Goal: Task Accomplishment & Management: Manage account settings

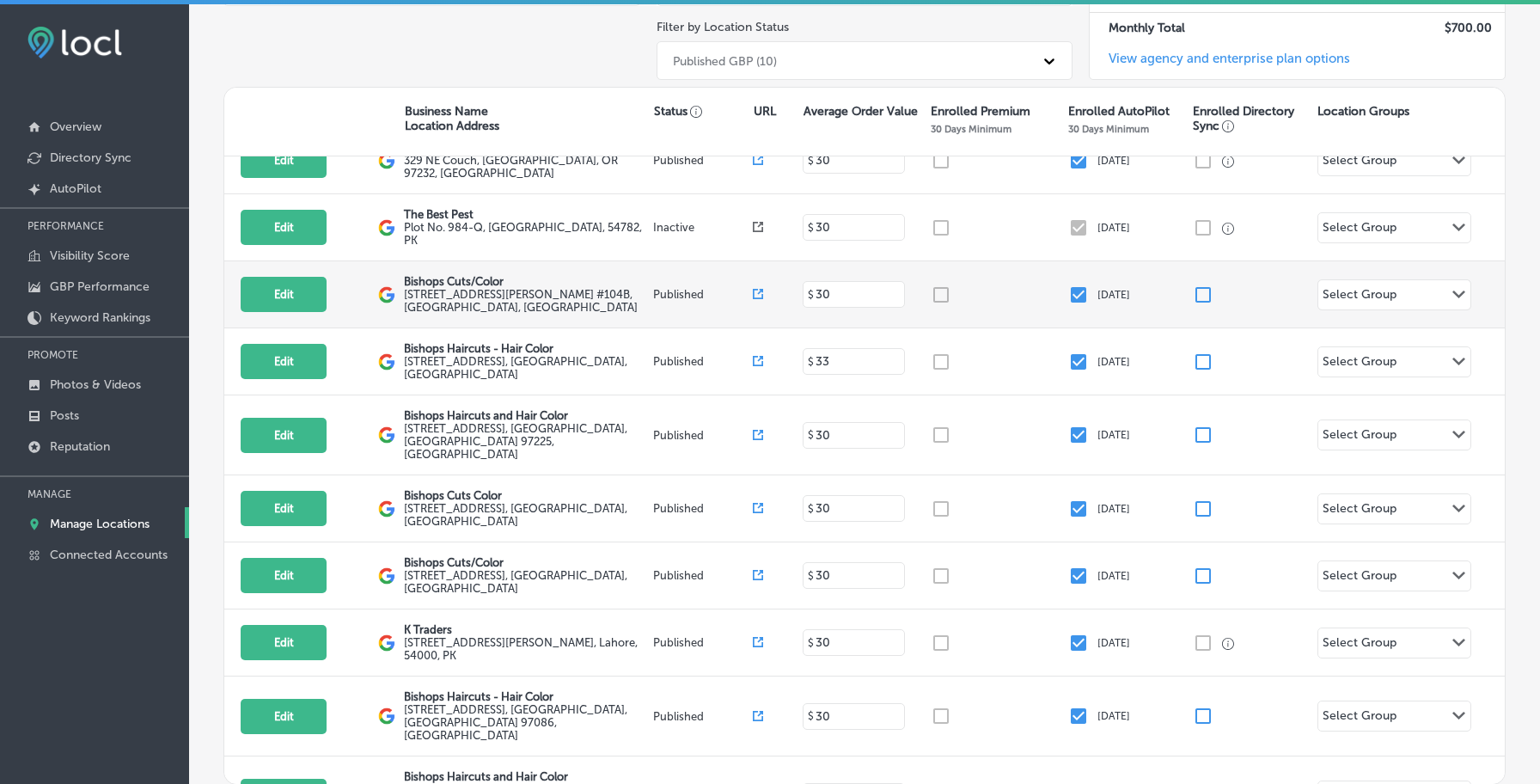
scroll to position [264, 0]
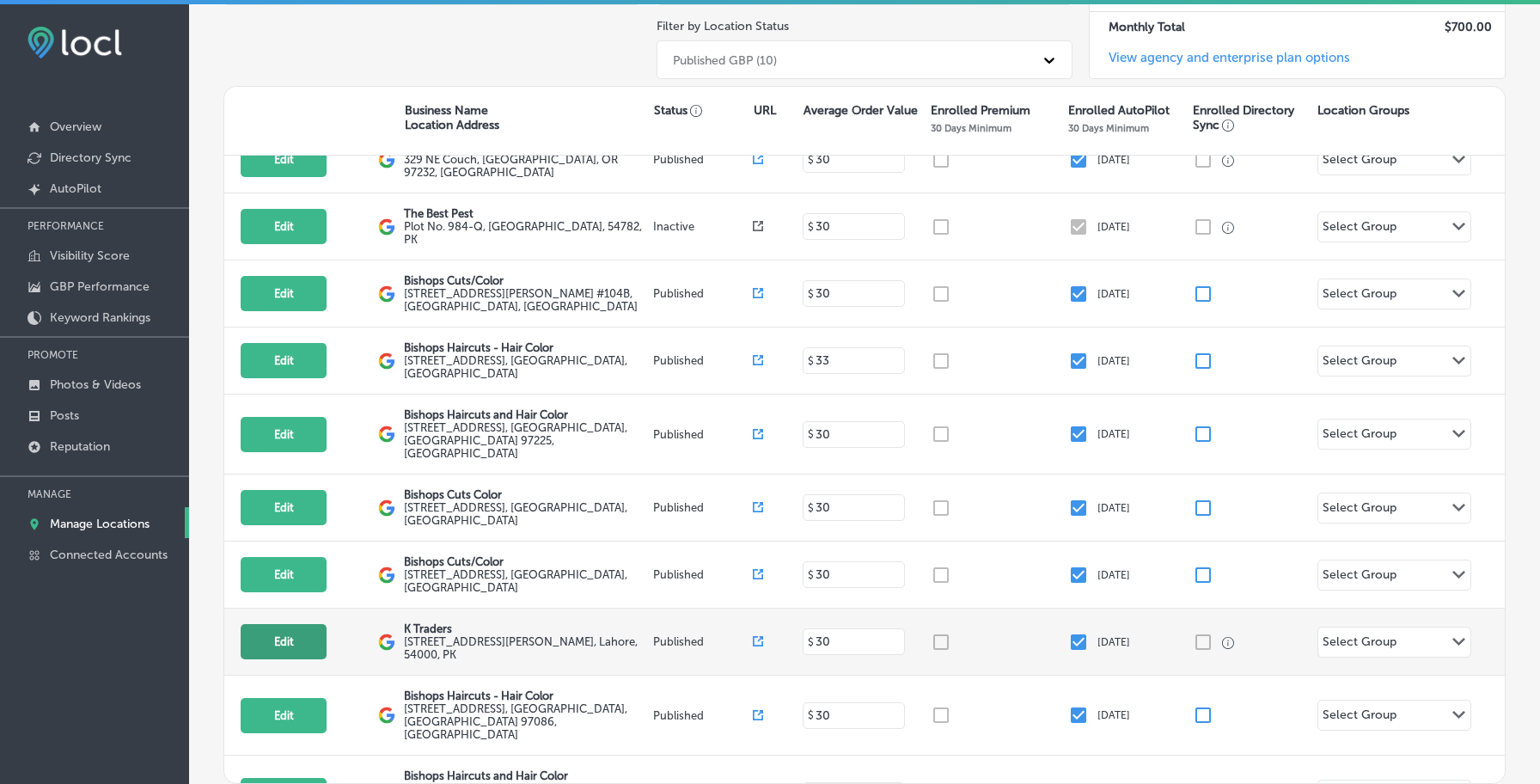
click at [323, 624] on button "Edit" at bounding box center [284, 641] width 86 height 36
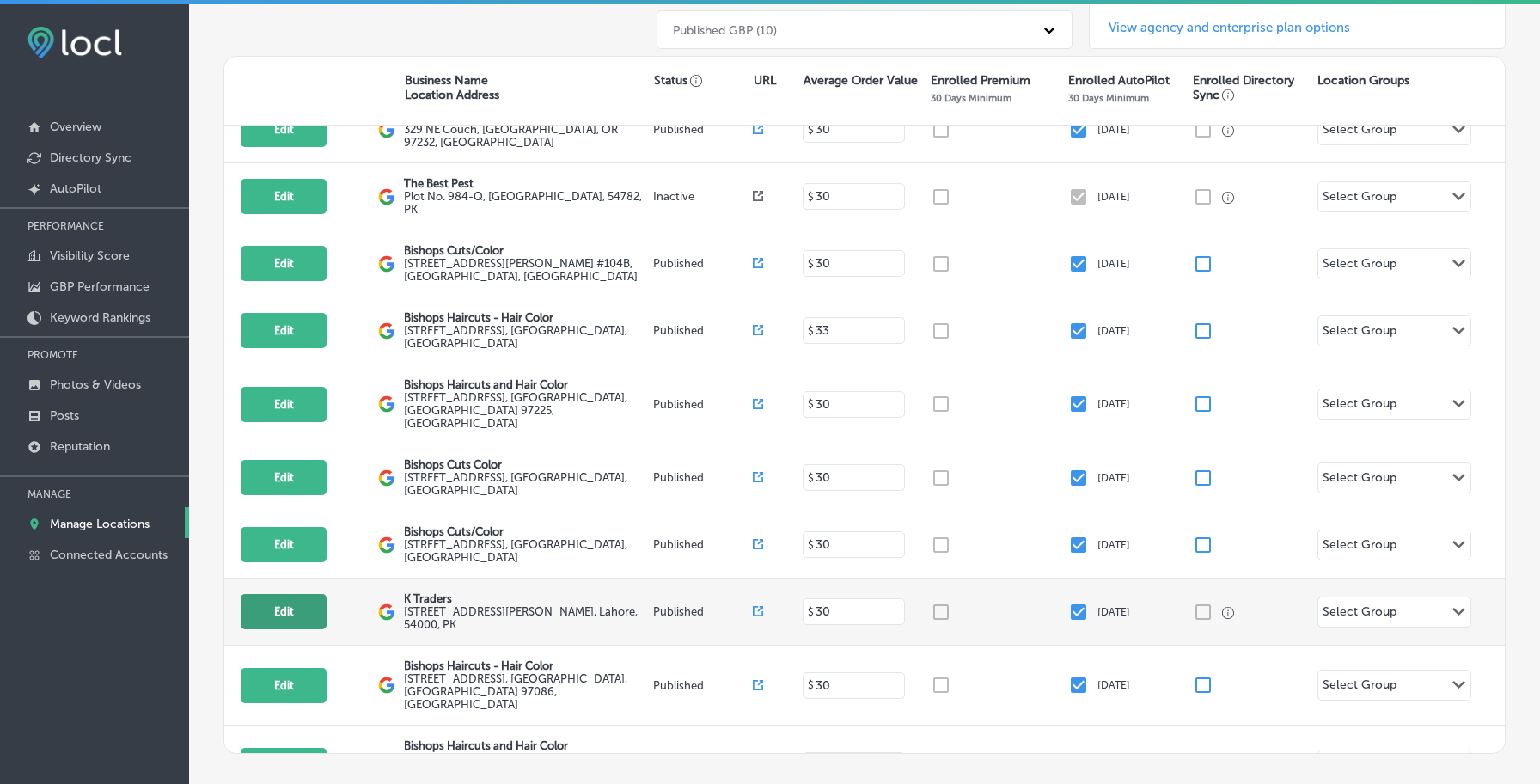
select select "US"
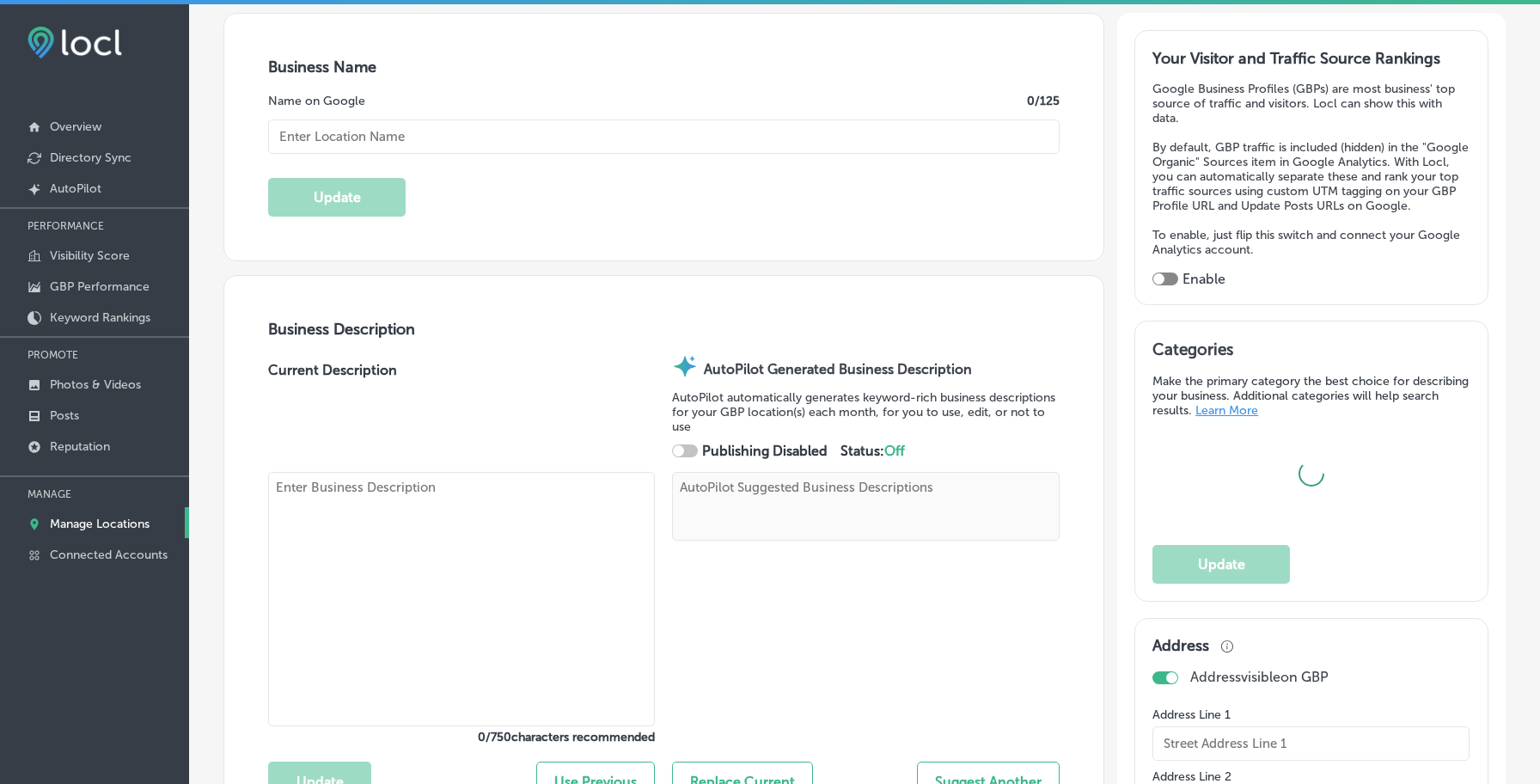
type input "K Traders"
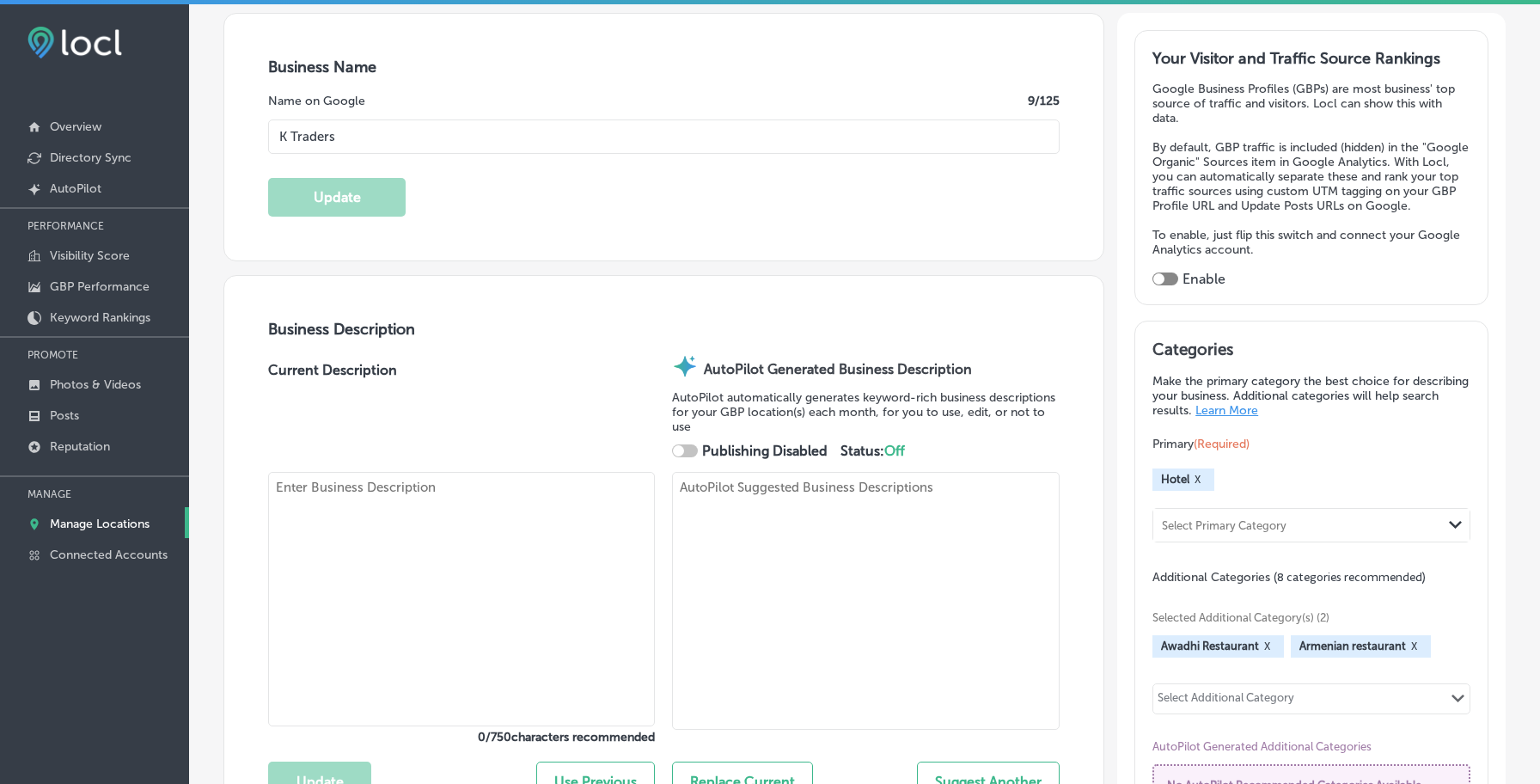
type input "[STREET_ADDRESS][PERSON_NAME]"
type input "[GEOGRAPHIC_DATA]"
type input "54000"
type input "PK"
type input "[URL][DOMAIN_NAME][DOMAIN_NAME]"
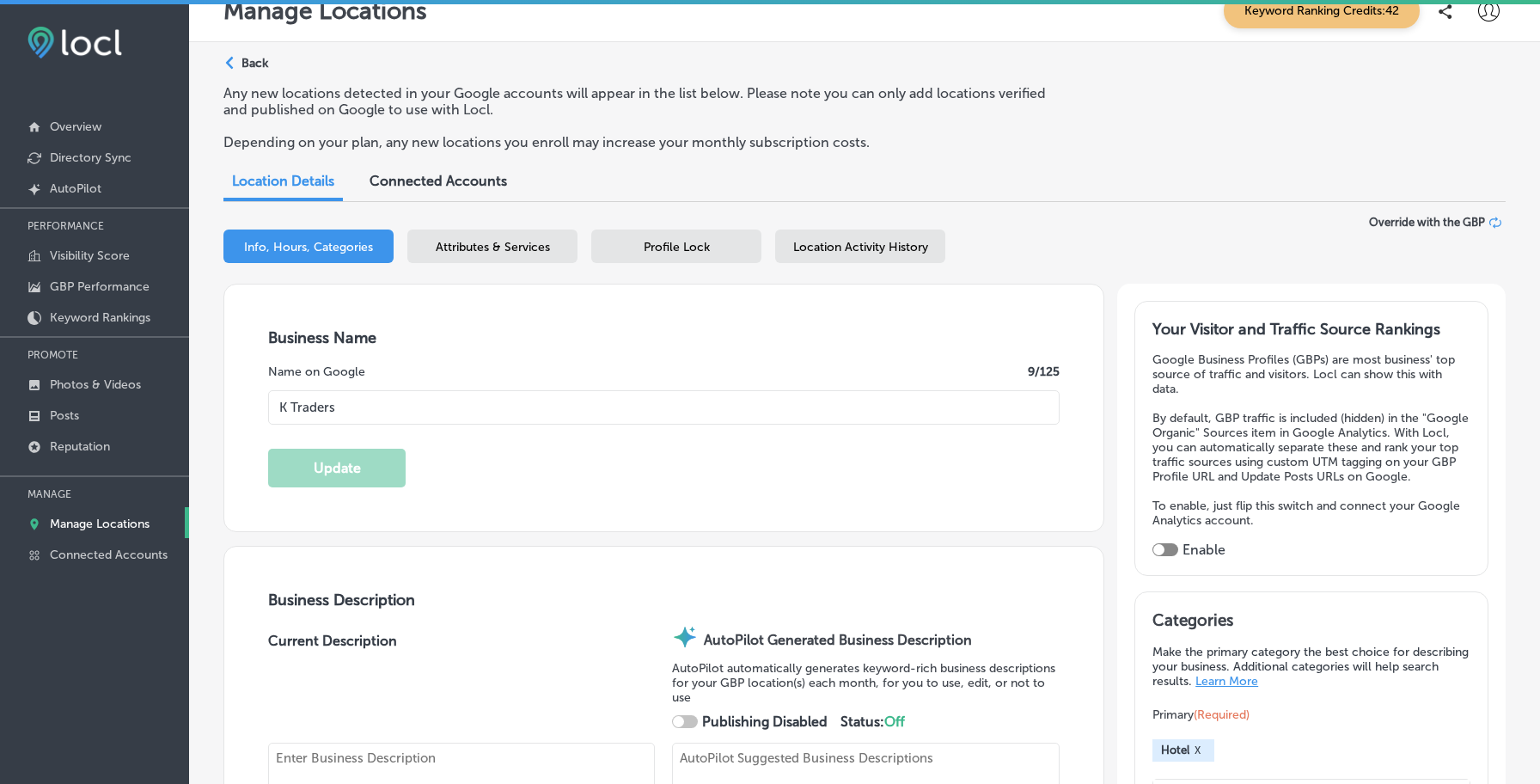
scroll to position [0, 0]
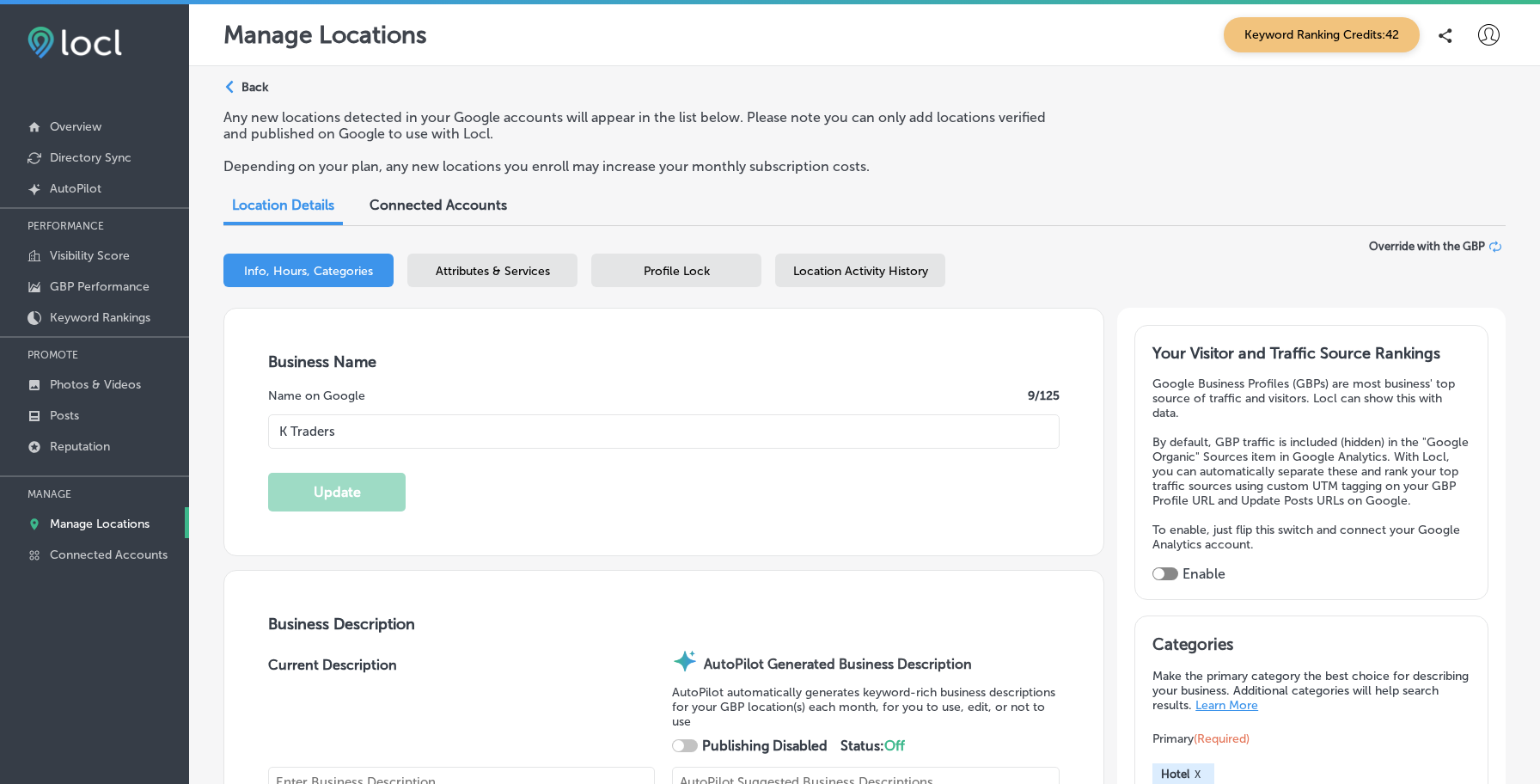
select select "PK"
type input "[PHONE_NUMBER]"
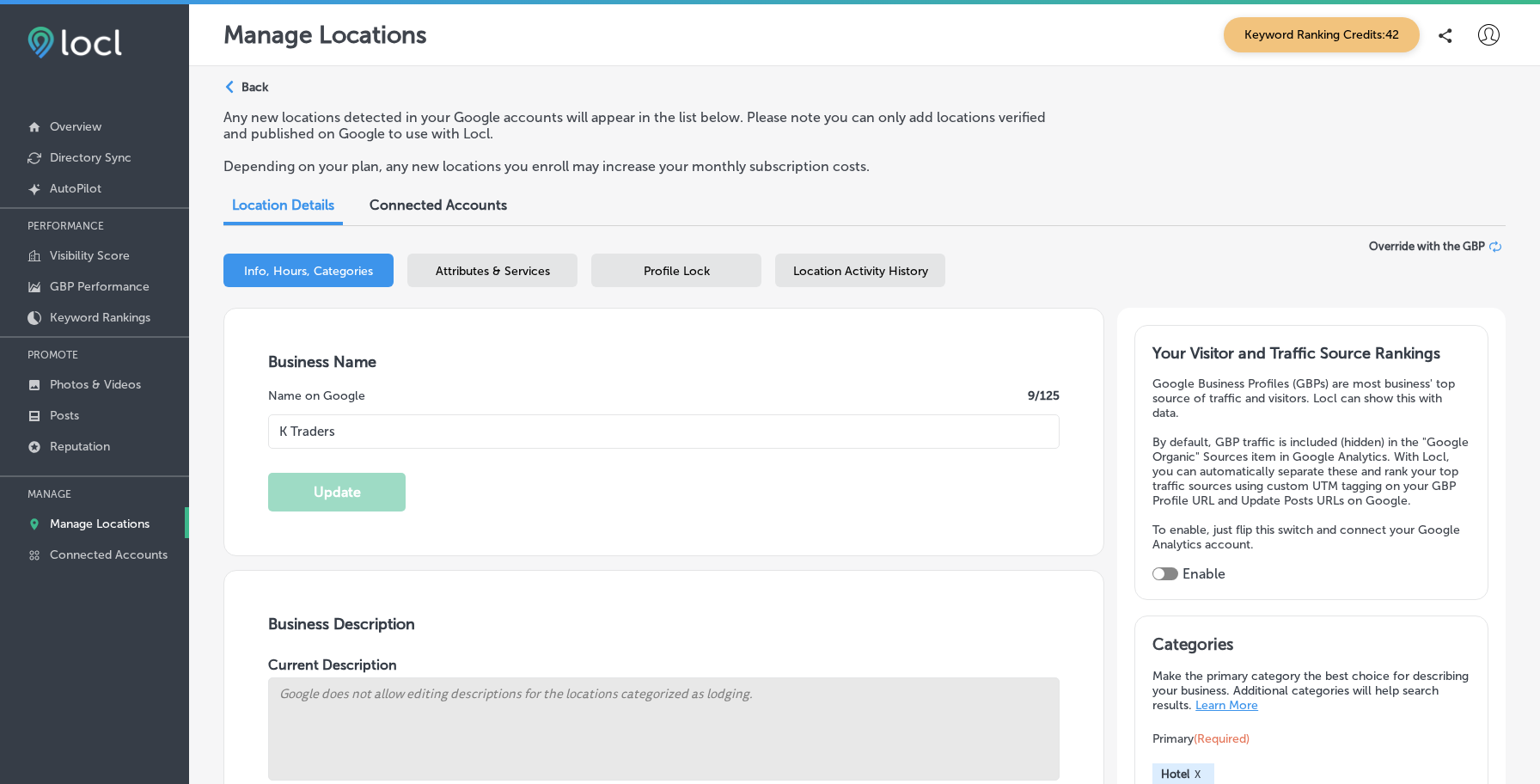
click at [856, 284] on div "Location Activity History" at bounding box center [860, 270] width 170 height 34
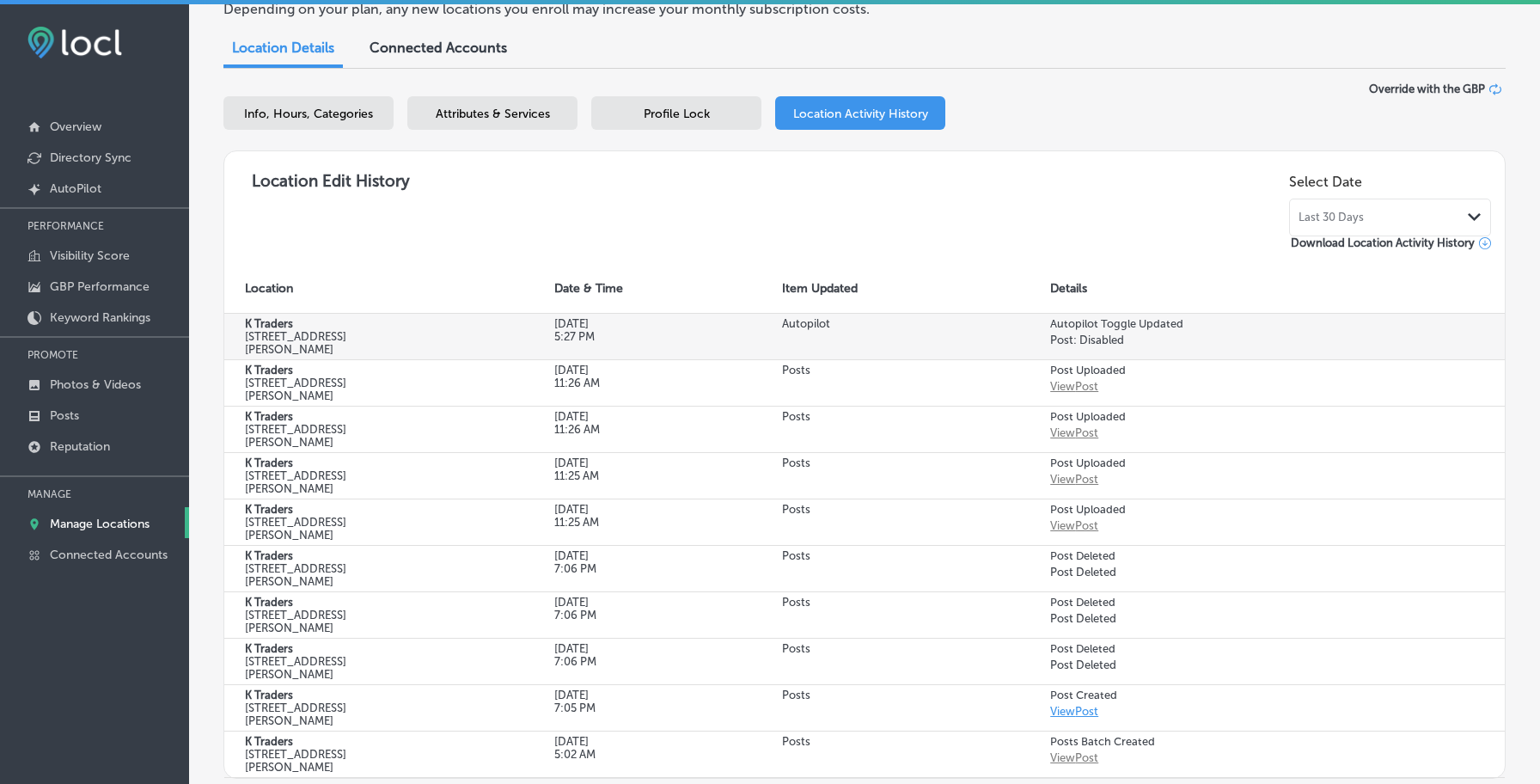
scroll to position [146, 0]
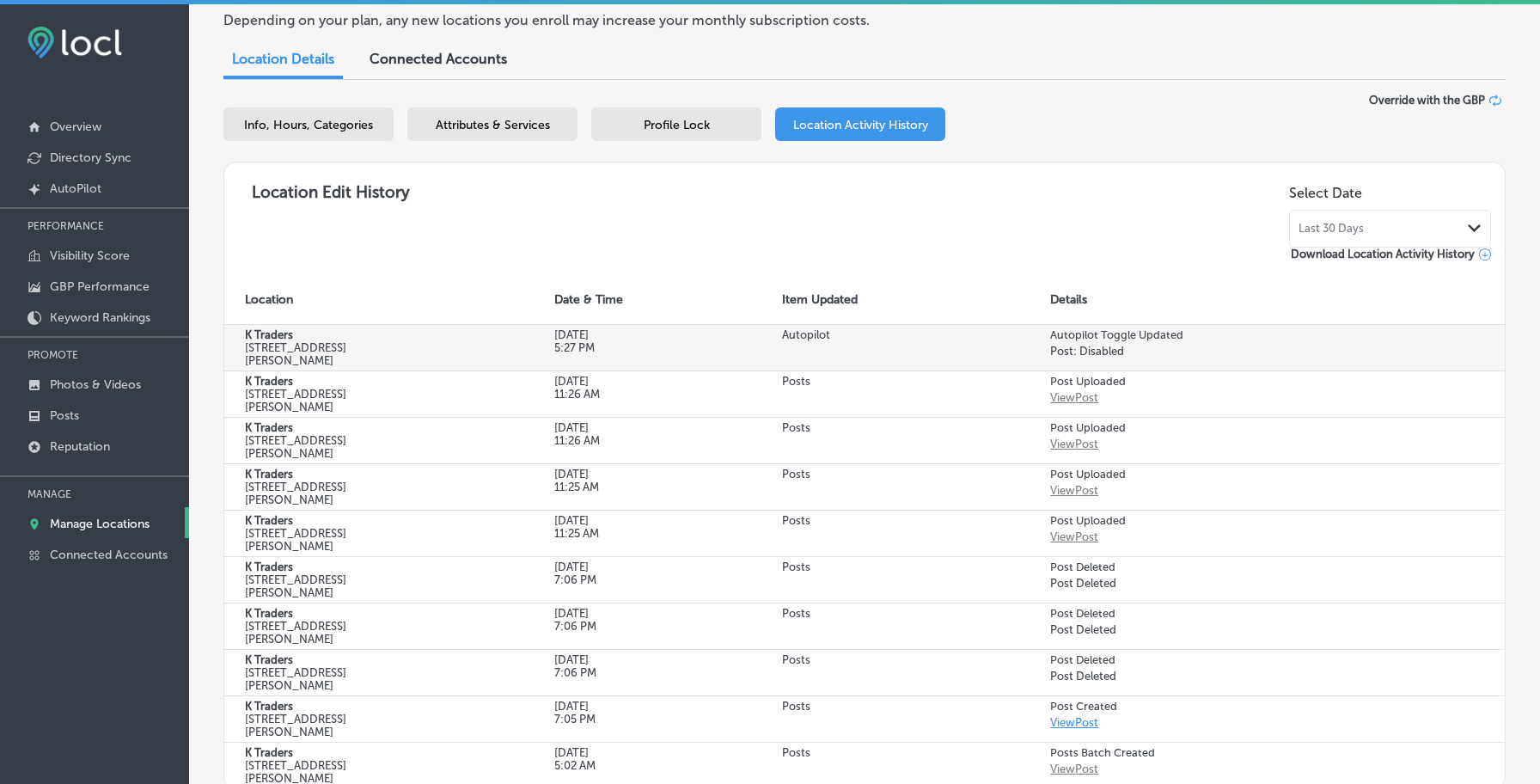
click at [808, 336] on p "Autopilot" at bounding box center [851, 335] width 138 height 13
click at [758, 267] on div "Location Edit History Select Date Last 30 Days Path Created with Sketch. Downlo…" at bounding box center [865, 475] width 1281 height 626
click at [80, 384] on p "Photos & Videos" at bounding box center [95, 384] width 91 height 15
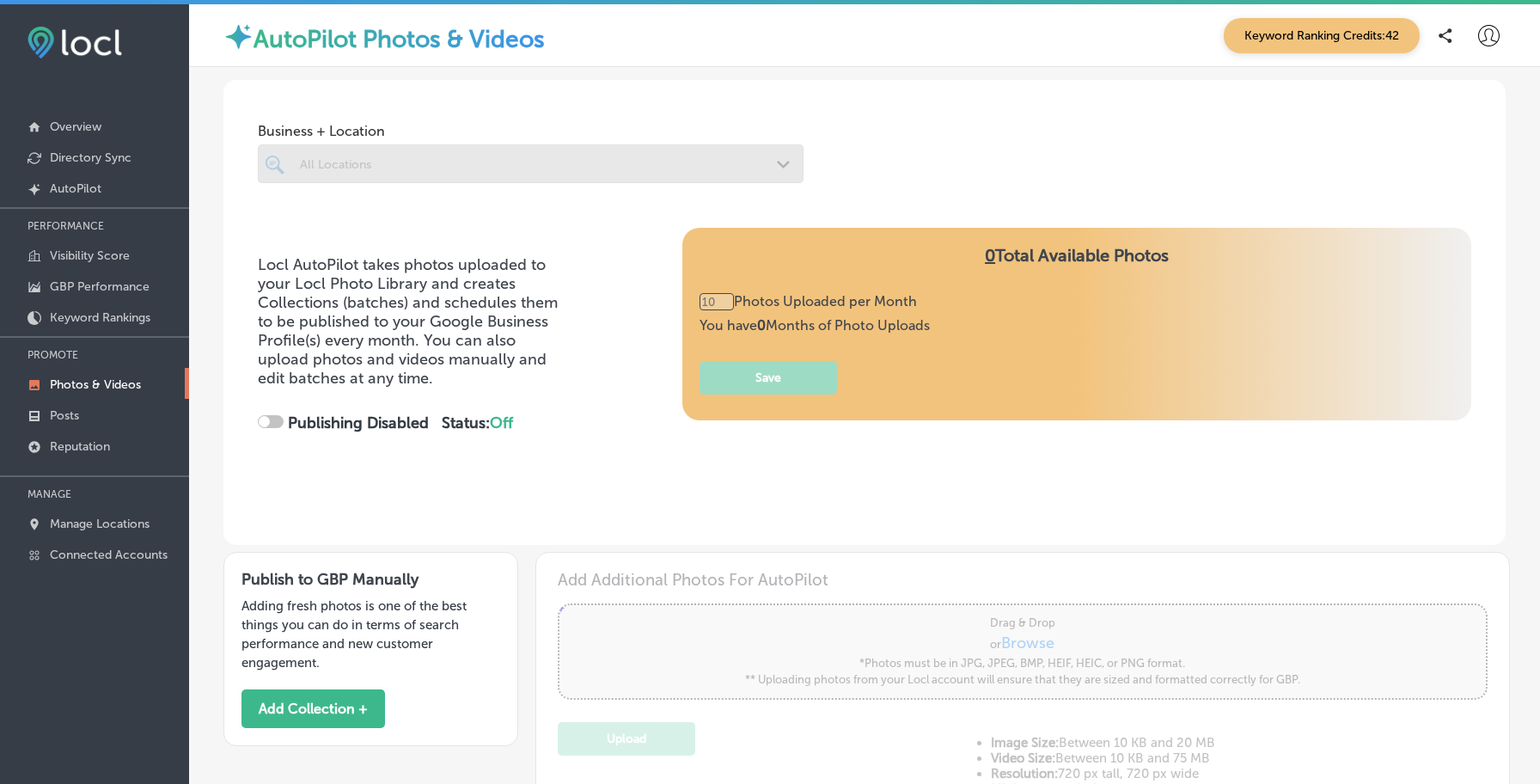
type input "0"
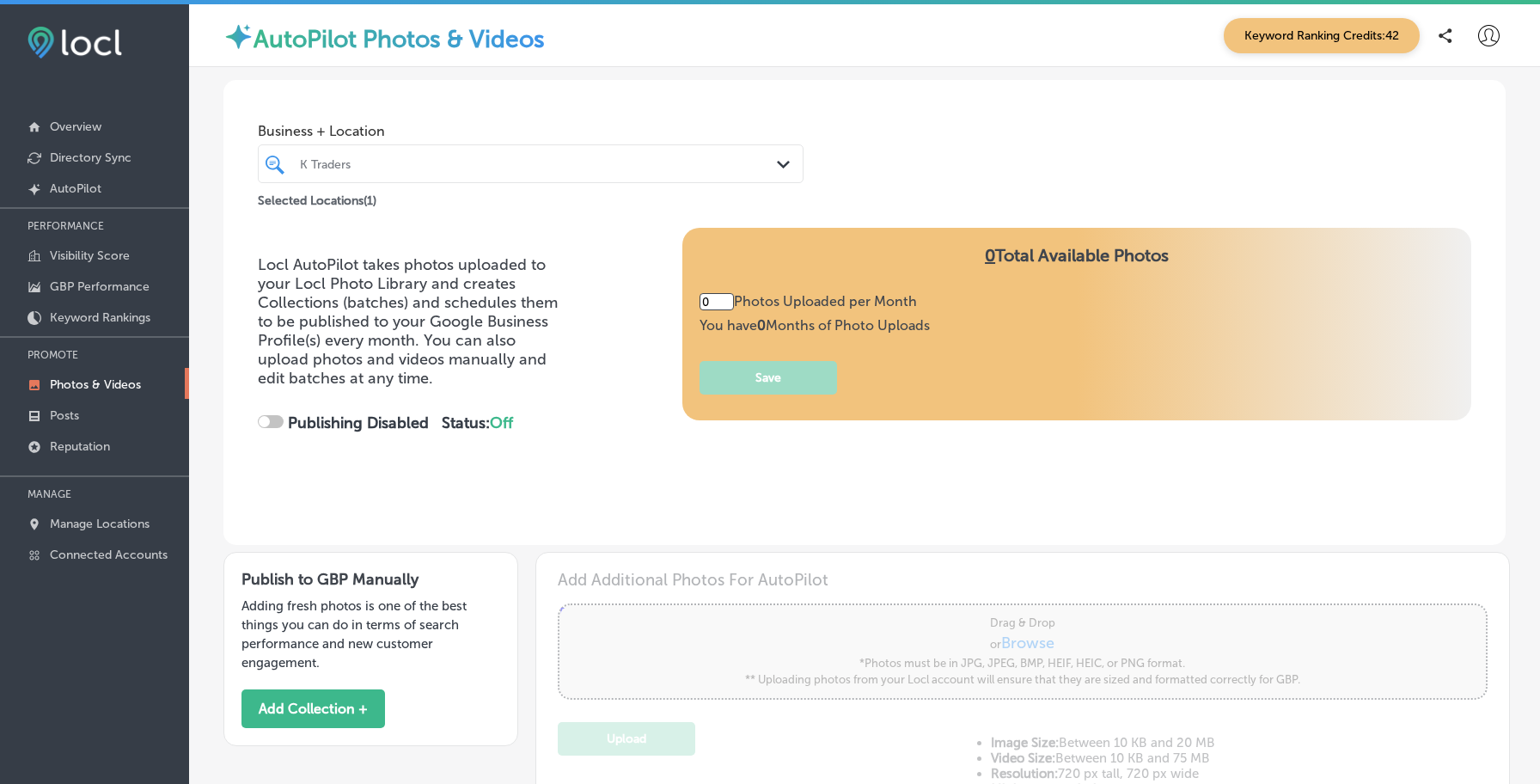
checkbox input "true"
type input "5"
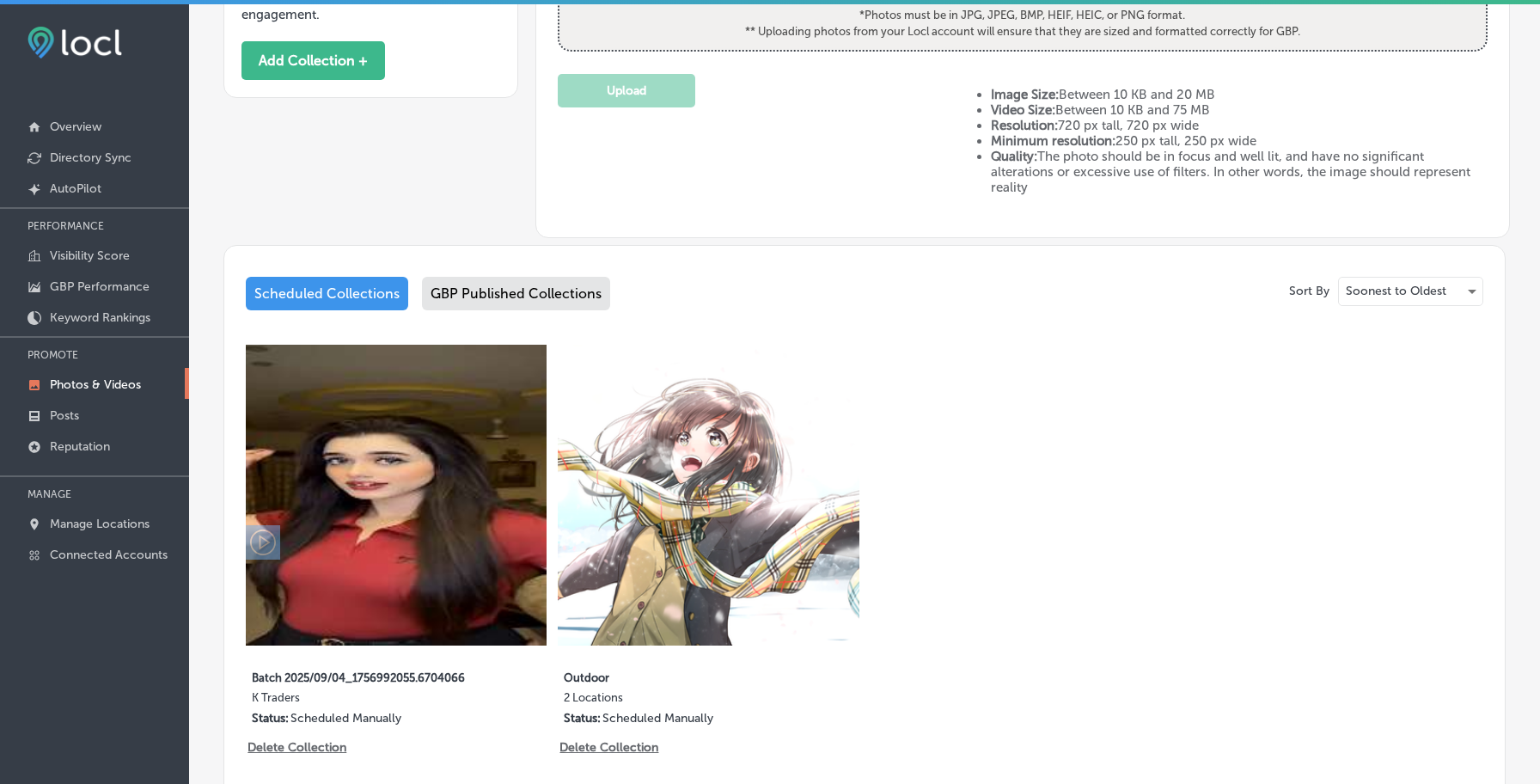
scroll to position [649, 0]
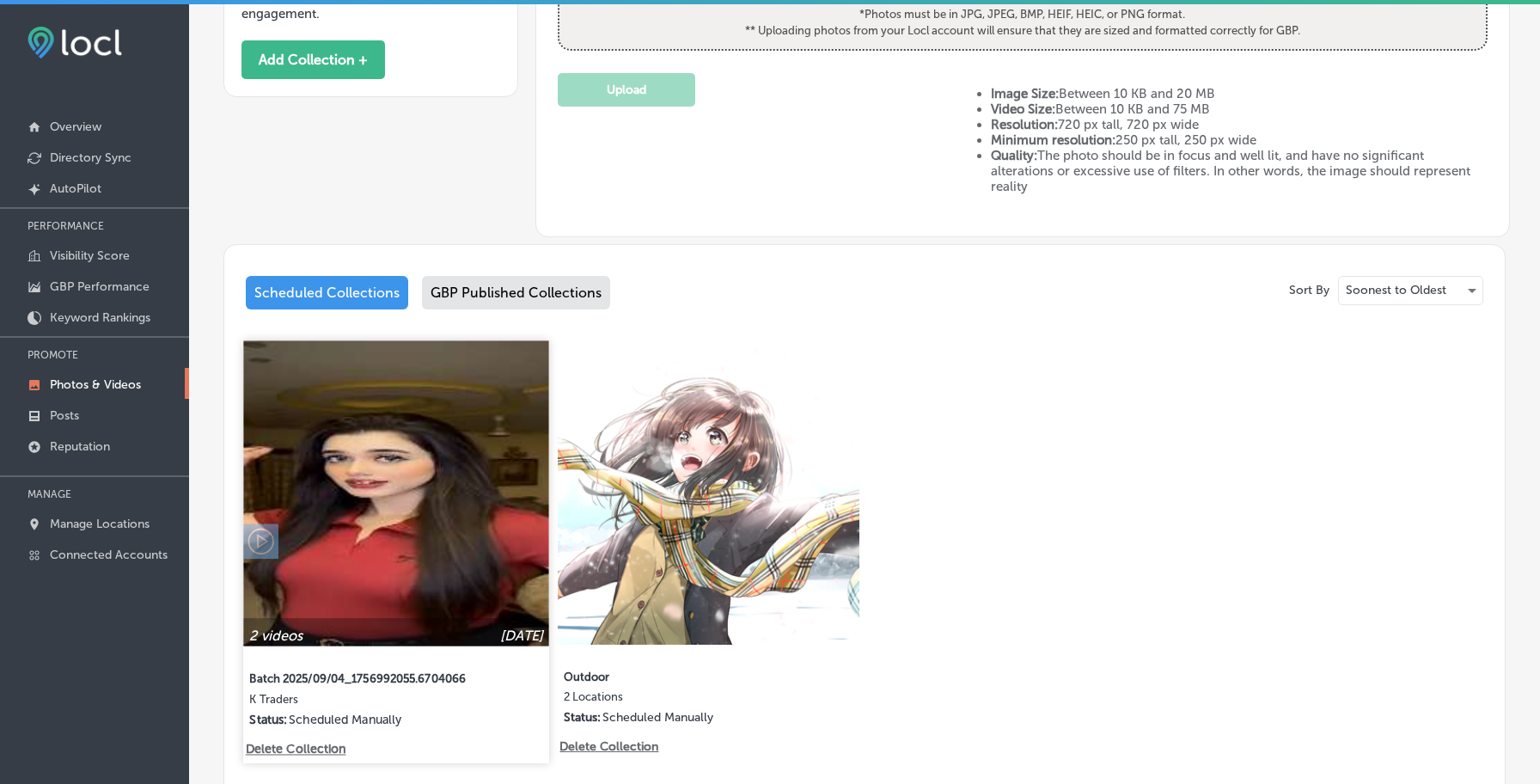
click at [262, 530] on icon at bounding box center [260, 541] width 25 height 25
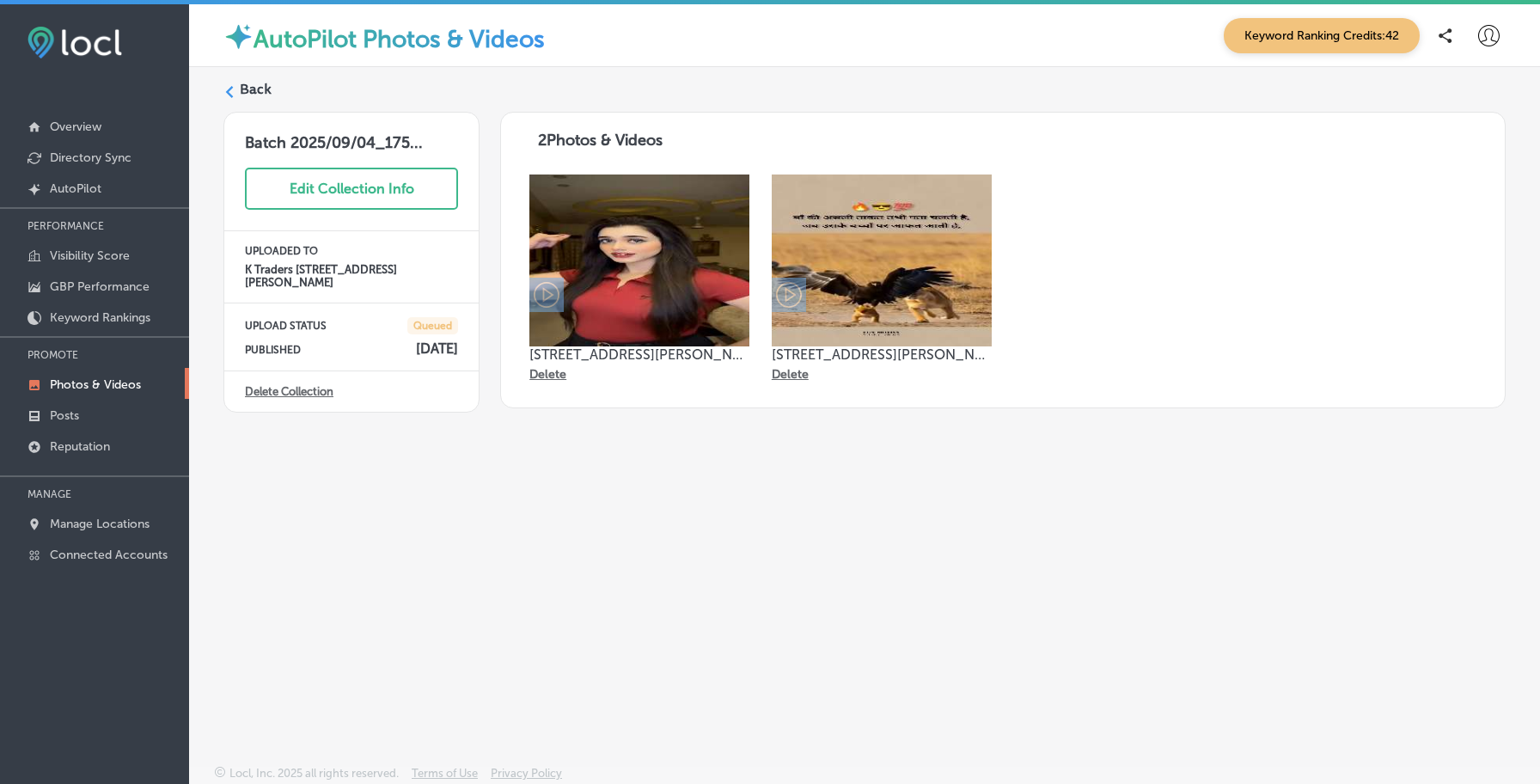
click at [642, 251] on img at bounding box center [640, 260] width 220 height 172
click at [548, 295] on icon at bounding box center [546, 294] width 25 height 25
click at [242, 95] on label "Back" at bounding box center [256, 89] width 32 height 19
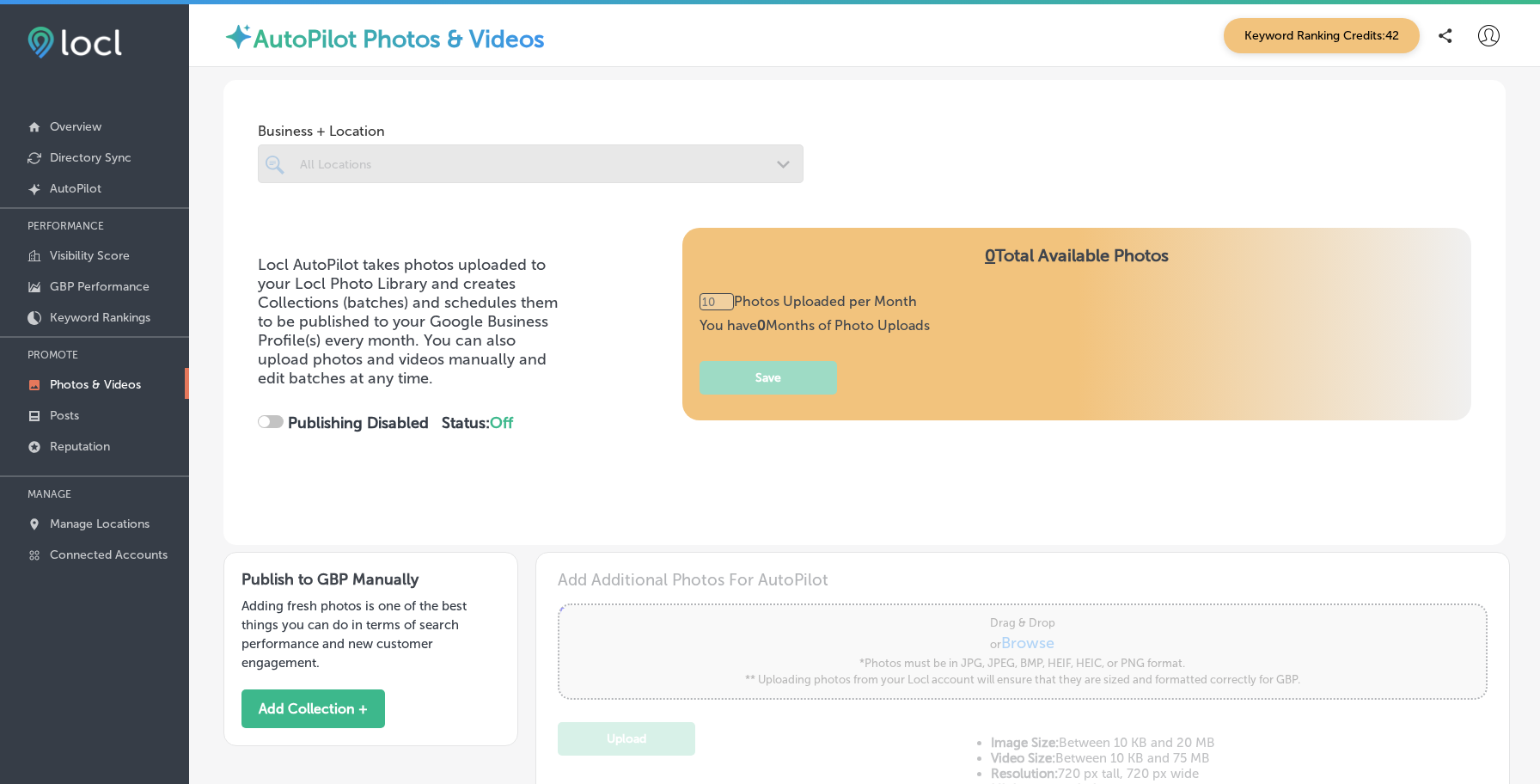
type input "5"
checkbox input "true"
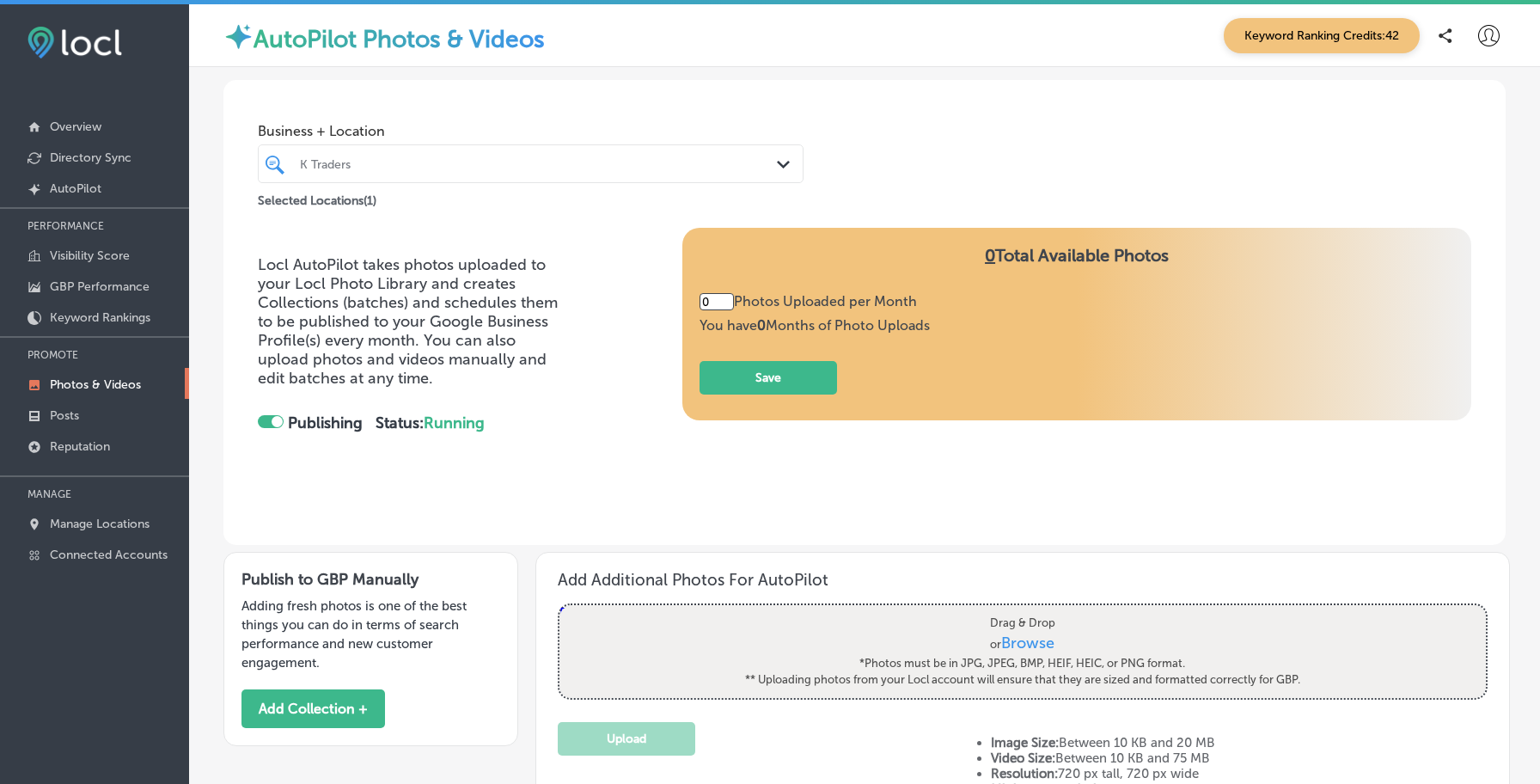
type input "5"
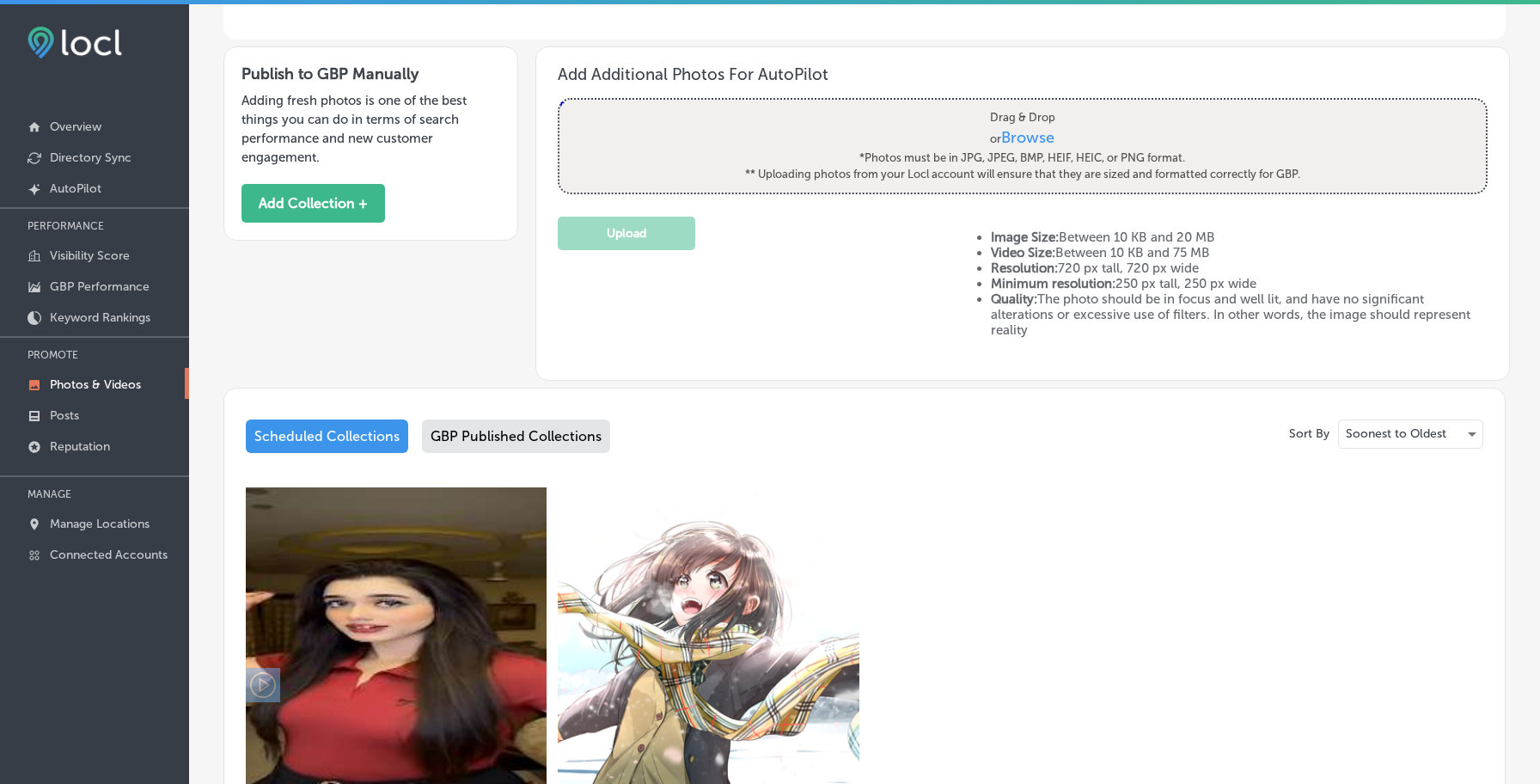
scroll to position [463, 0]
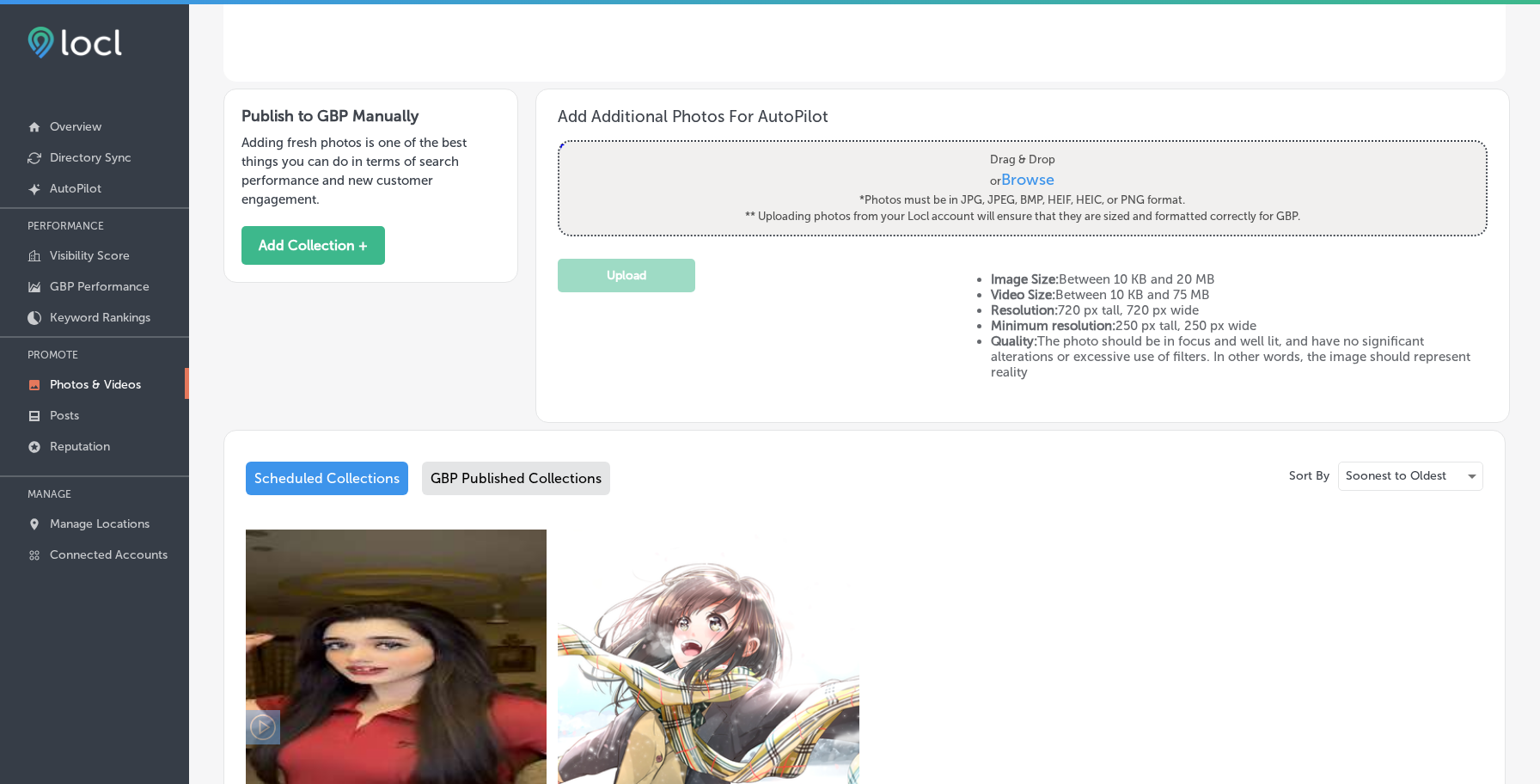
click at [1034, 186] on span "Browse" at bounding box center [1029, 179] width 53 height 19
click at [1034, 147] on input "Drag & Drop or Browse *Photos must be in JPG, JPEG, BMP, HEIF, HEIC, or PNG for…" at bounding box center [1023, 143] width 927 height 5
type input "C:\fakepath\My Bill.jpg"
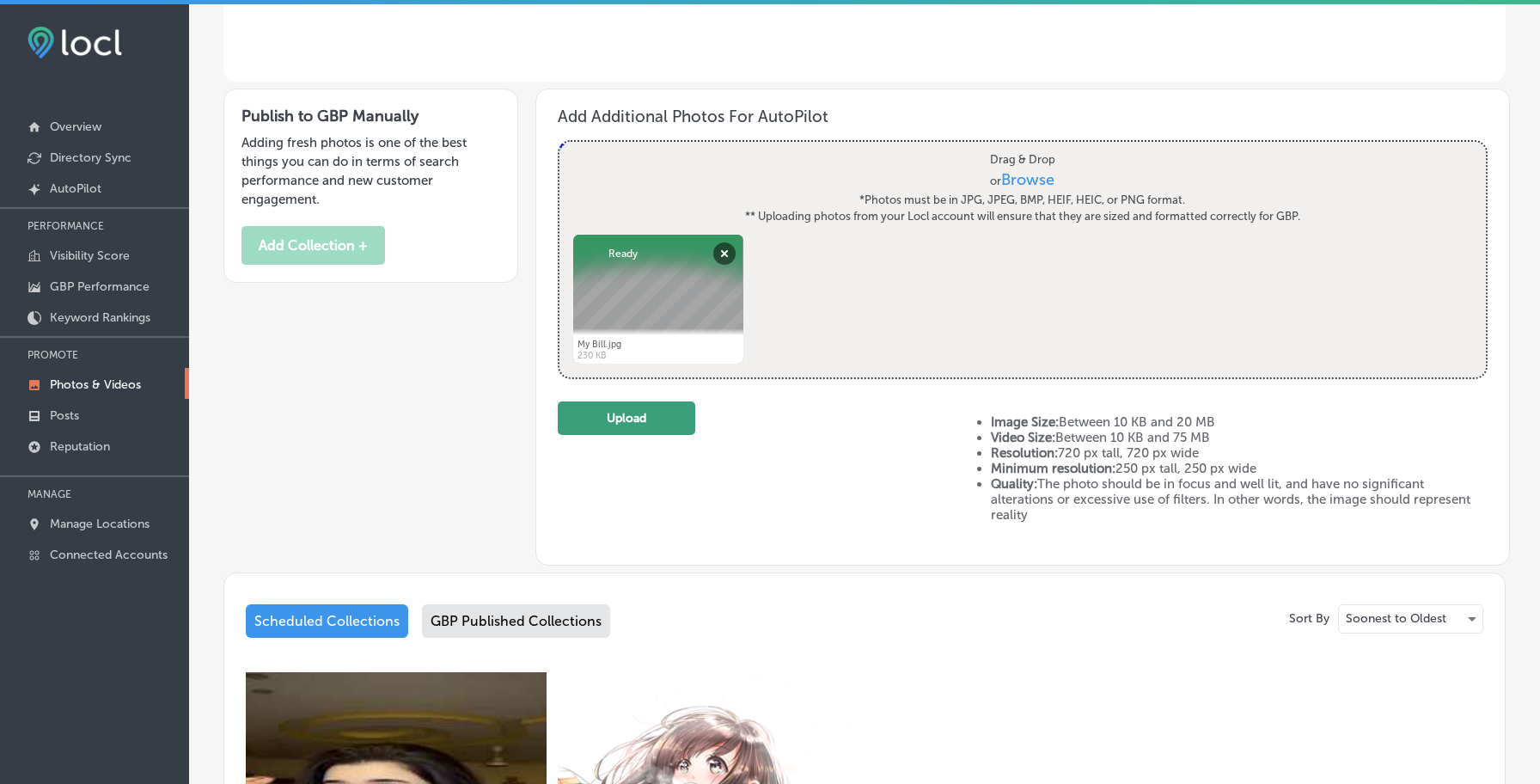
click at [674, 422] on button "Upload" at bounding box center [627, 418] width 138 height 34
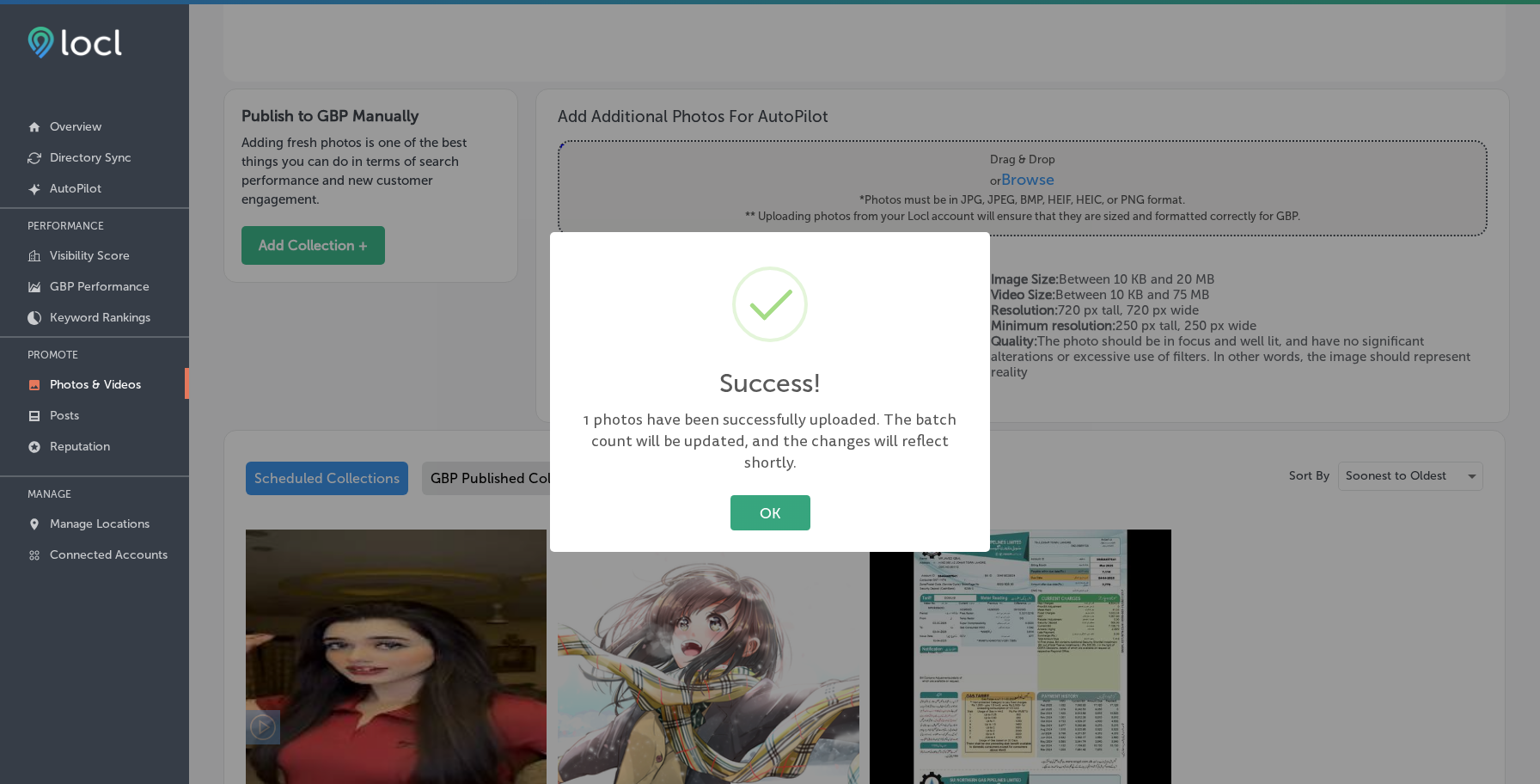
click at [767, 502] on button "OK" at bounding box center [770, 513] width 80 height 36
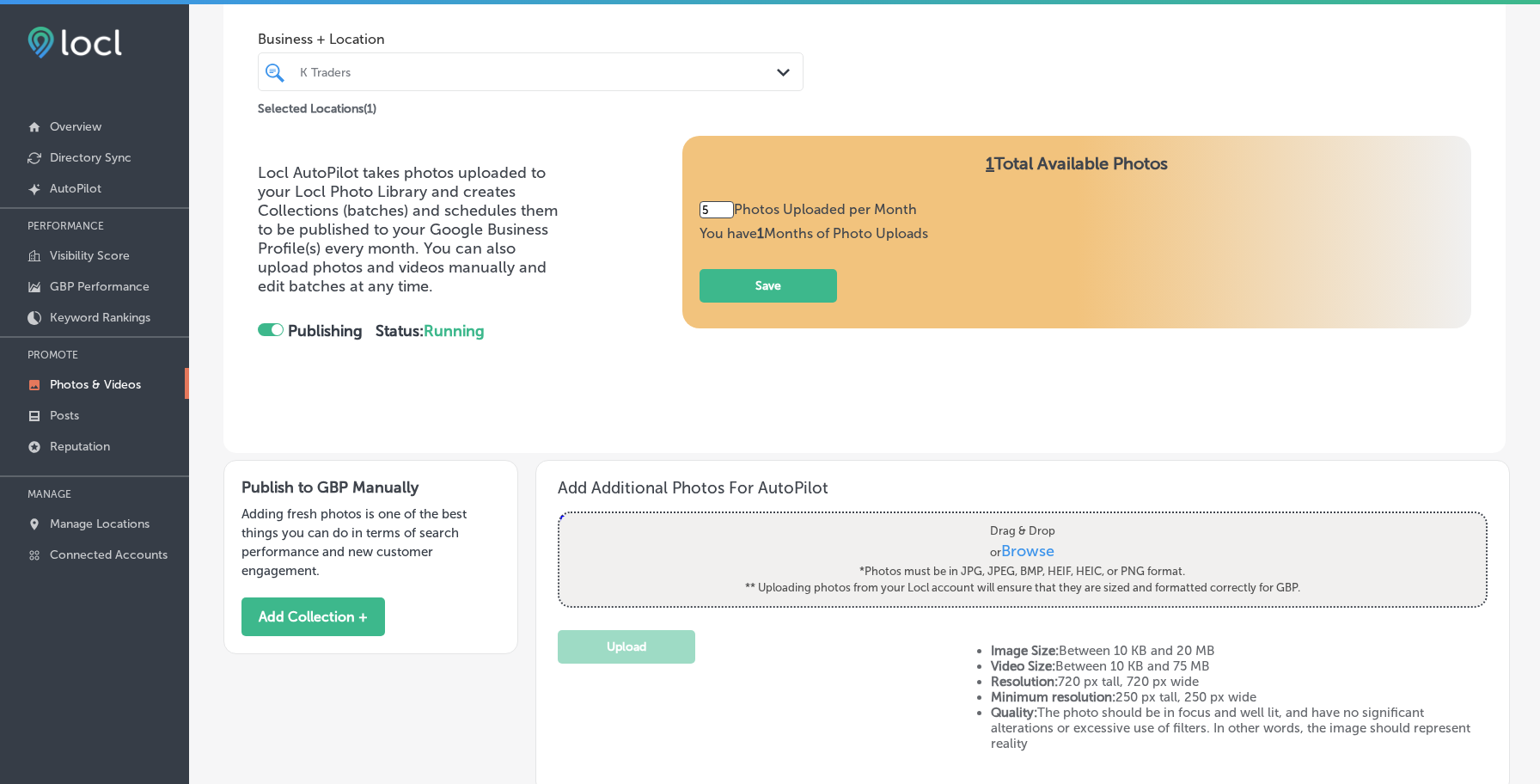
scroll to position [90, 0]
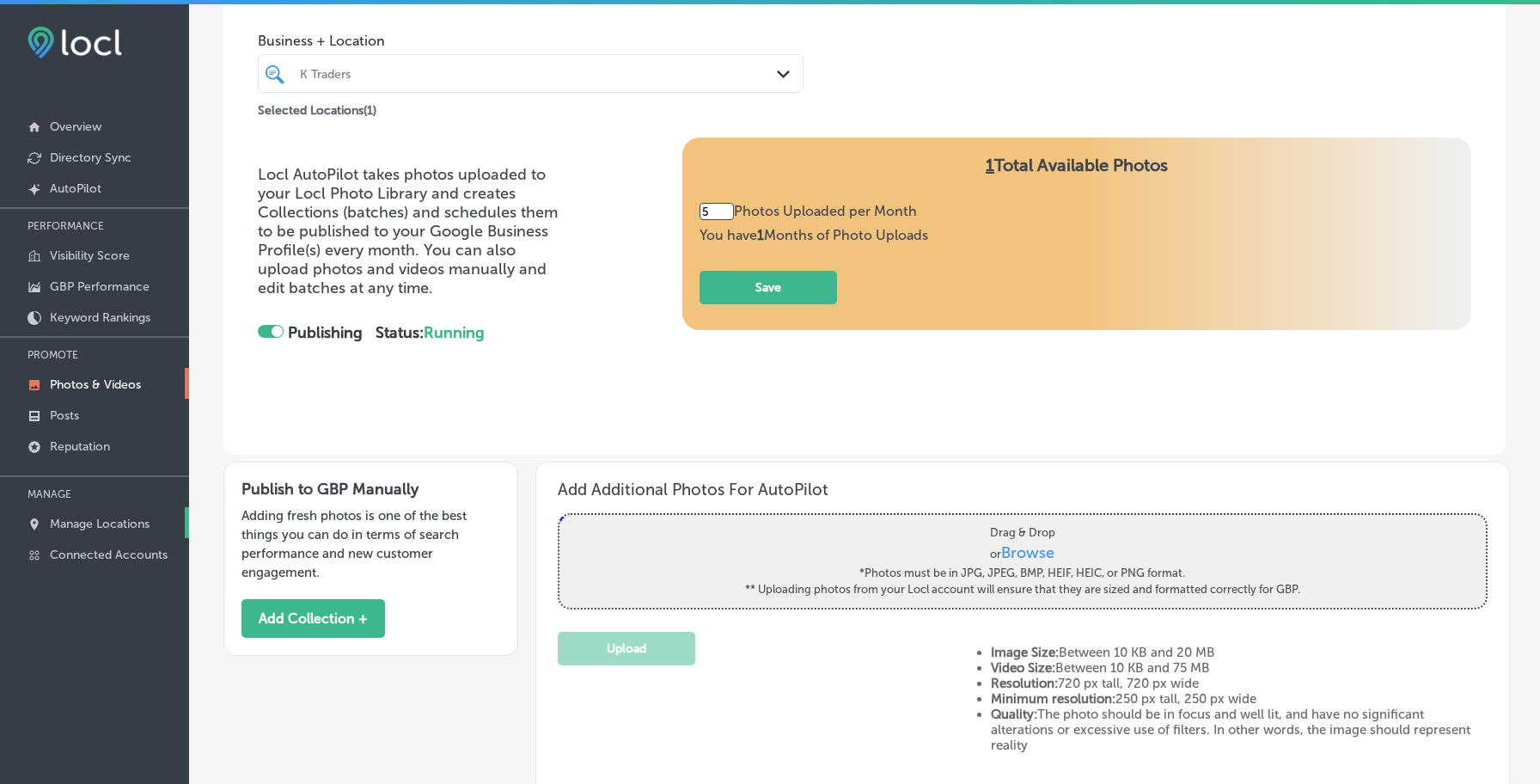
click at [142, 517] on p "Manage Locations" at bounding box center [99, 524] width 99 height 15
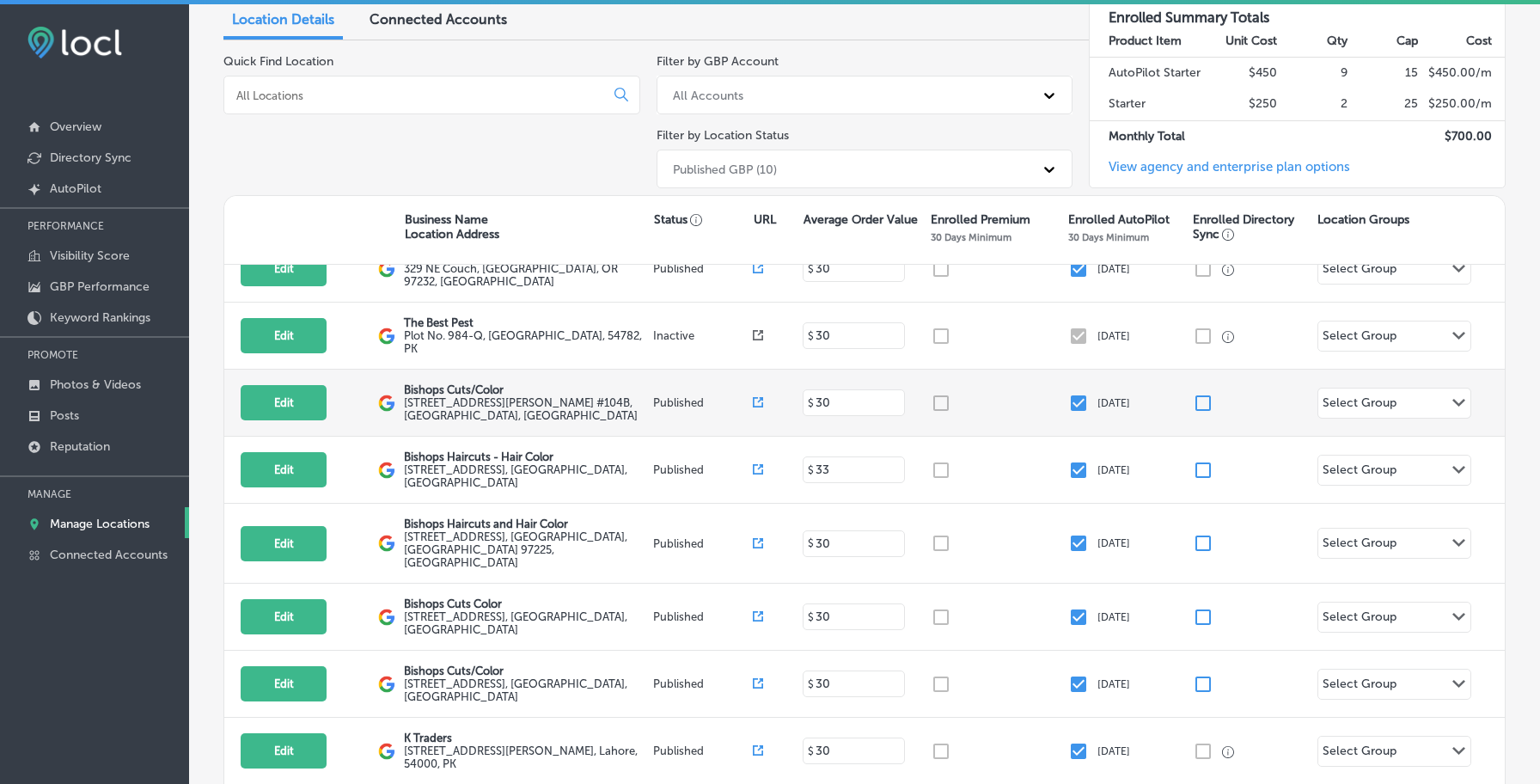
scroll to position [158, 0]
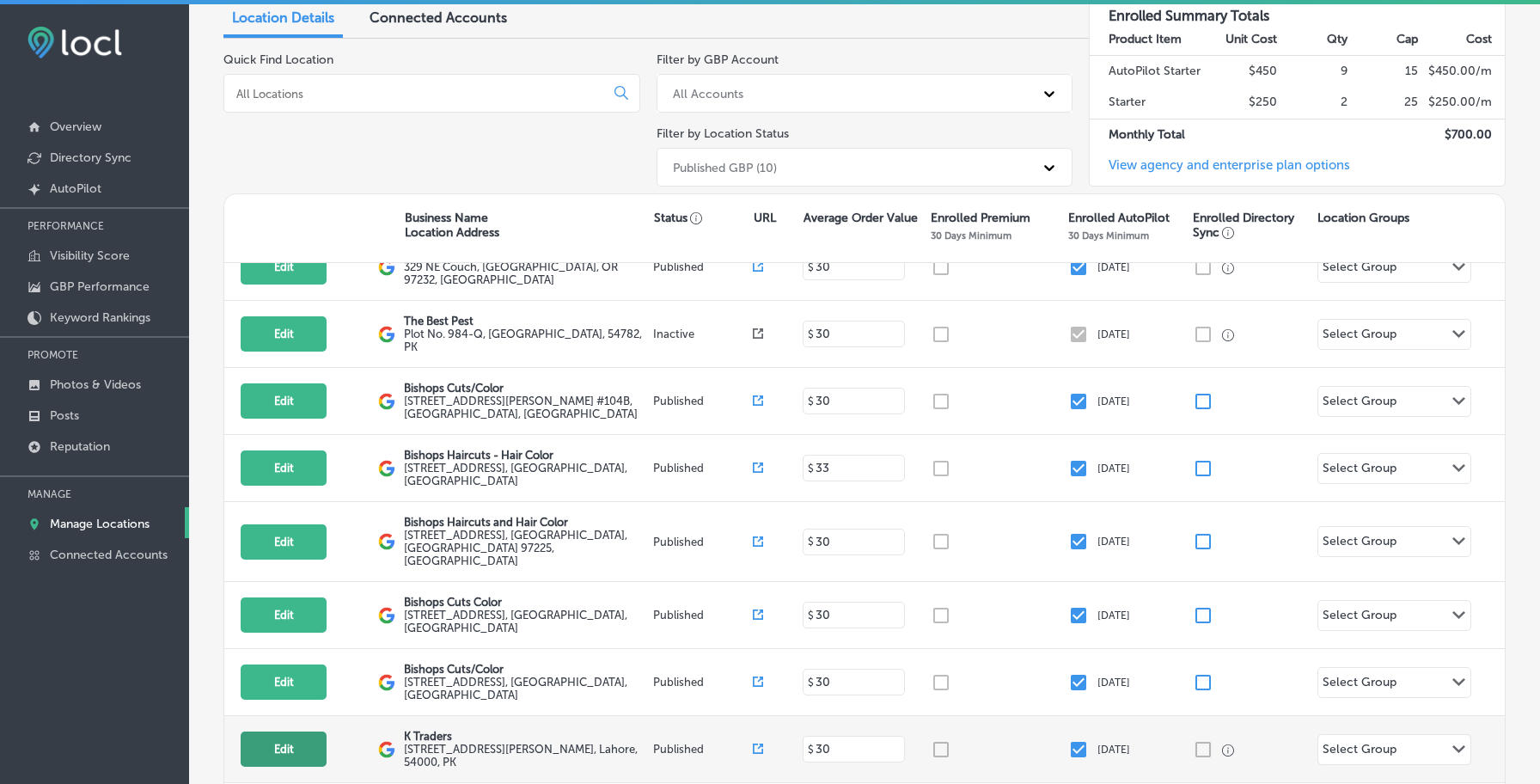
click at [284, 731] on button "Edit" at bounding box center [284, 749] width 86 height 36
select select "US"
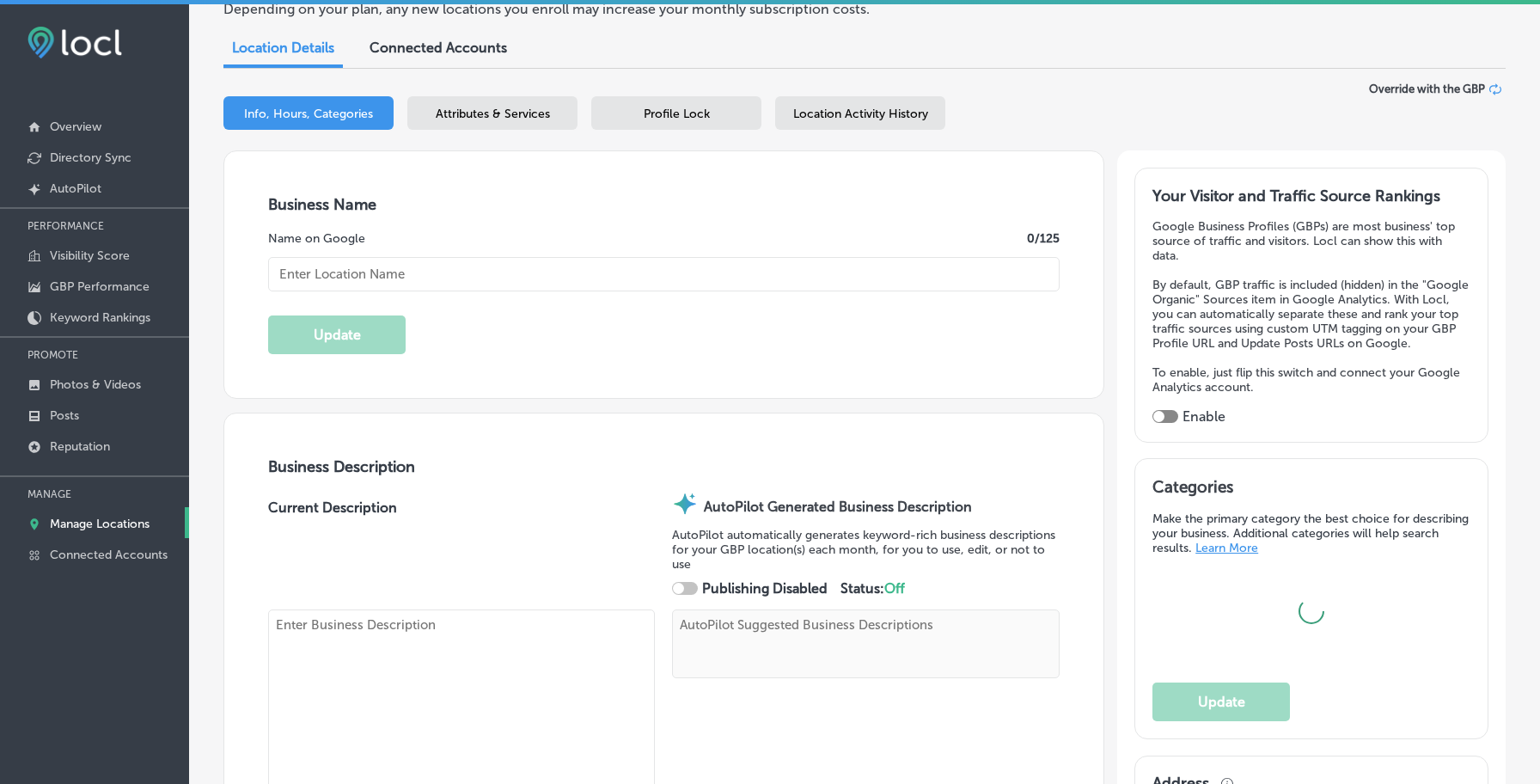
scroll to position [188, 0]
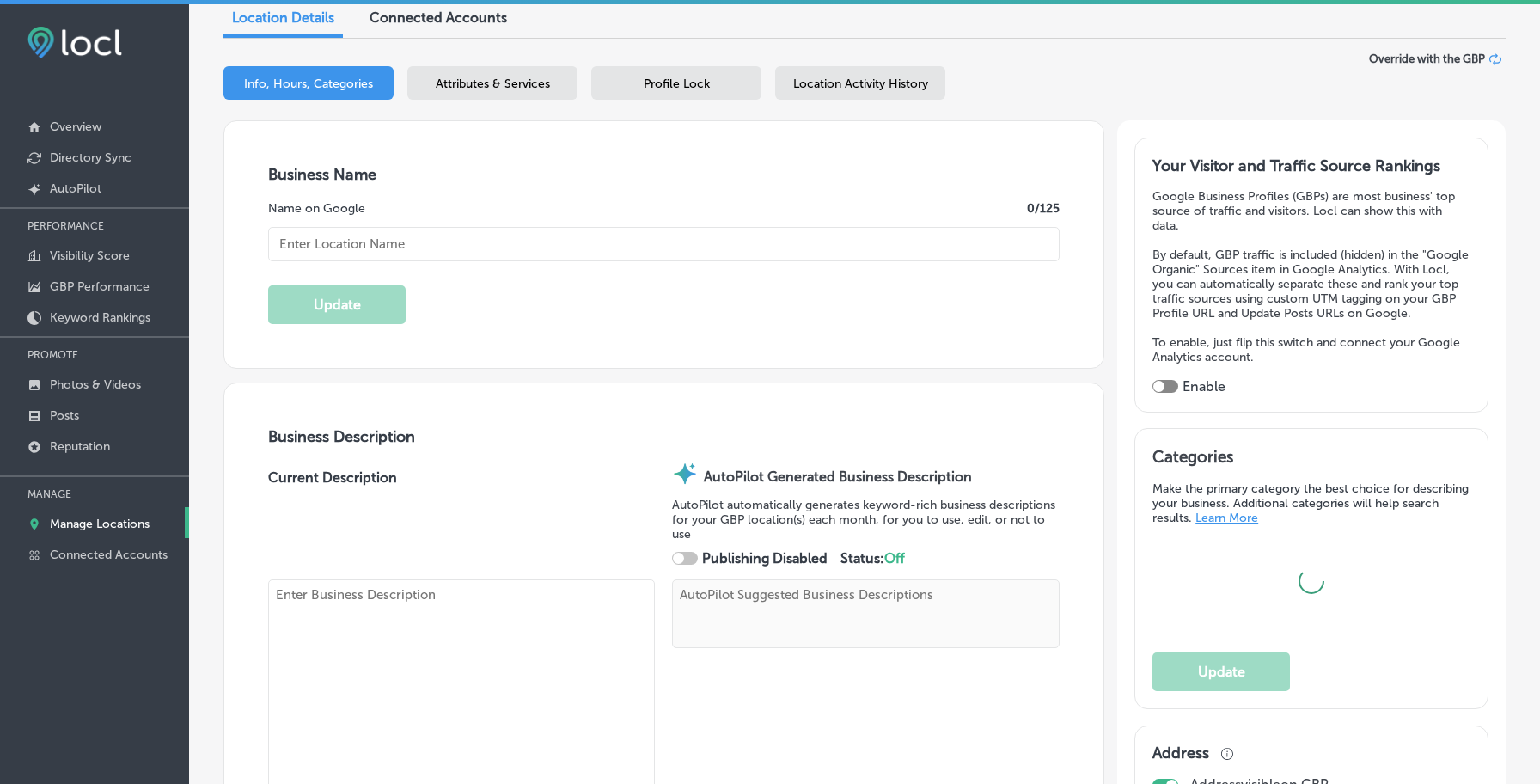
type input "K Traders"
click at [853, 97] on div "Location Activity History" at bounding box center [860, 83] width 170 height 34
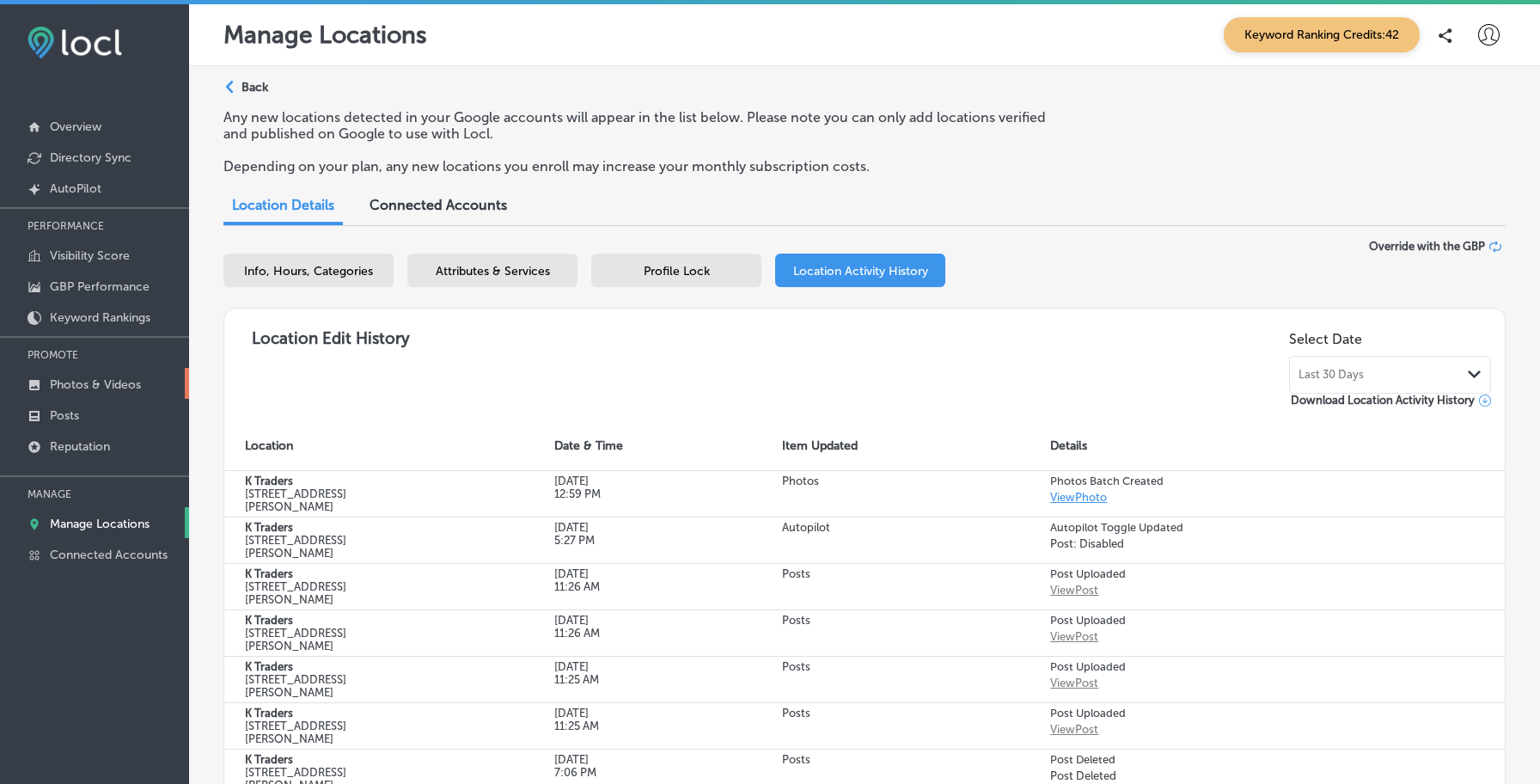
click at [129, 386] on p "Photos & Videos" at bounding box center [95, 384] width 91 height 15
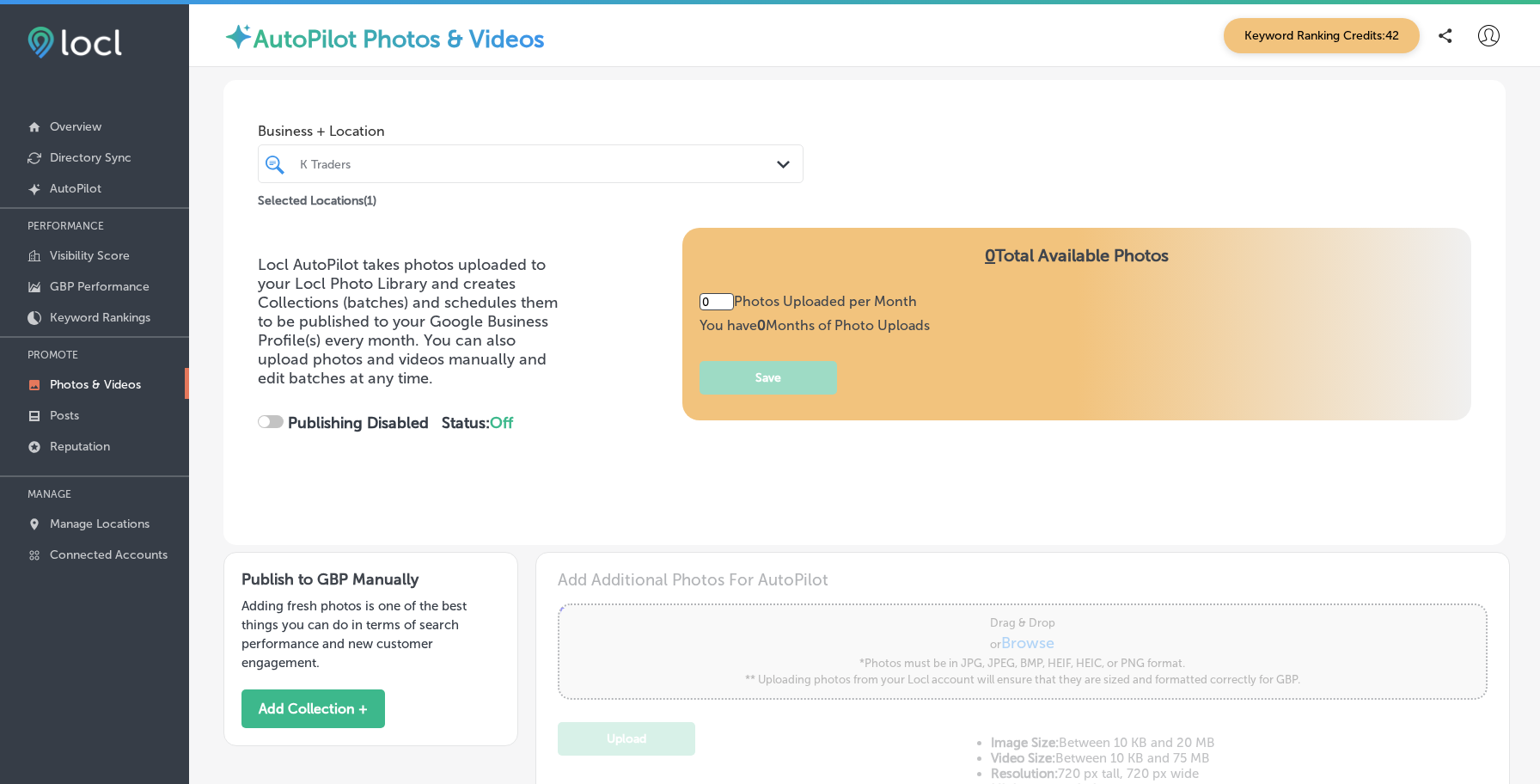
type input "5"
checkbox input "true"
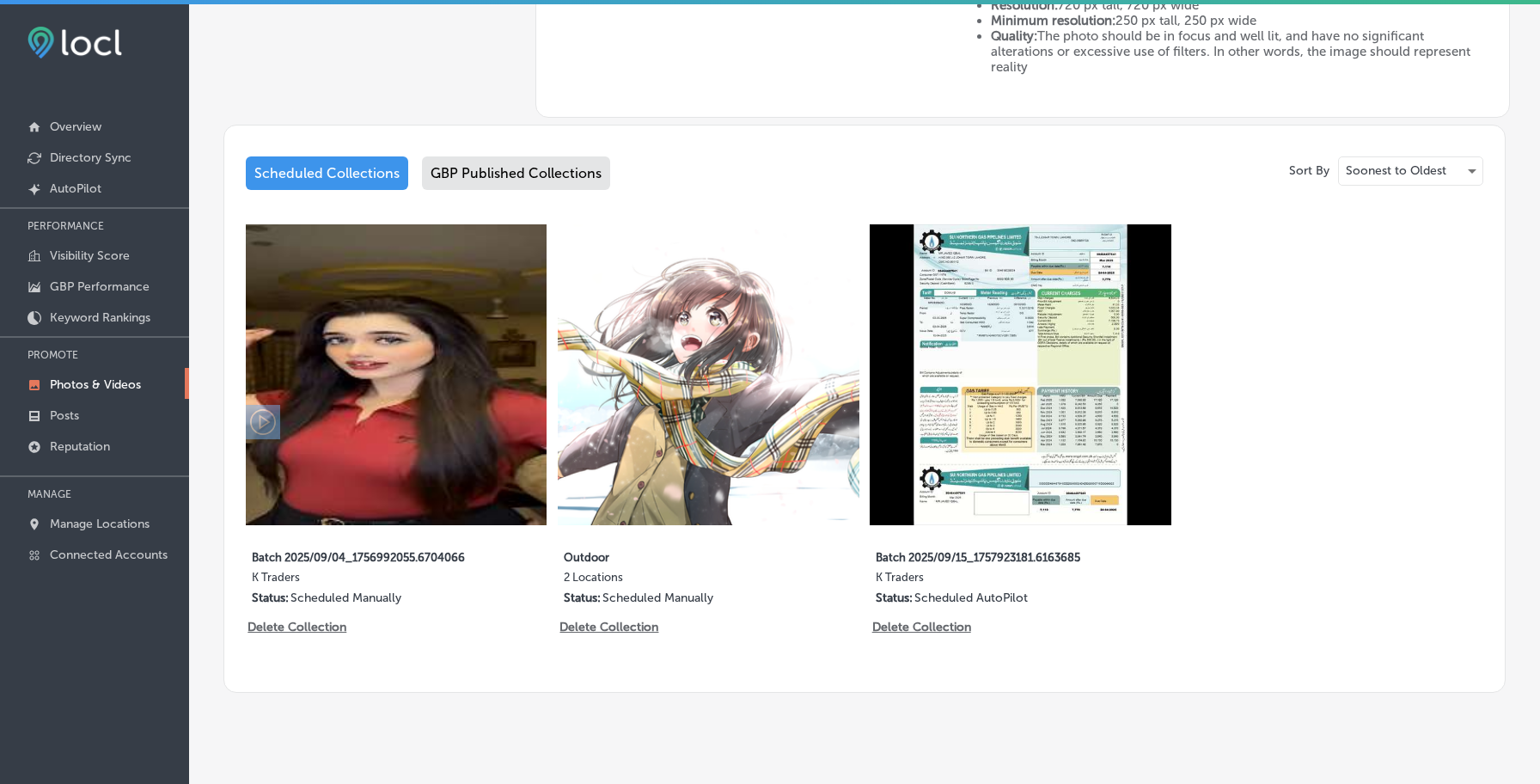
scroll to position [791, 0]
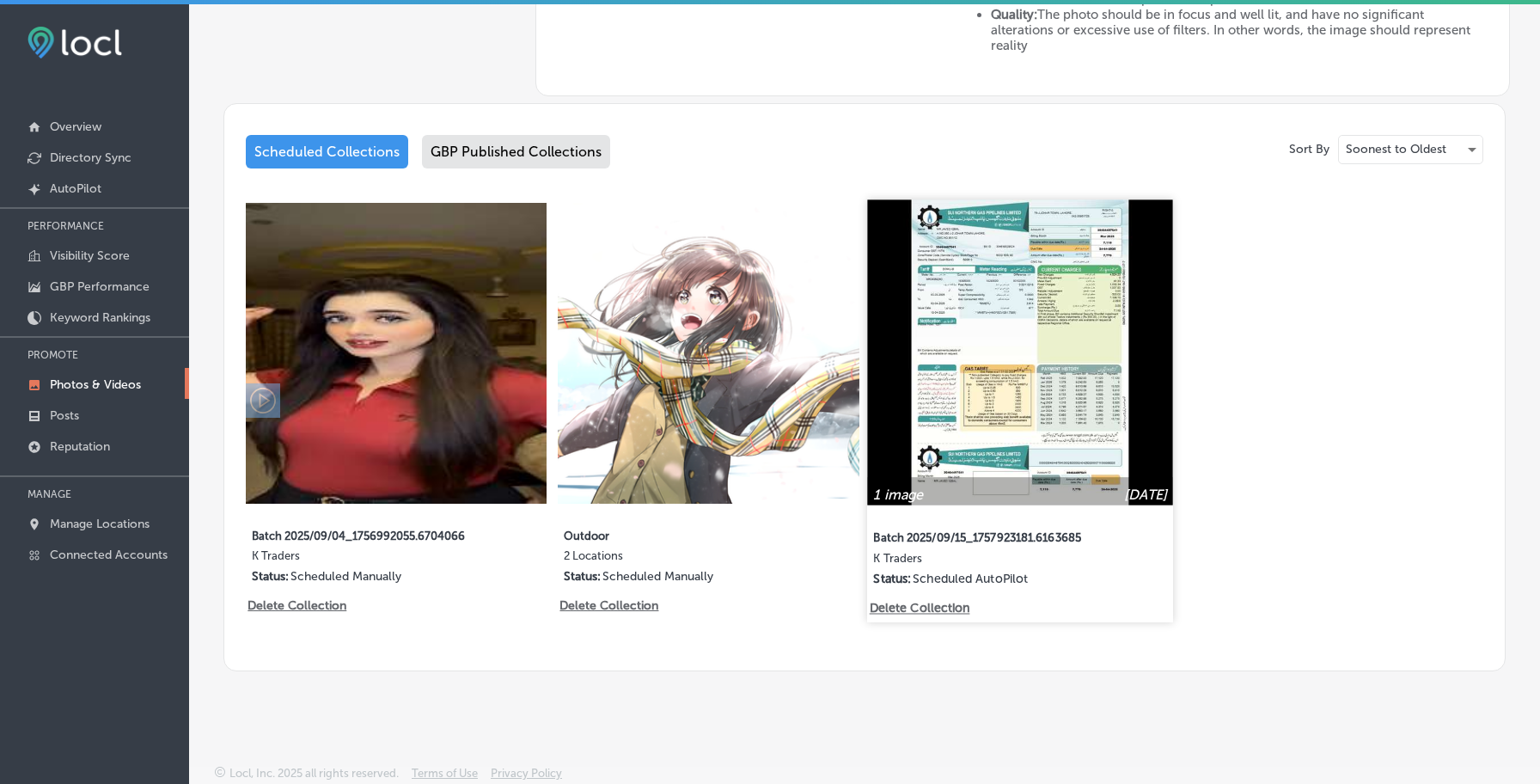
click at [903, 605] on p "Delete Collection" at bounding box center [919, 609] width 98 height 15
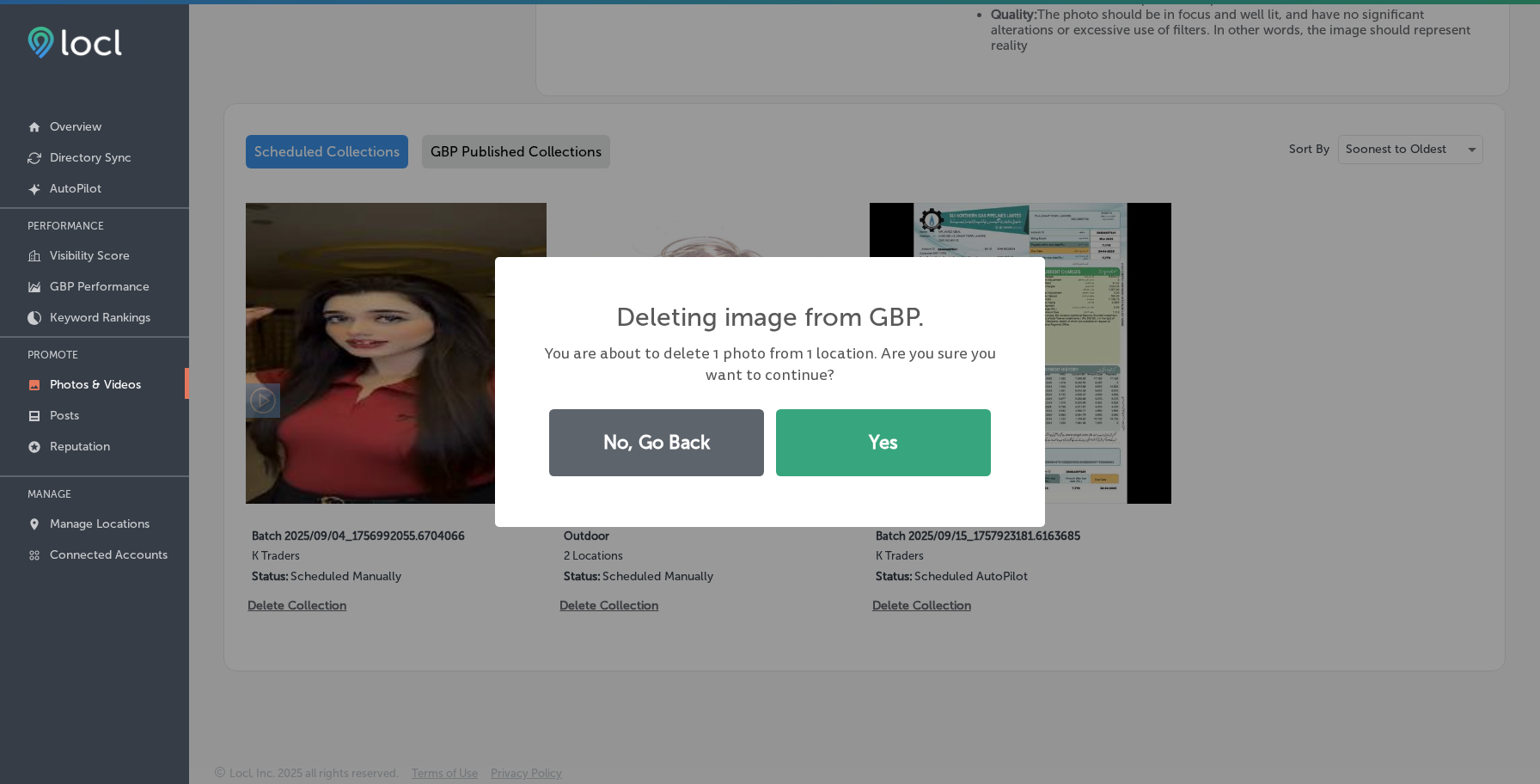
click at [825, 446] on button "Yes" at bounding box center [883, 442] width 215 height 67
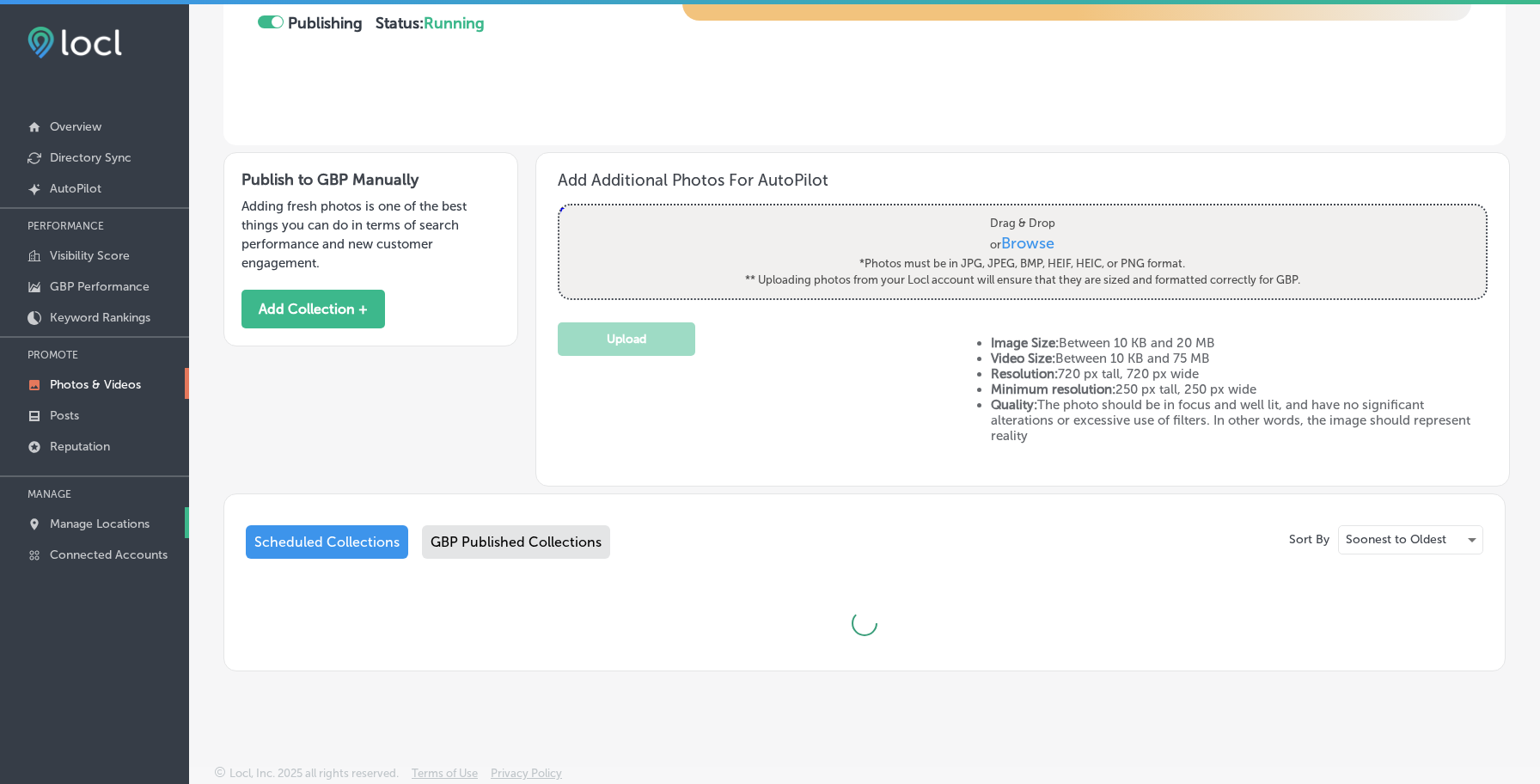
scroll to position [400, 0]
click at [147, 513] on link "Manage Locations" at bounding box center [95, 522] width 189 height 31
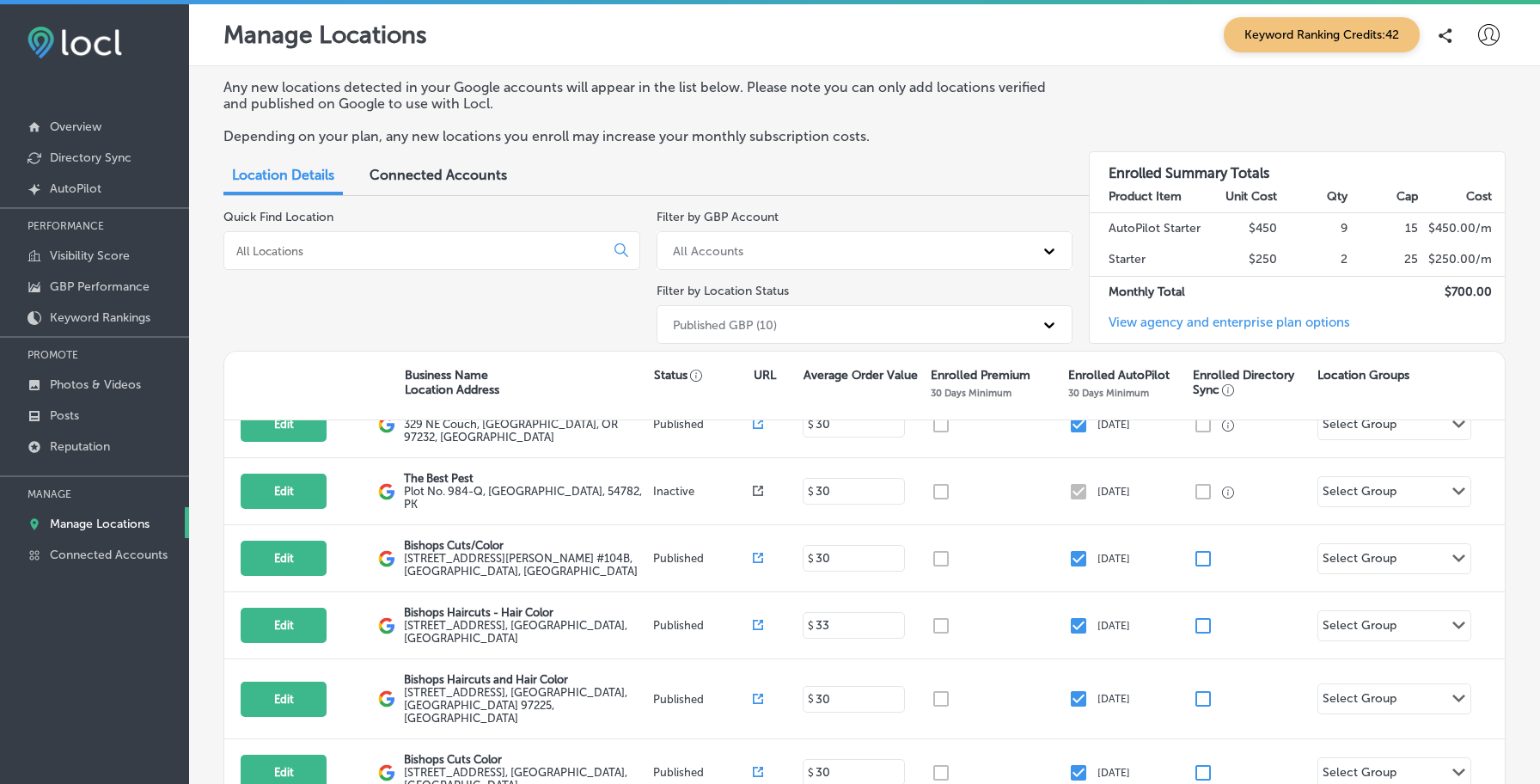
scroll to position [163, 0]
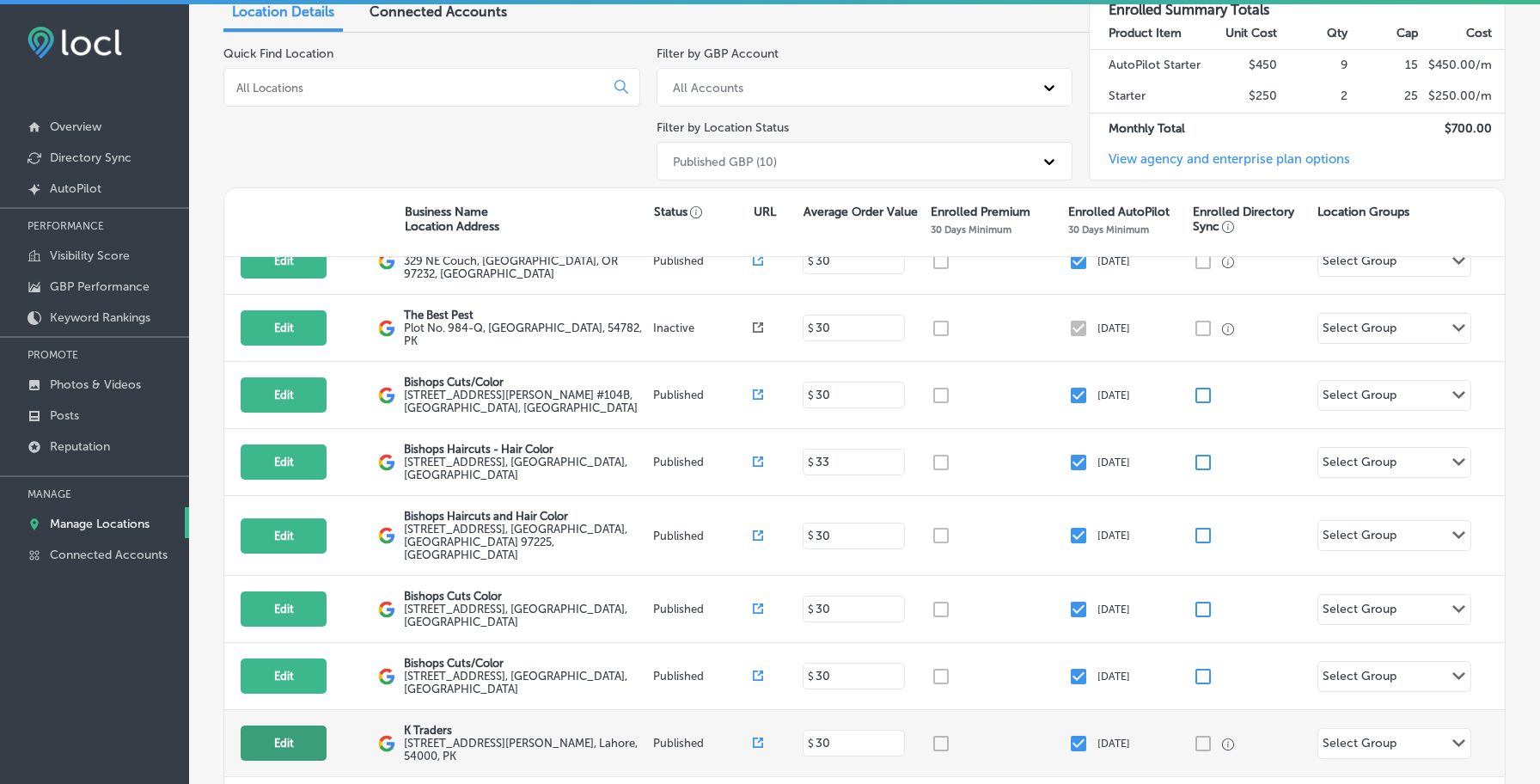
click at [293, 726] on button "Edit" at bounding box center [284, 744] width 86 height 36
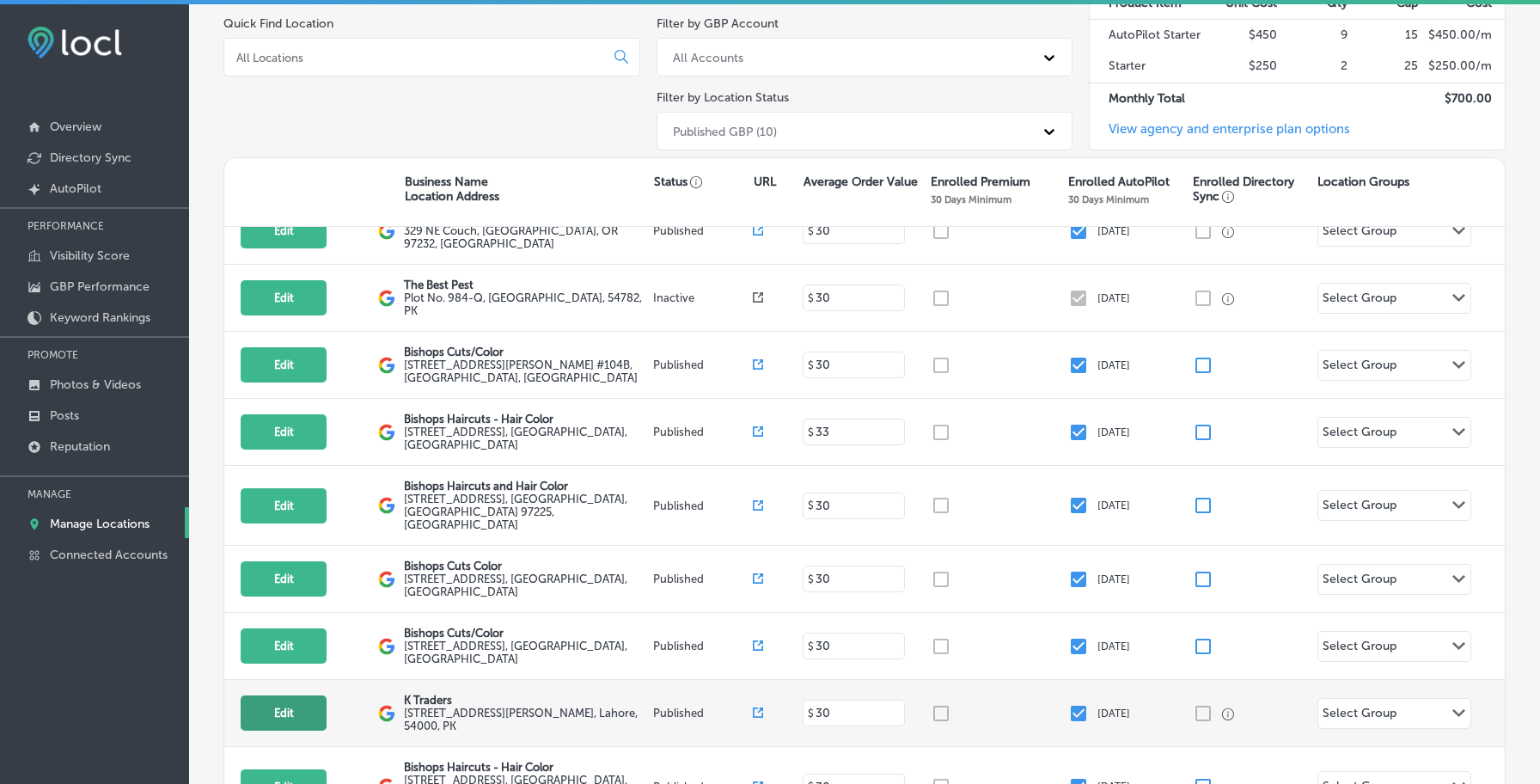
select select "US"
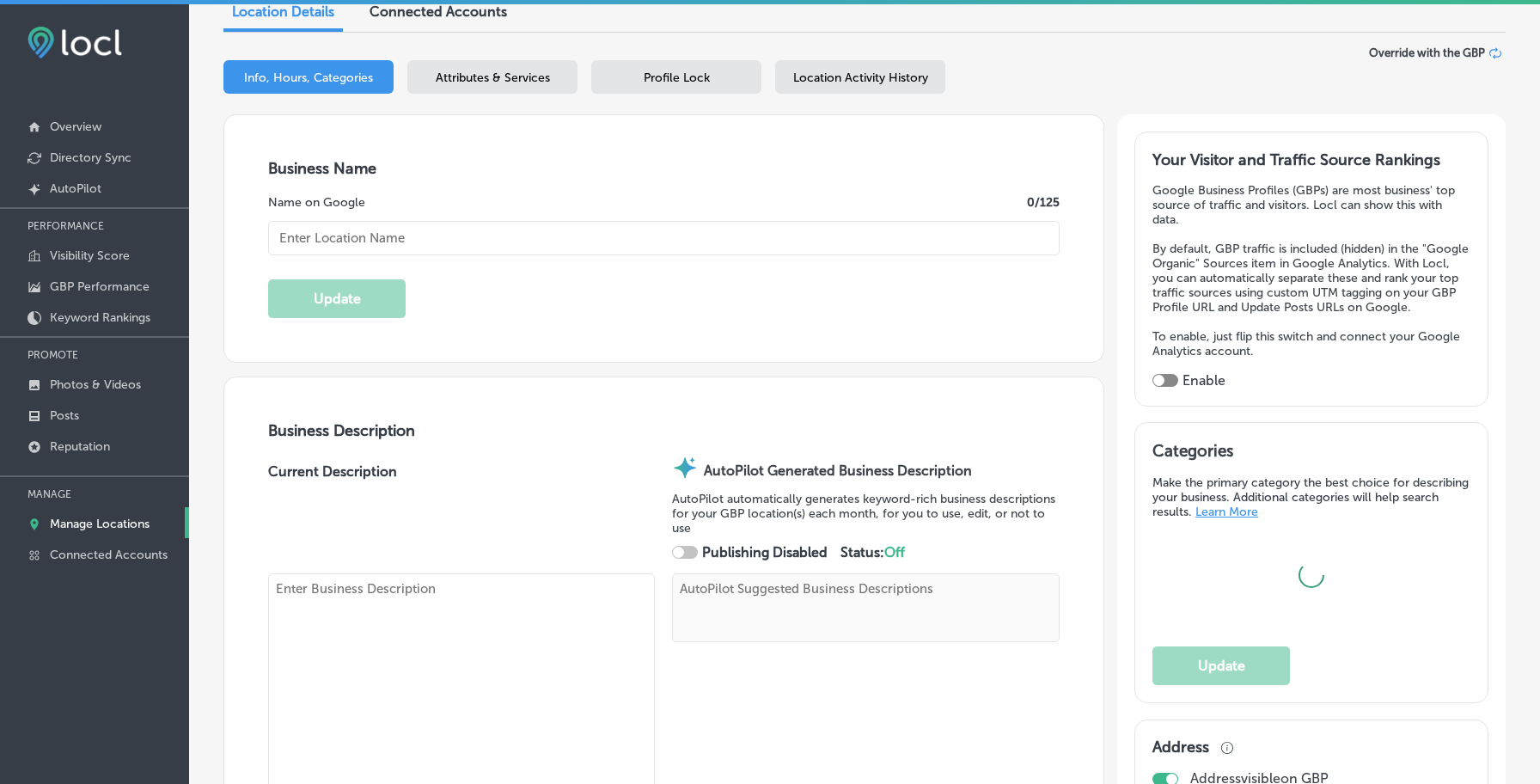
type input "K Traders"
click at [858, 82] on span "Location Activity History" at bounding box center [861, 78] width 135 height 15
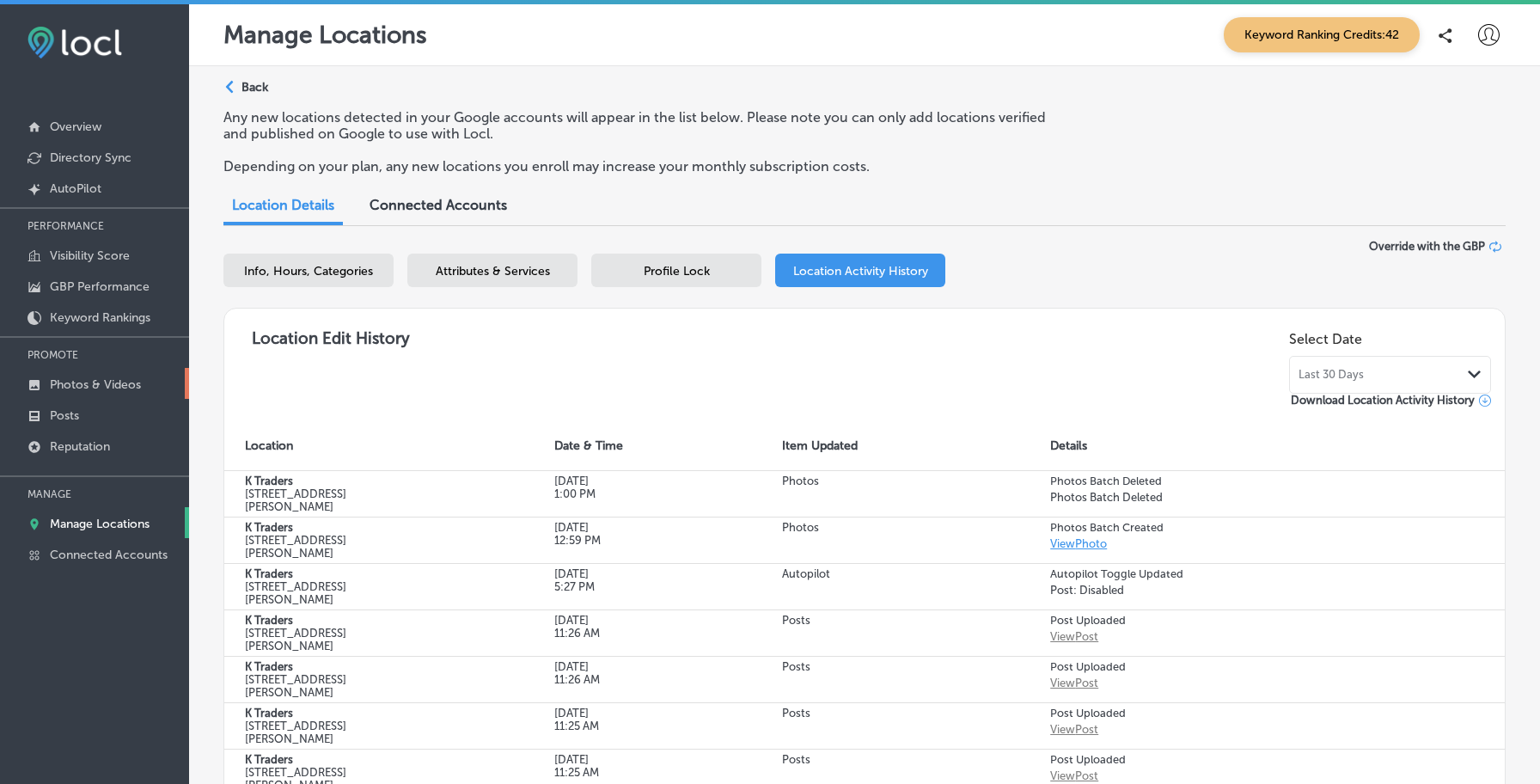
click at [121, 377] on p "Photos & Videos" at bounding box center [95, 384] width 91 height 15
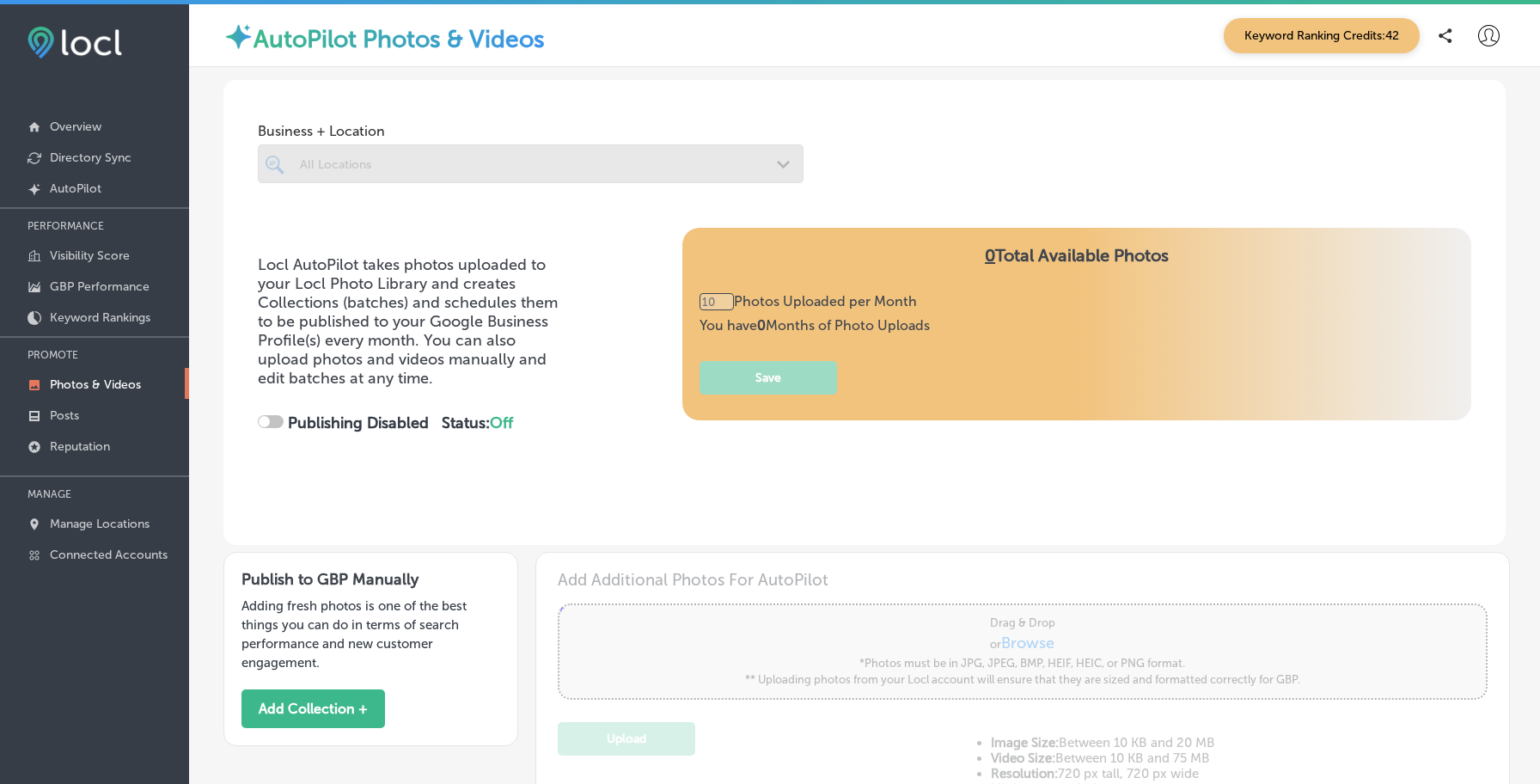
type input "0"
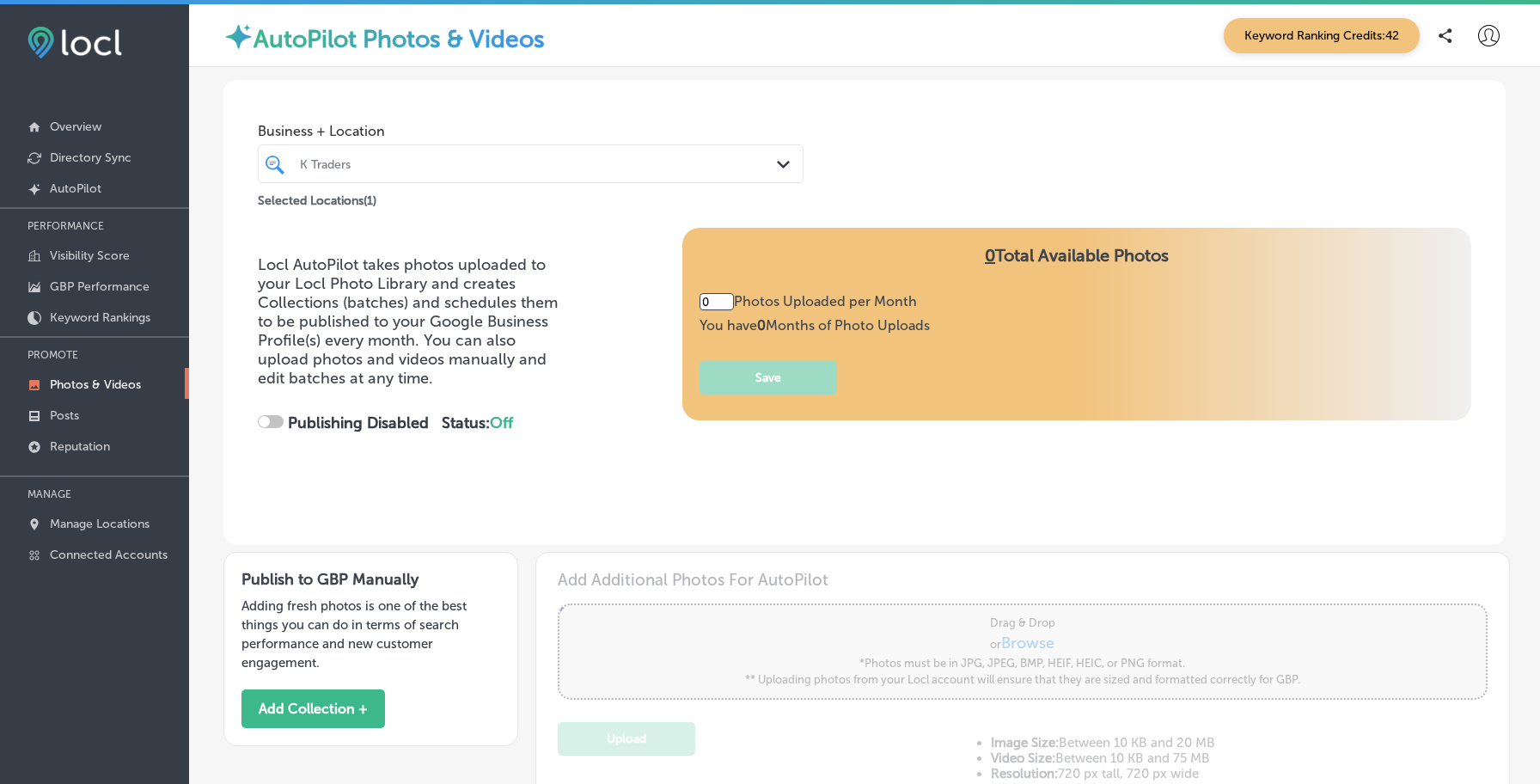
checkbox input "true"
type input "5"
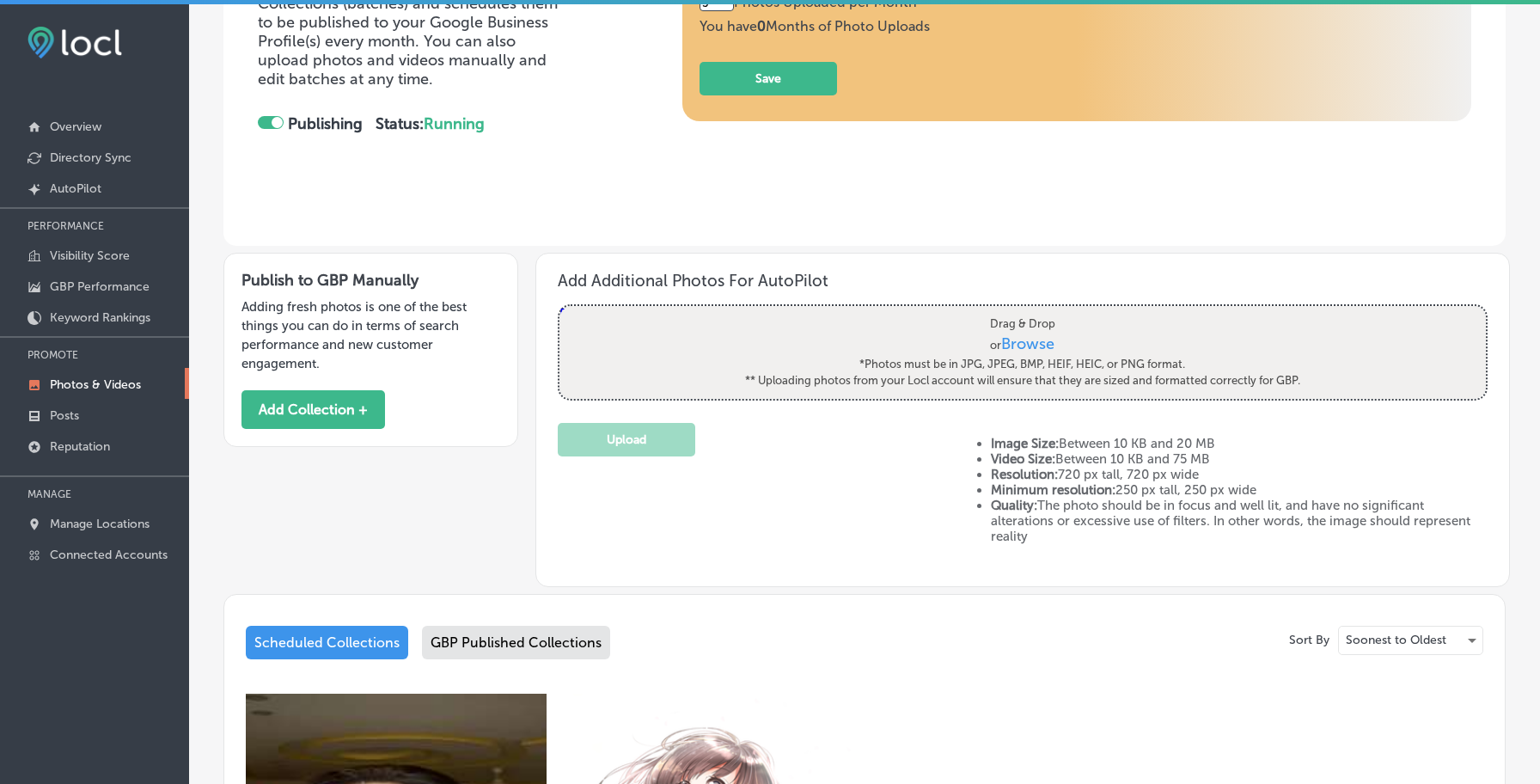
scroll to position [326, 0]
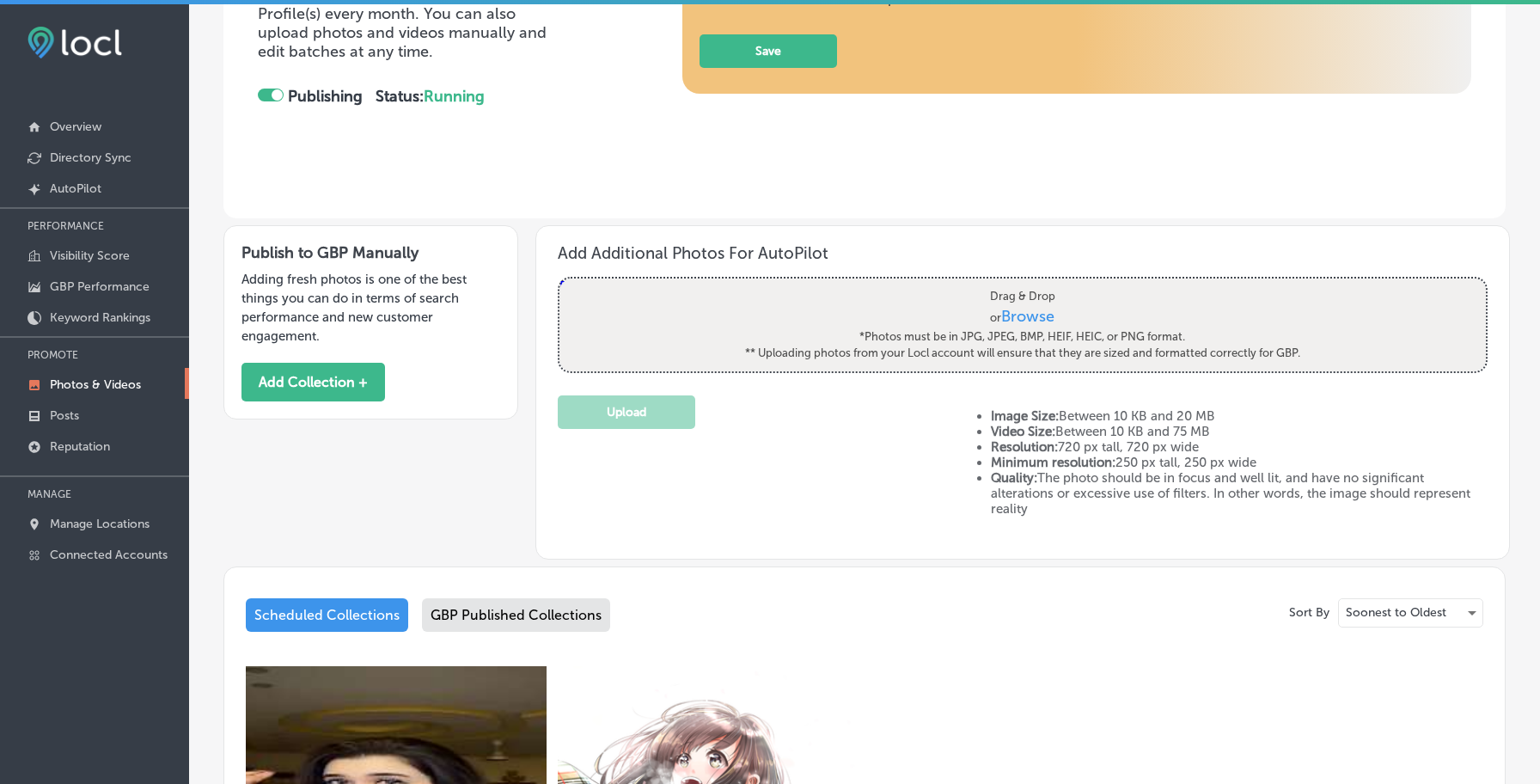
click at [521, 606] on div "GBP Published Collections" at bounding box center [516, 615] width 189 height 34
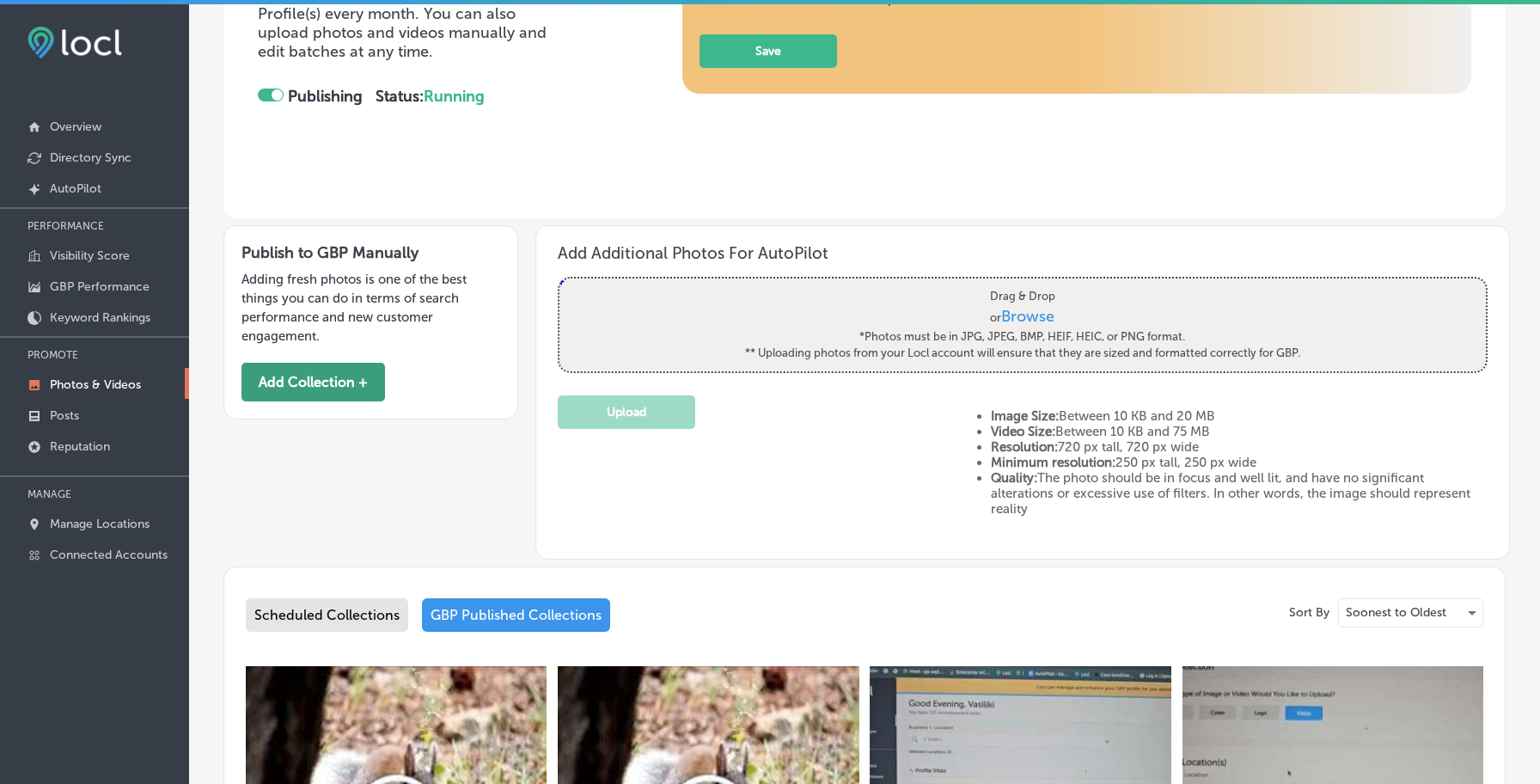
click at [359, 393] on button "Add Collection +" at bounding box center [313, 382] width 143 height 38
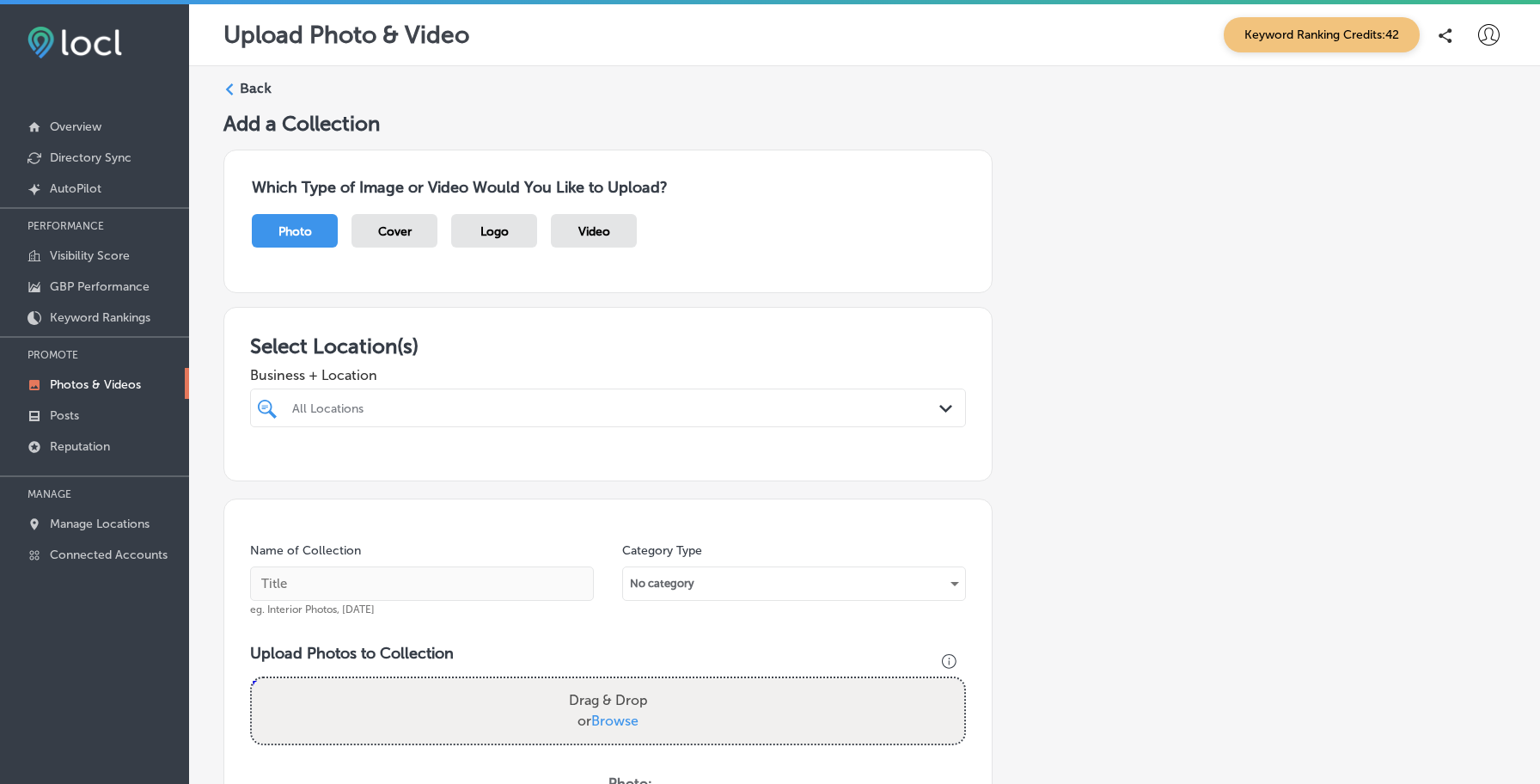
click at [450, 407] on div "All Locations" at bounding box center [617, 408] width 649 height 15
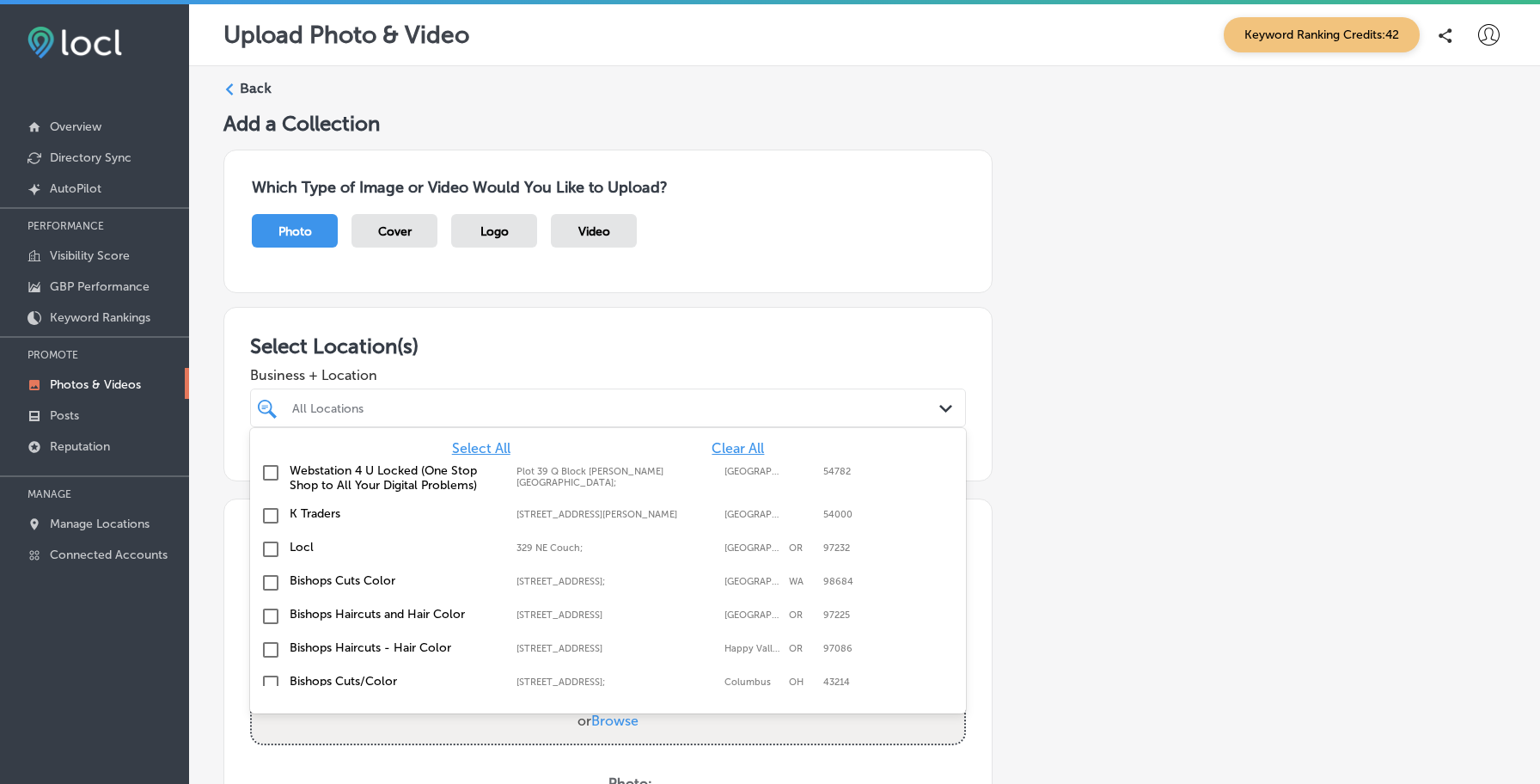
click at [355, 509] on label "K Traders" at bounding box center [395, 514] width 210 height 15
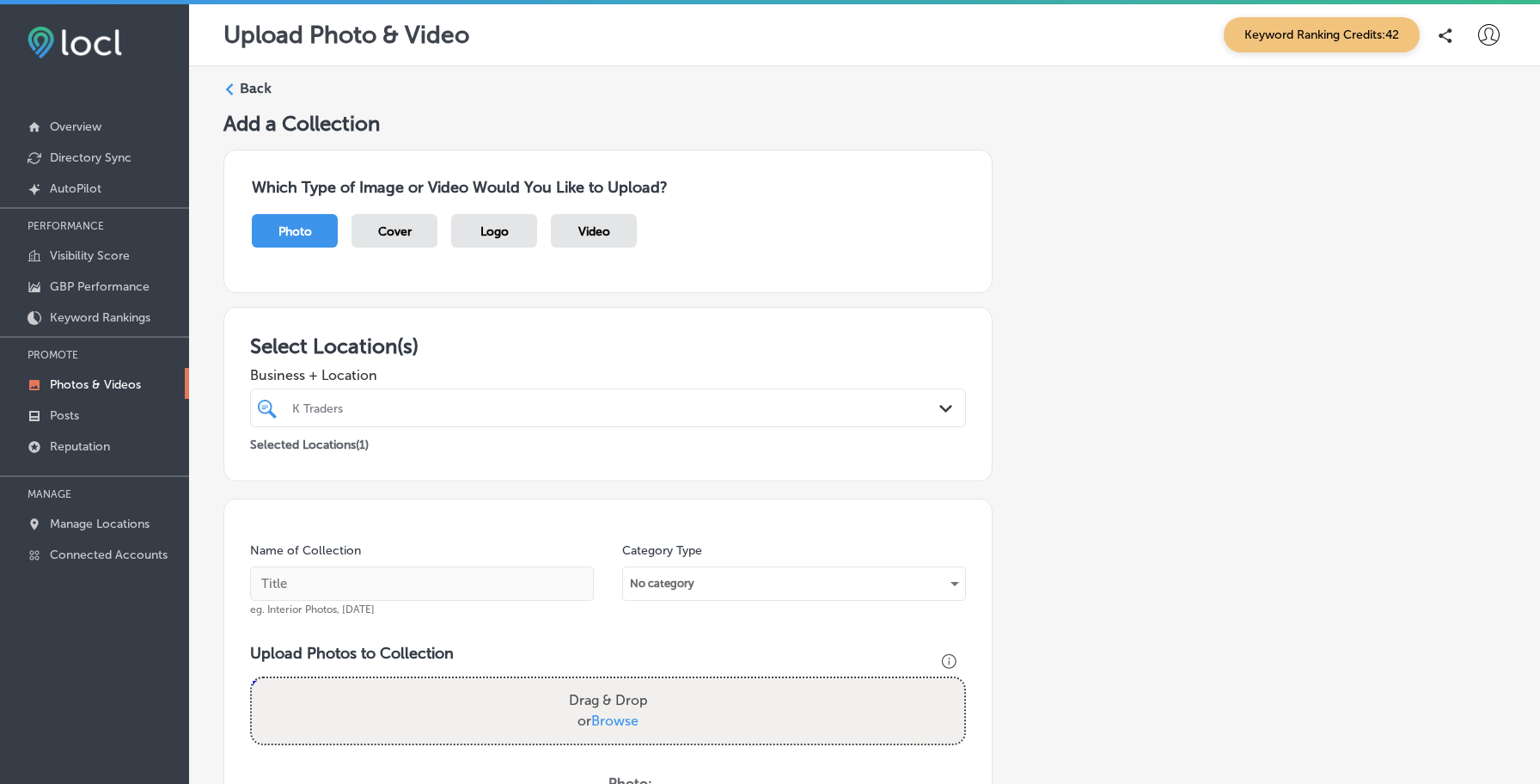
click at [223, 460] on div "Select Location(s) Business + Location K Traders Path Created with Sketch. Sele…" at bounding box center [608, 394] width 769 height 174
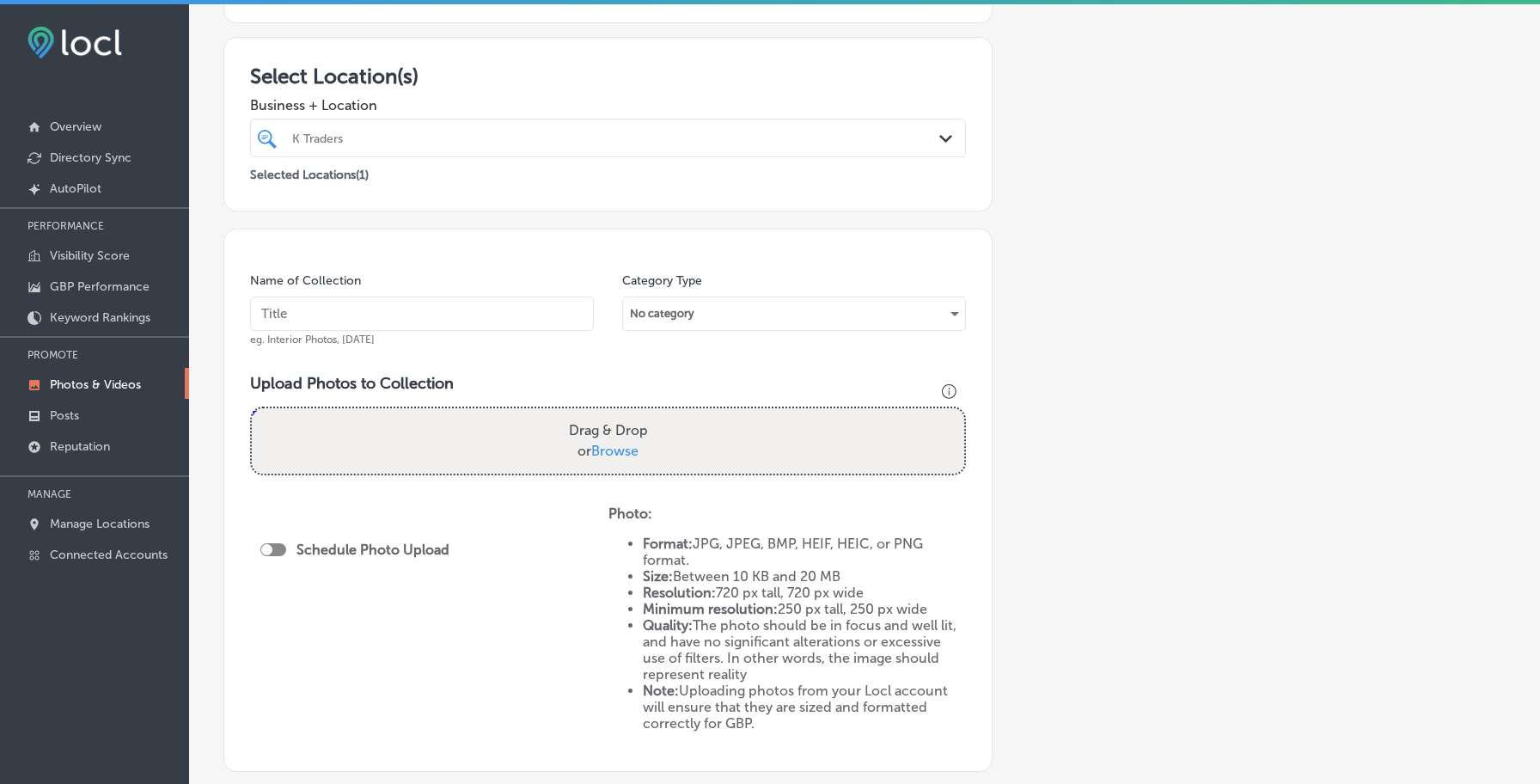
scroll to position [282, 0]
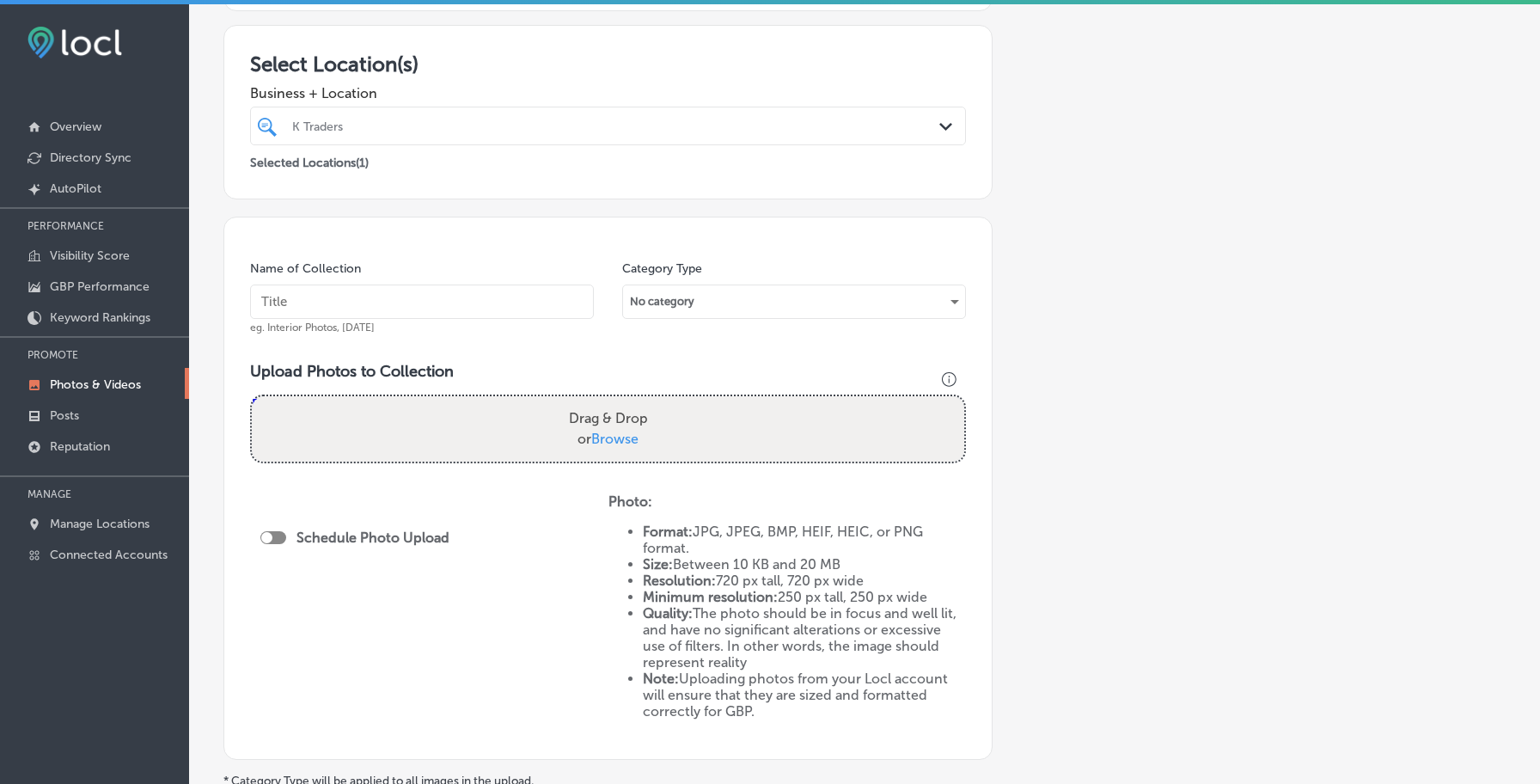
click at [600, 434] on span "Browse" at bounding box center [615, 438] width 47 height 16
click at [600, 401] on input "Drag & Drop or Browse" at bounding box center [609, 399] width 713 height 5
type input "C:\fakepath\My Bill.jpg"
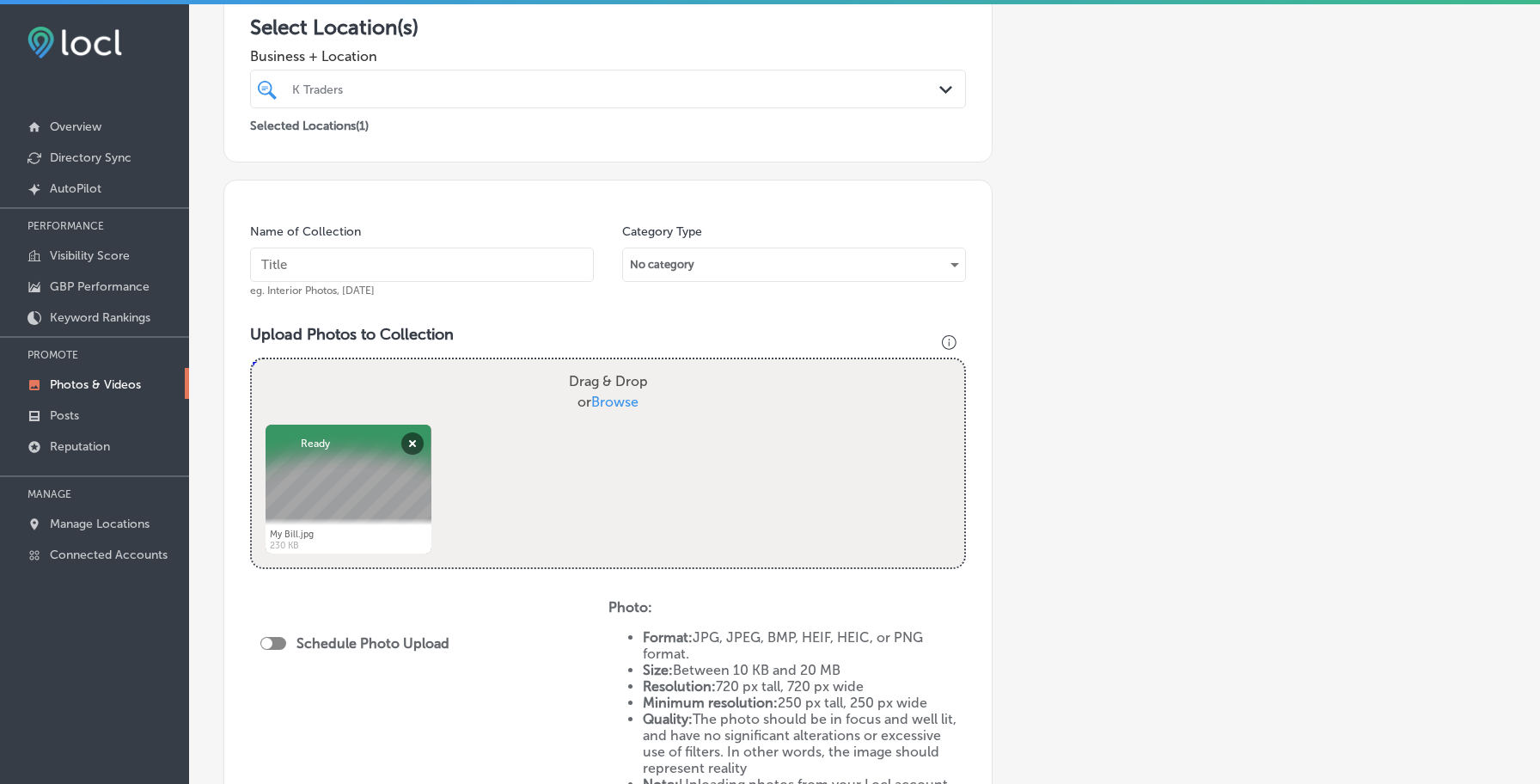
scroll to position [616, 0]
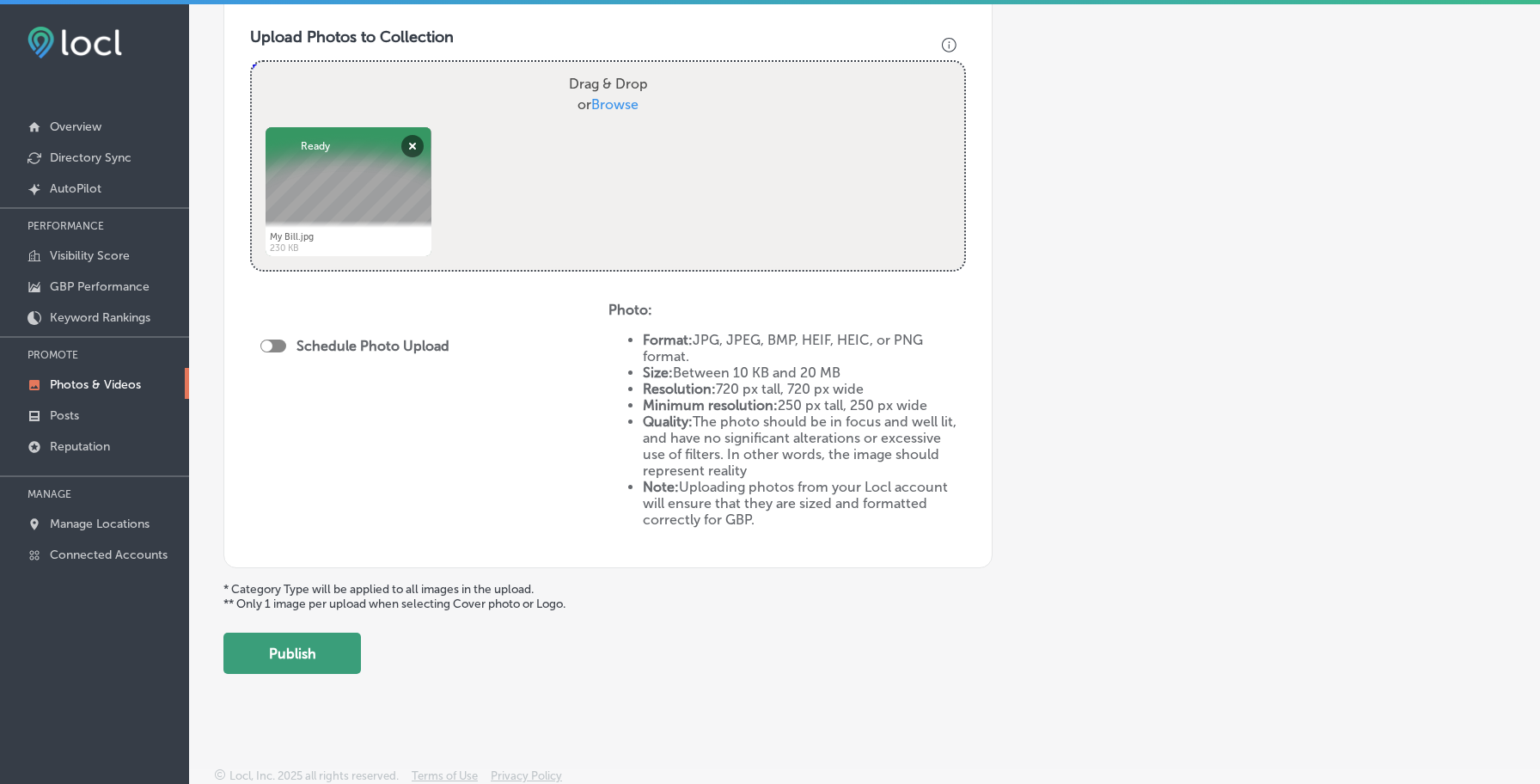
click at [295, 650] on button "Publish" at bounding box center [292, 654] width 138 height 41
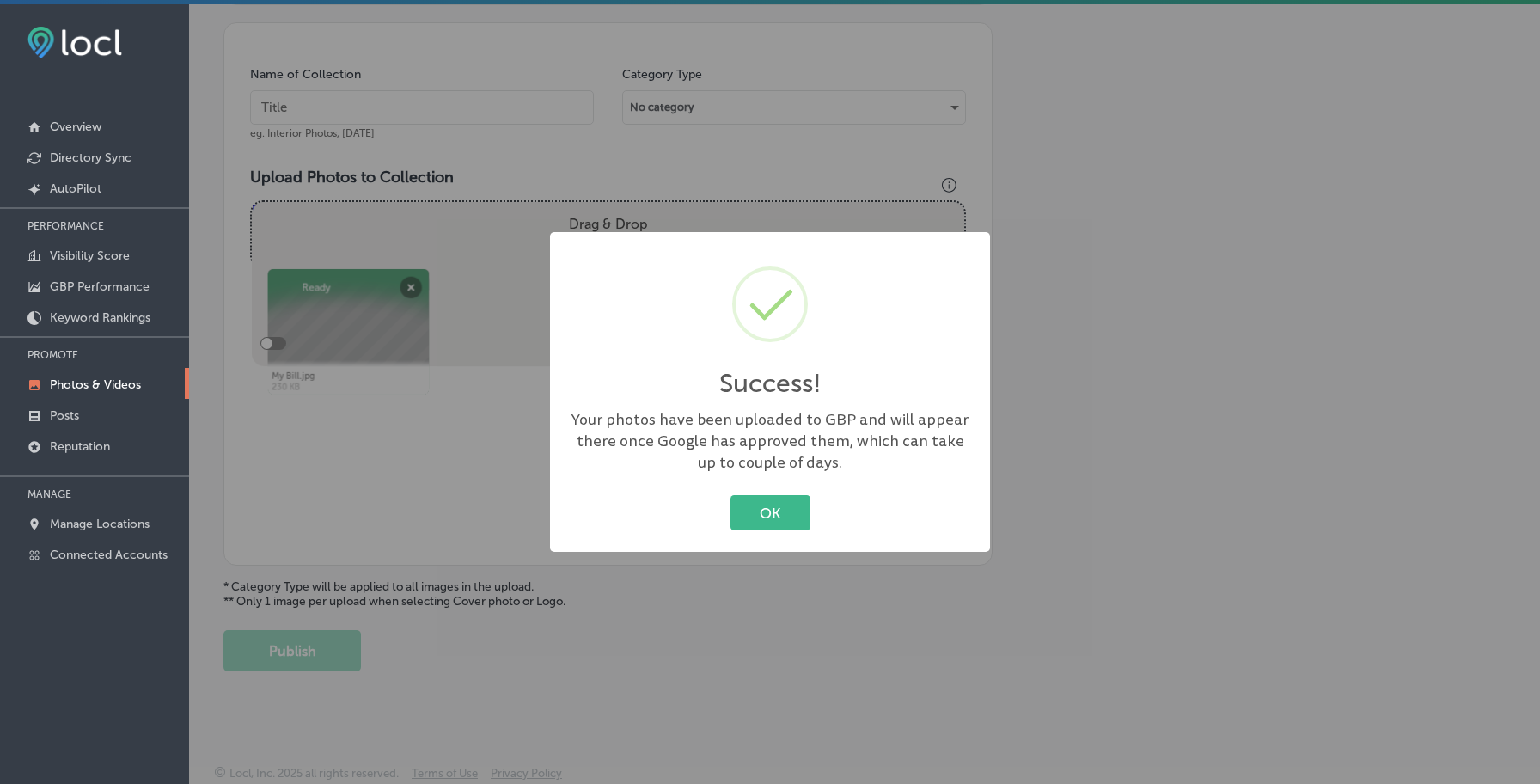
scroll to position [0, 0]
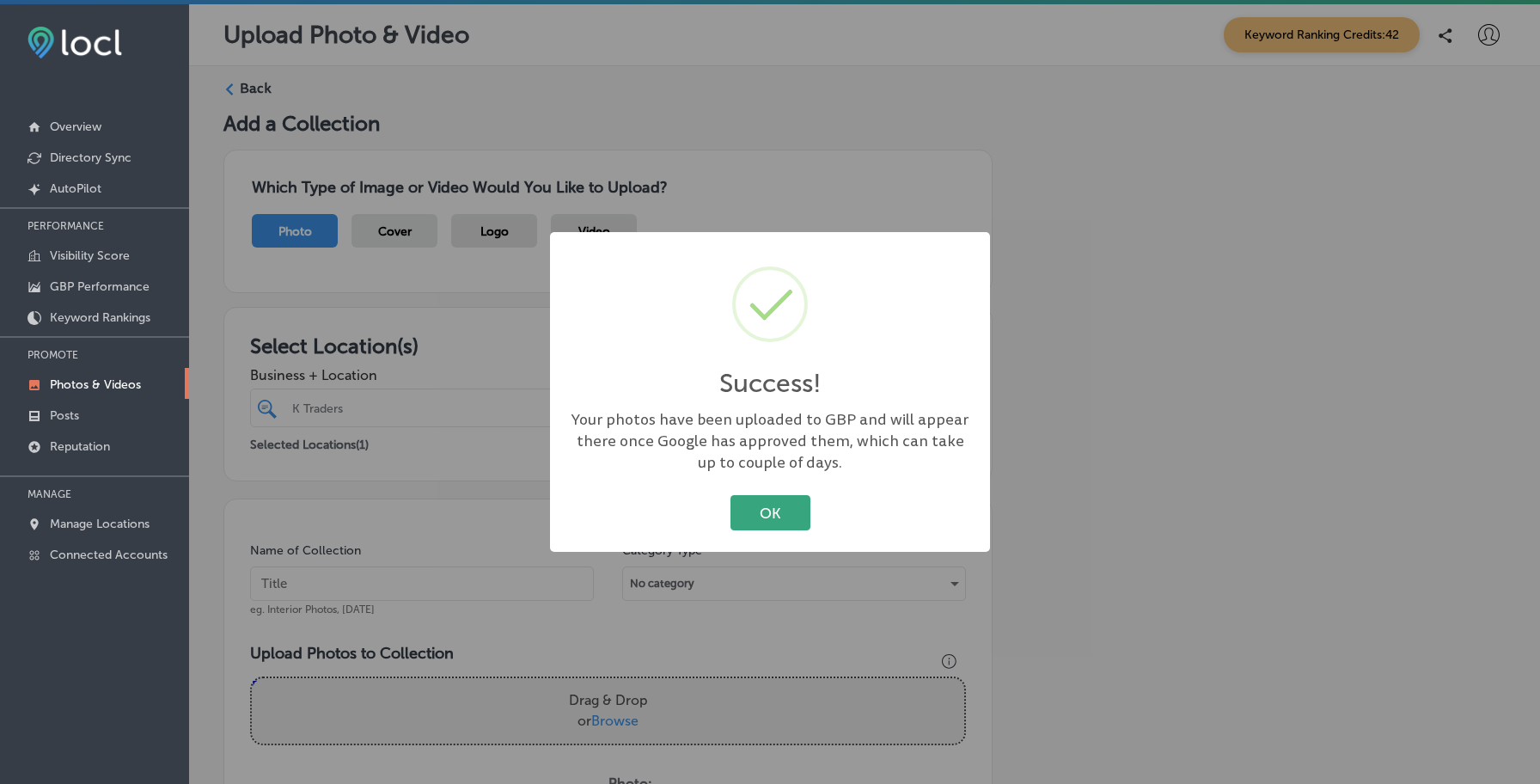
click at [781, 509] on button "OK" at bounding box center [770, 513] width 80 height 36
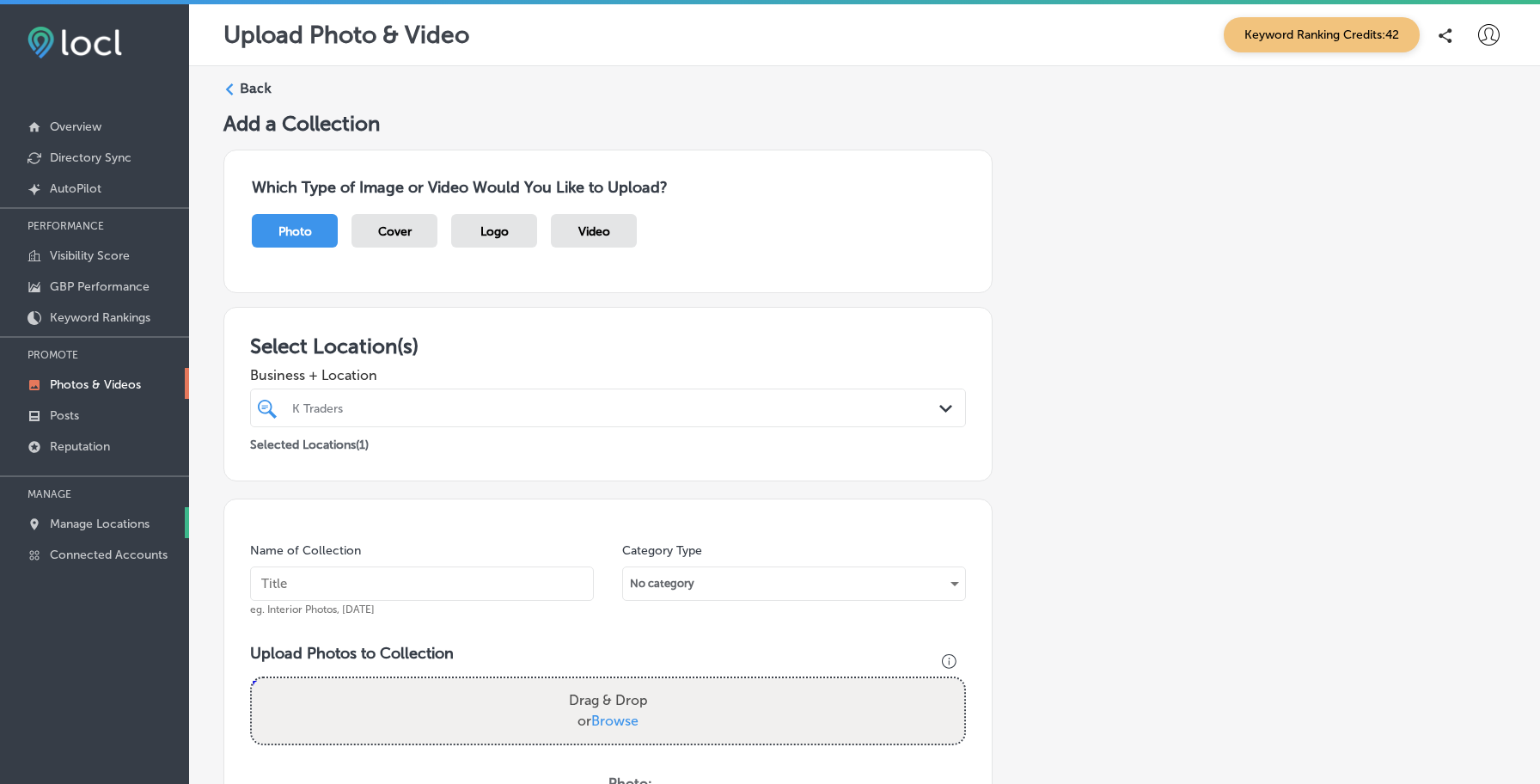
click at [113, 520] on p "Manage Locations" at bounding box center [99, 524] width 99 height 15
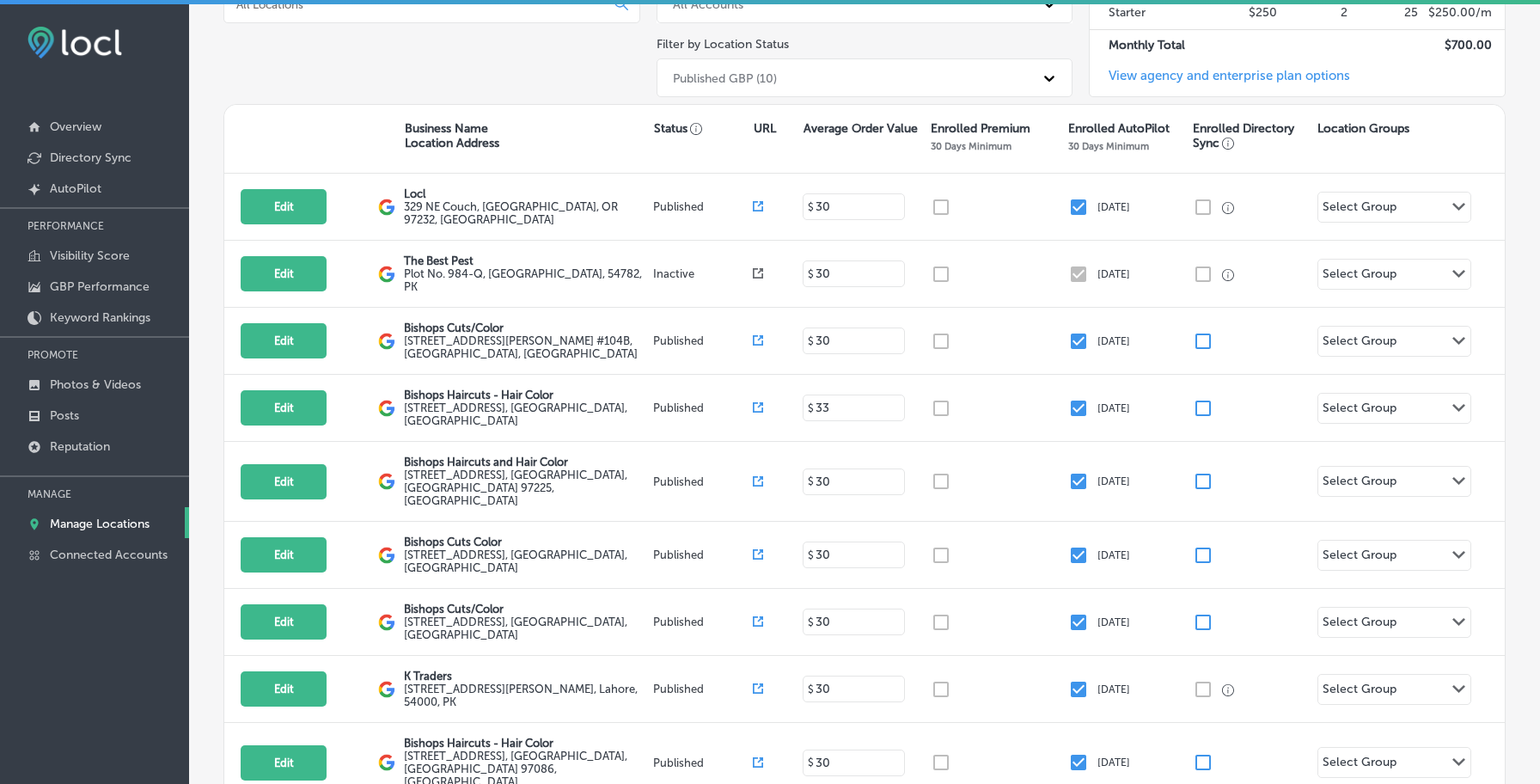
scroll to position [263, 0]
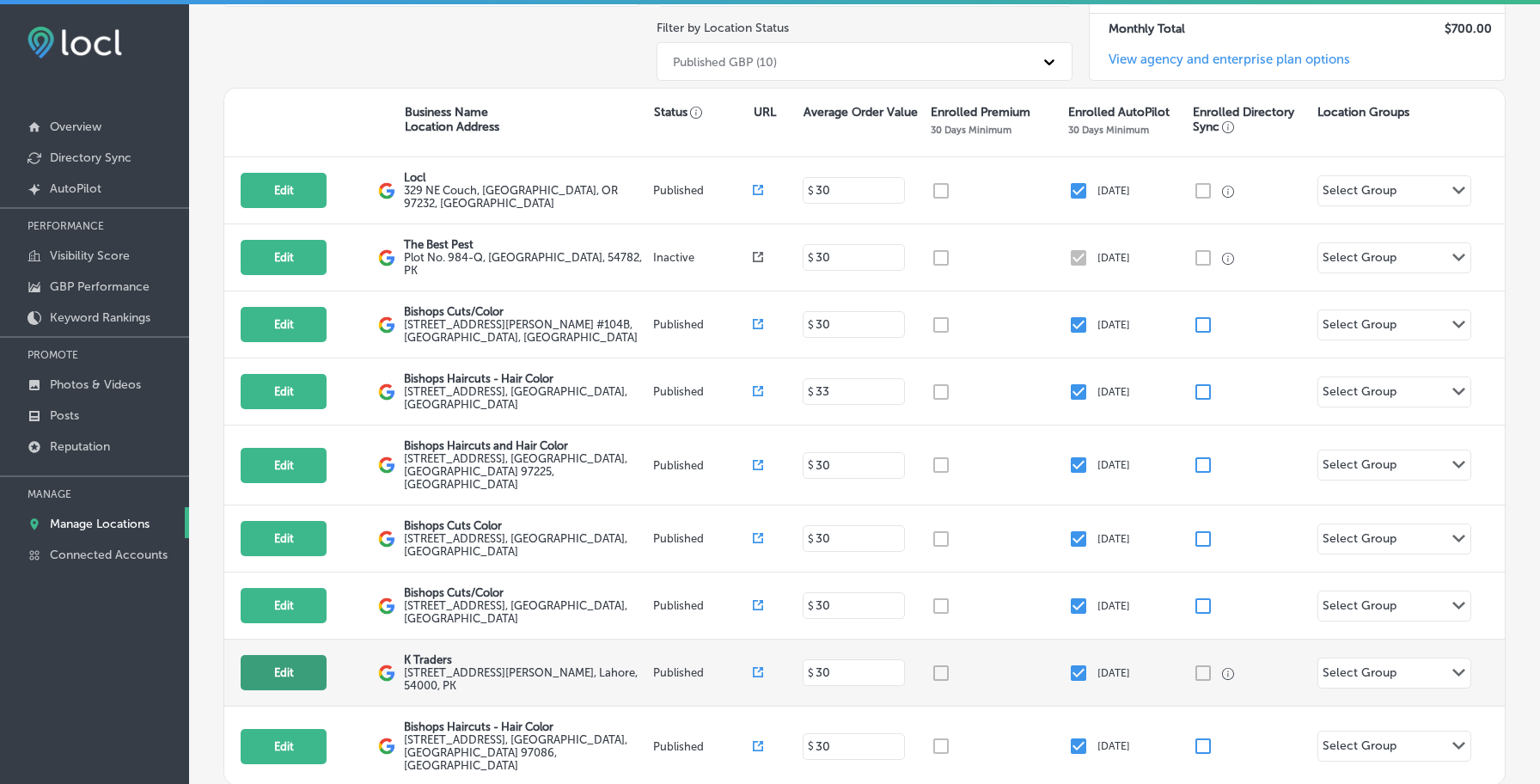
click at [304, 655] on button "Edit" at bounding box center [284, 672] width 86 height 36
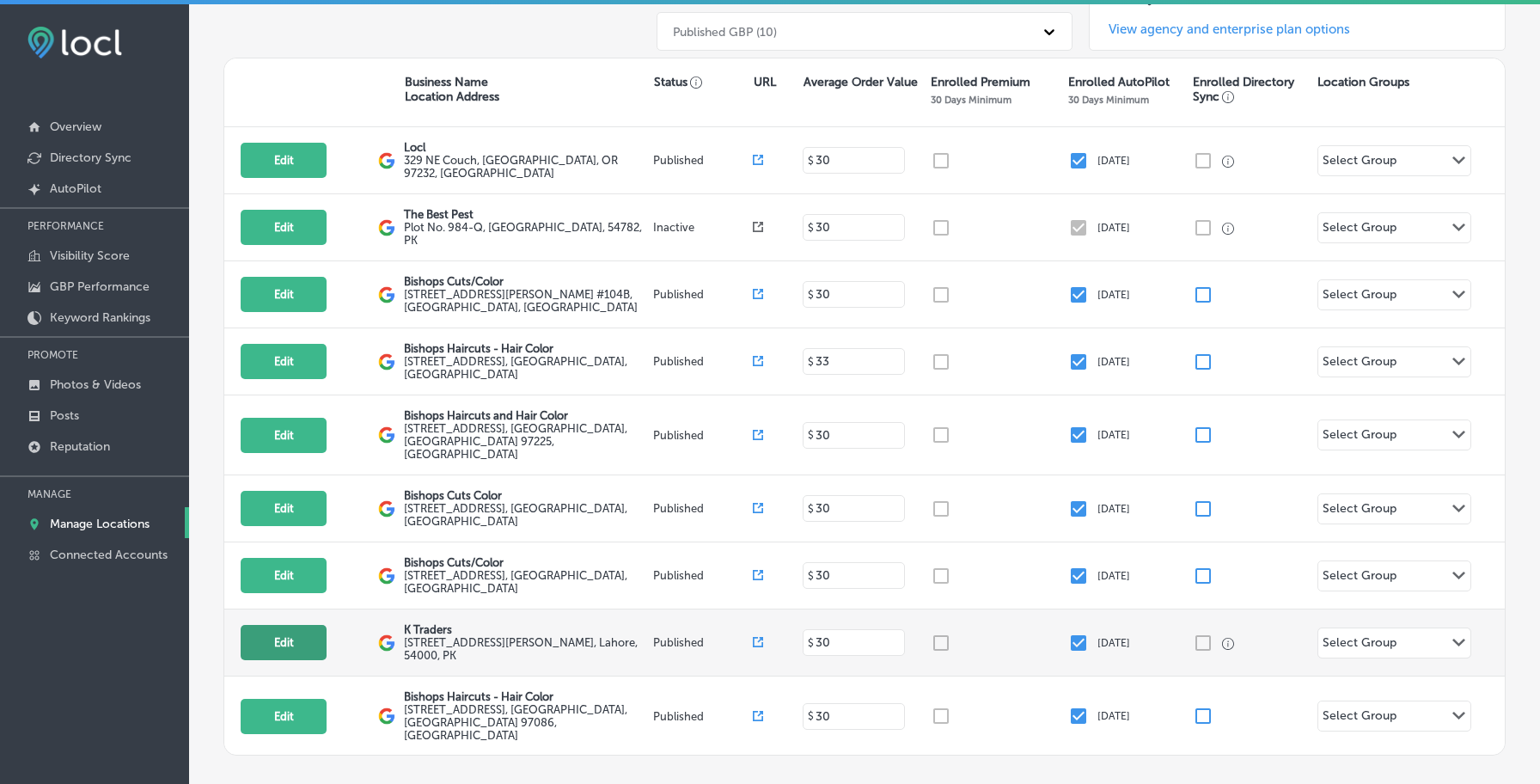
select select "US"
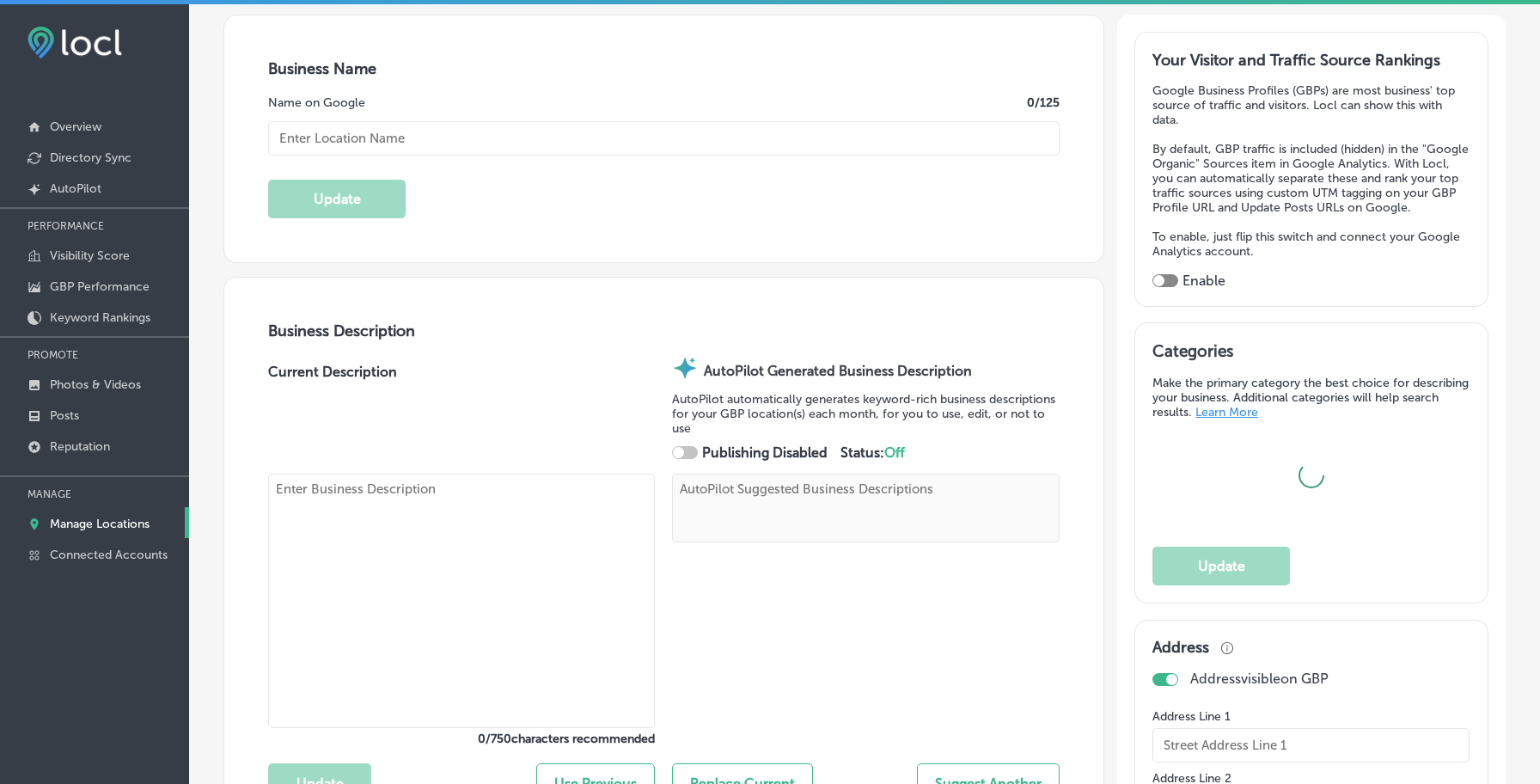
type input "K Traders"
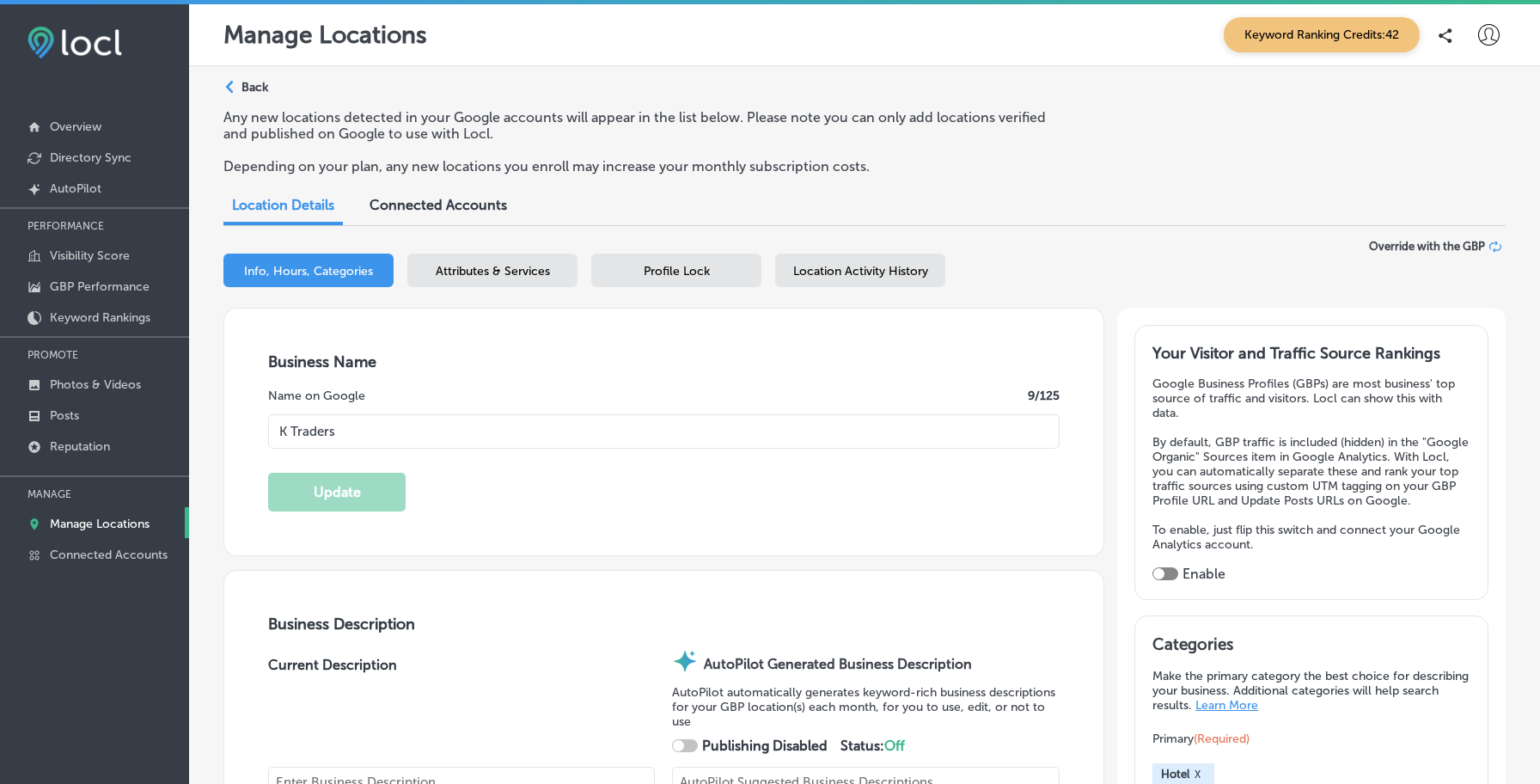
type input "[STREET_ADDRESS][PERSON_NAME]"
type input "[GEOGRAPHIC_DATA]"
type input "54000"
type input "PK"
type input "[URL][DOMAIN_NAME][DOMAIN_NAME]"
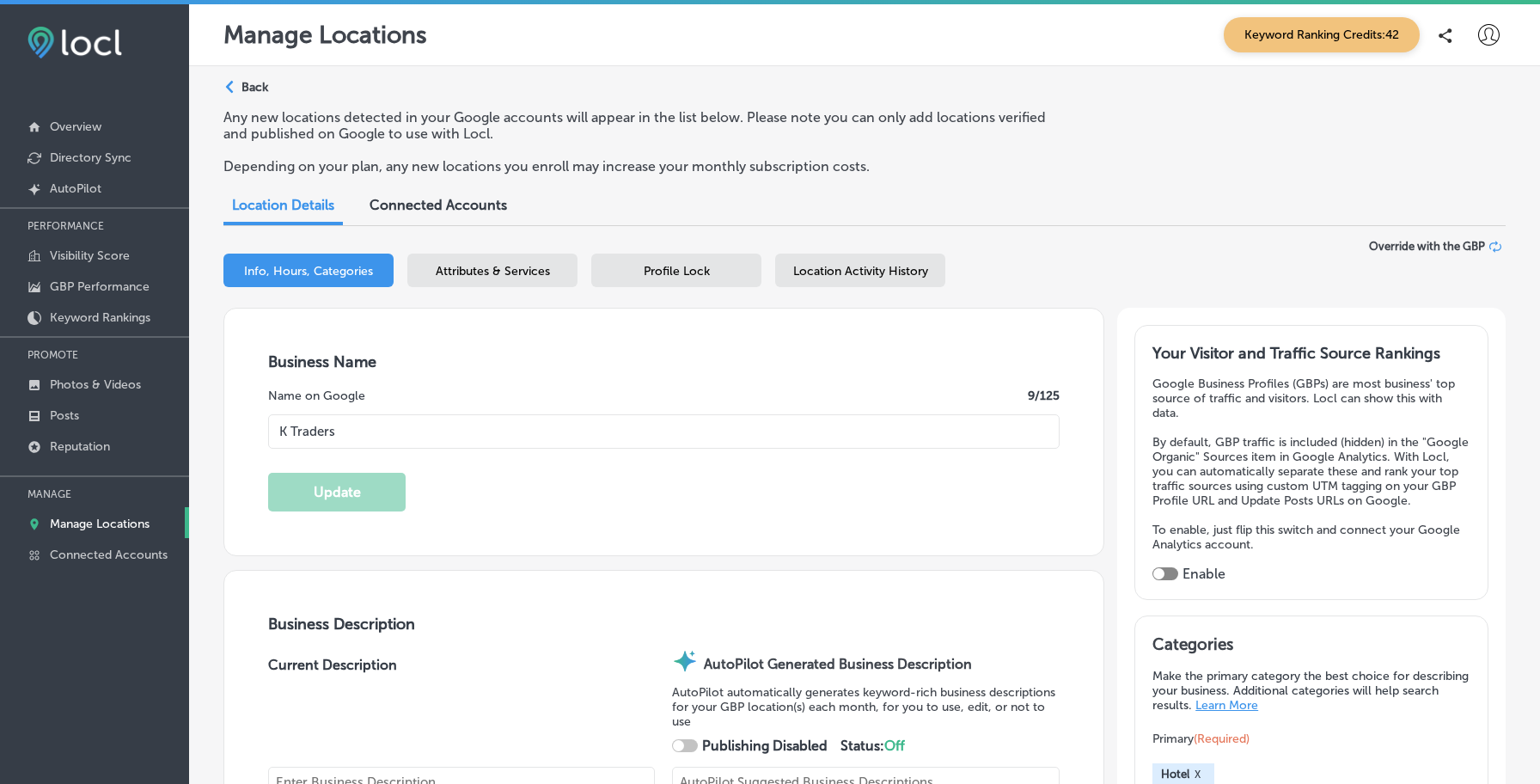
click at [843, 268] on span "Location Activity History" at bounding box center [861, 271] width 135 height 15
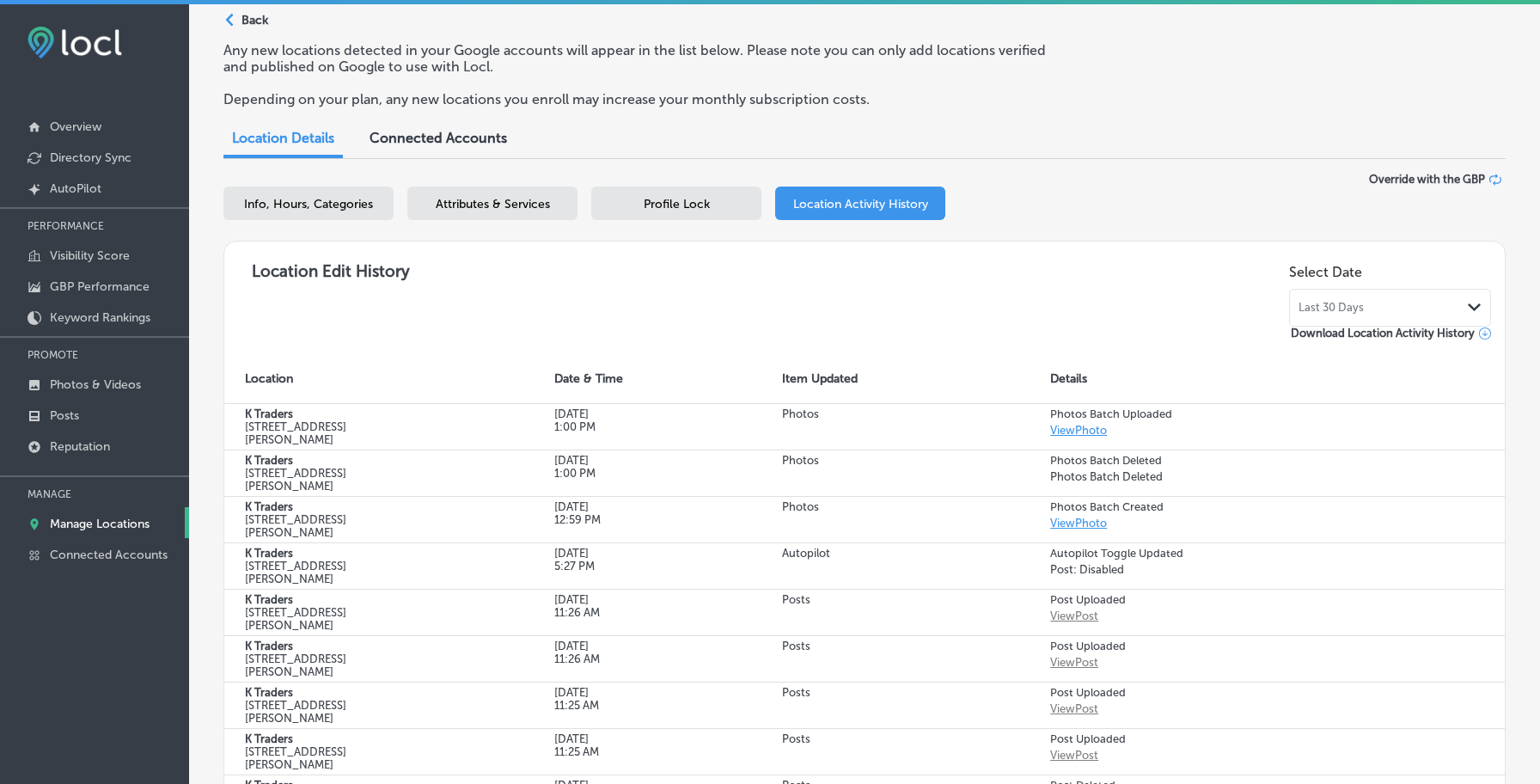
scroll to position [69, 0]
click at [118, 380] on p "Photos & Videos" at bounding box center [95, 384] width 91 height 15
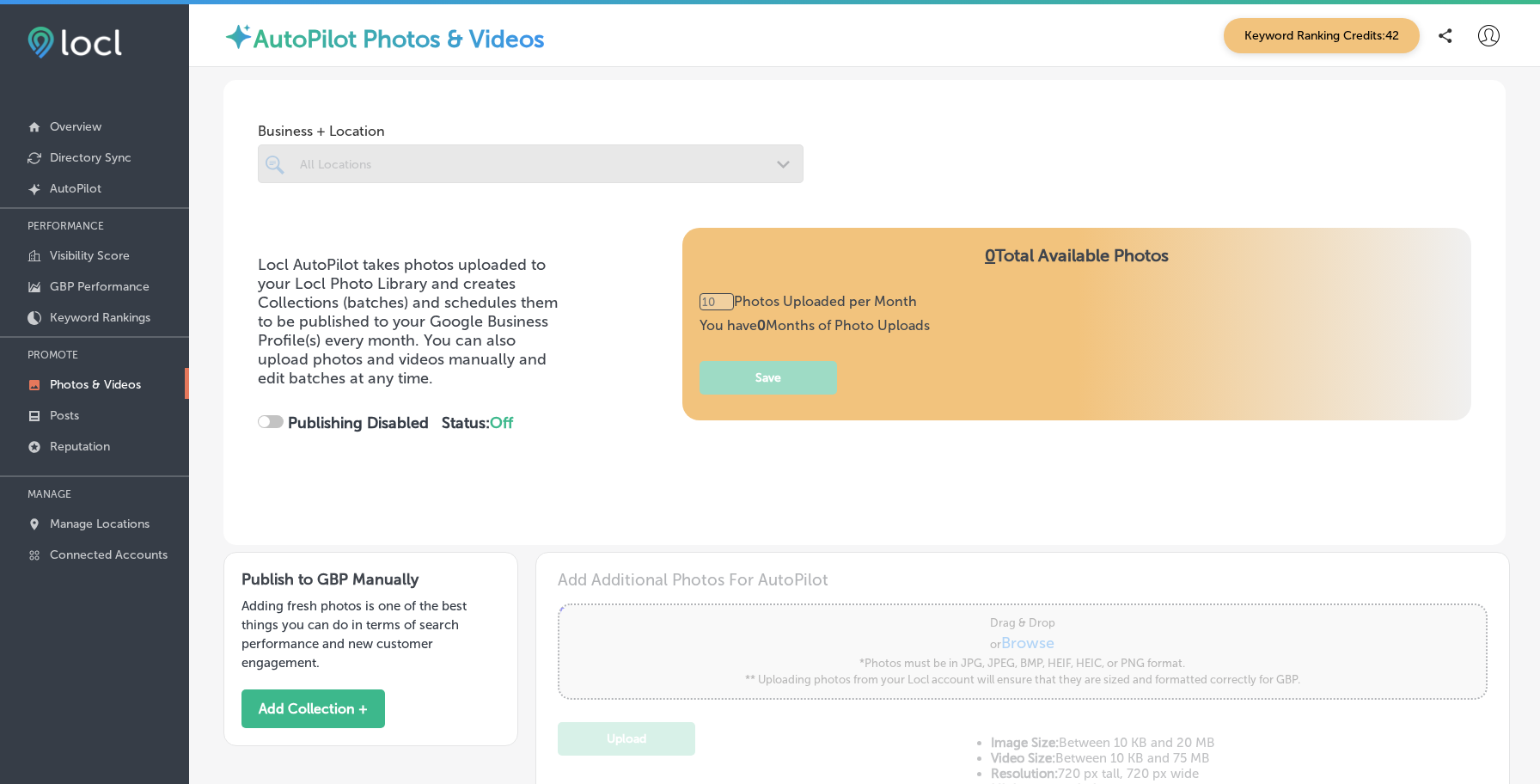
type input "0"
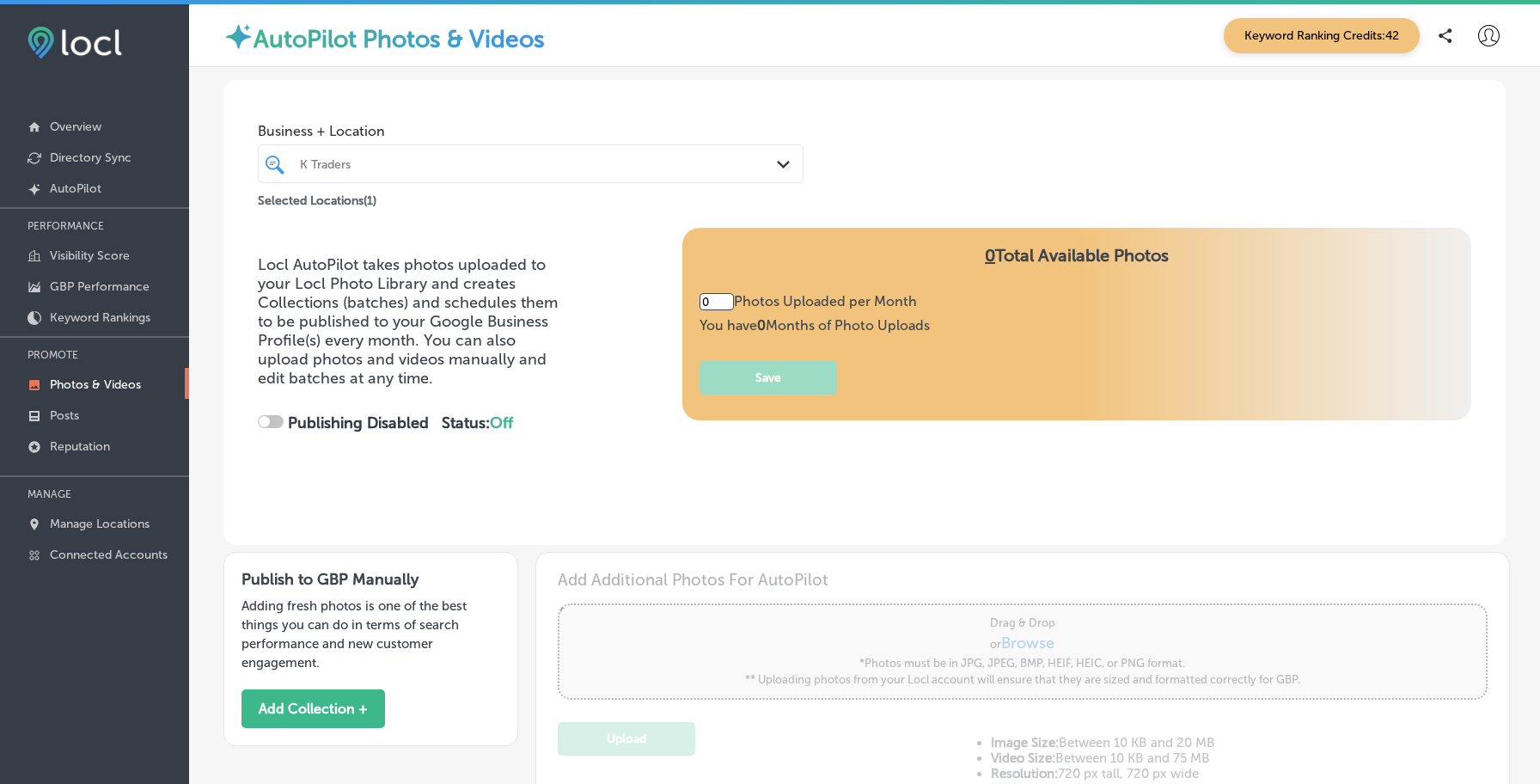
checkbox input "true"
type input "5"
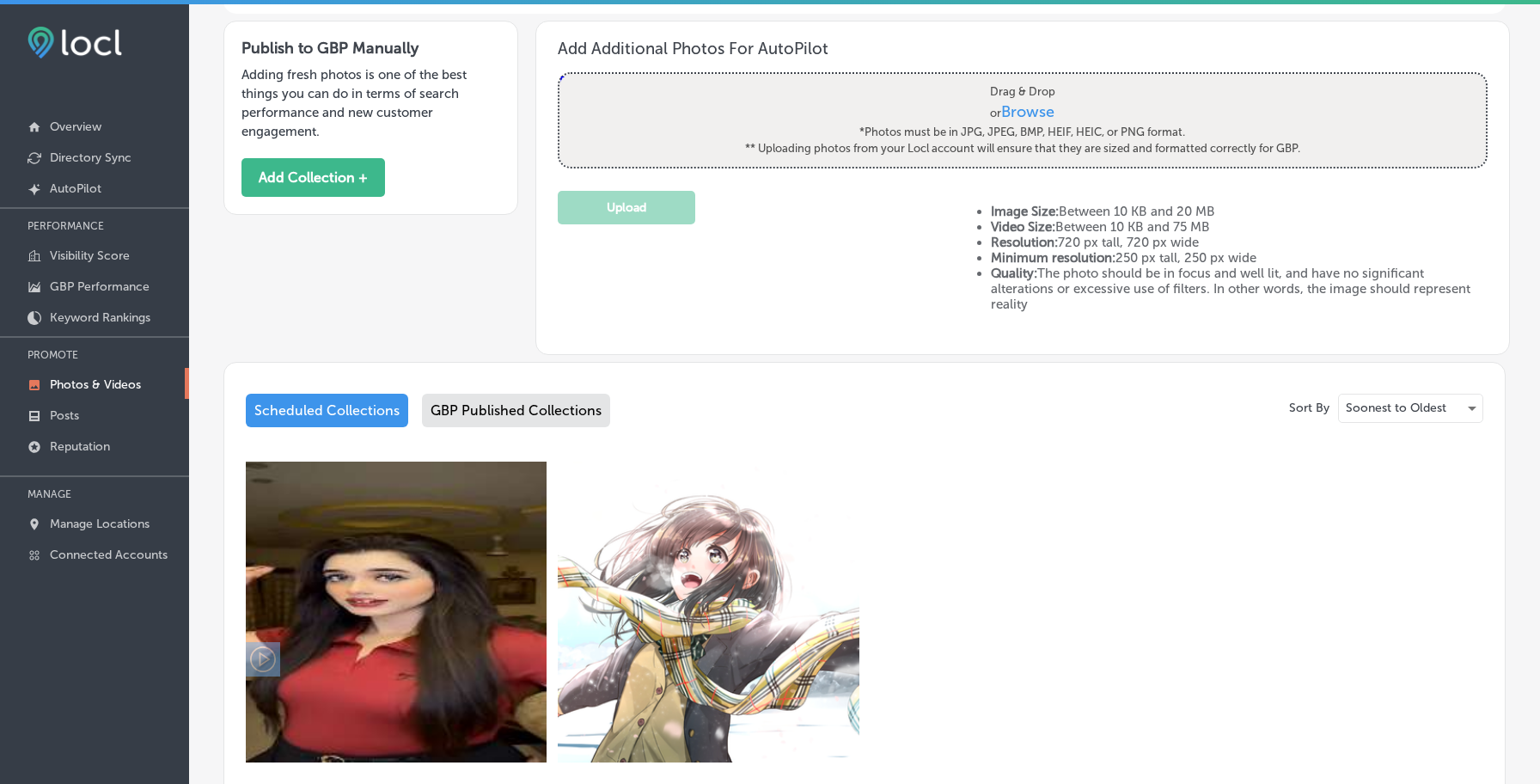
click at [574, 407] on div "GBP Published Collections" at bounding box center [516, 411] width 189 height 34
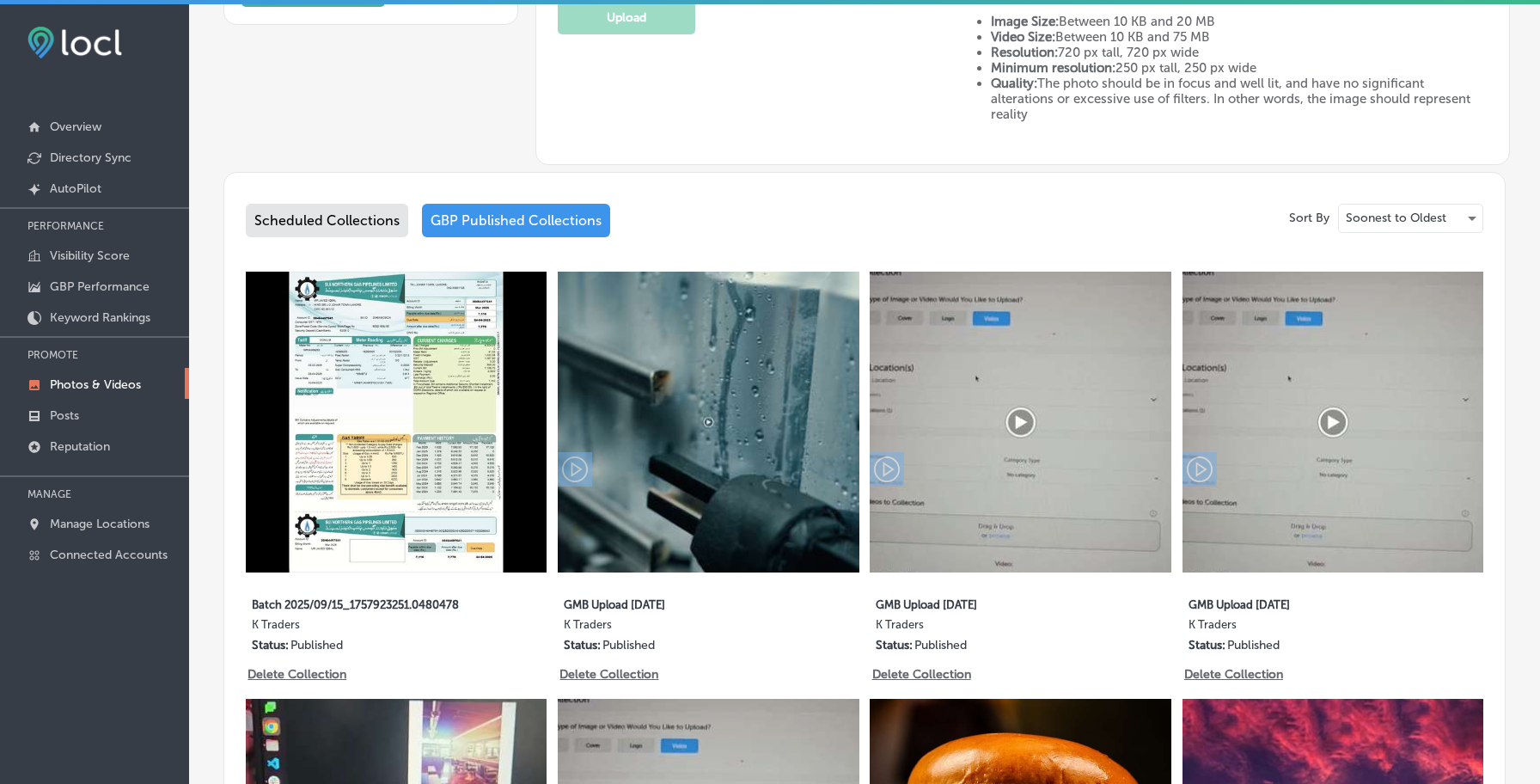
scroll to position [722, 0]
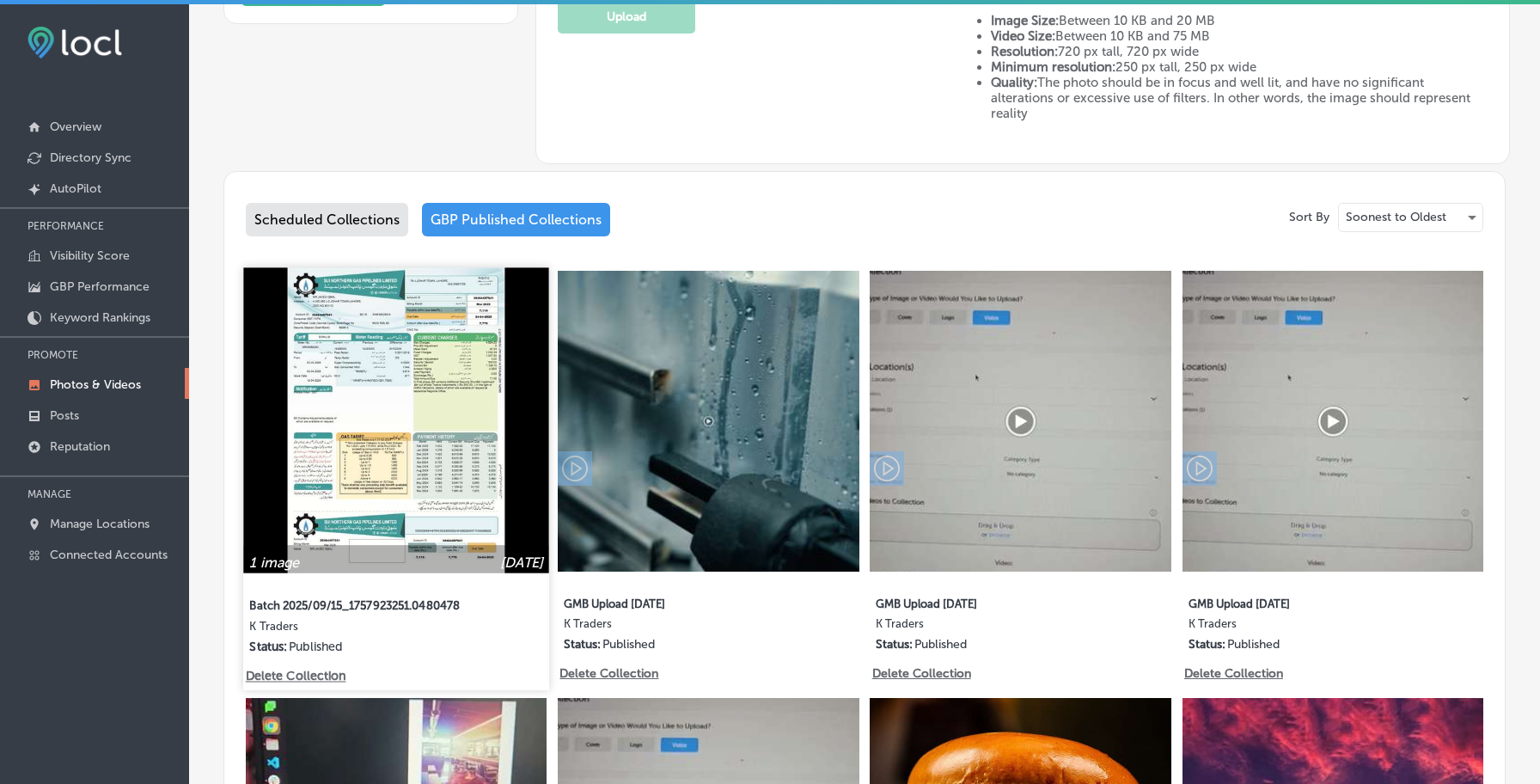
click at [313, 674] on p "Delete Collection" at bounding box center [294, 676] width 98 height 15
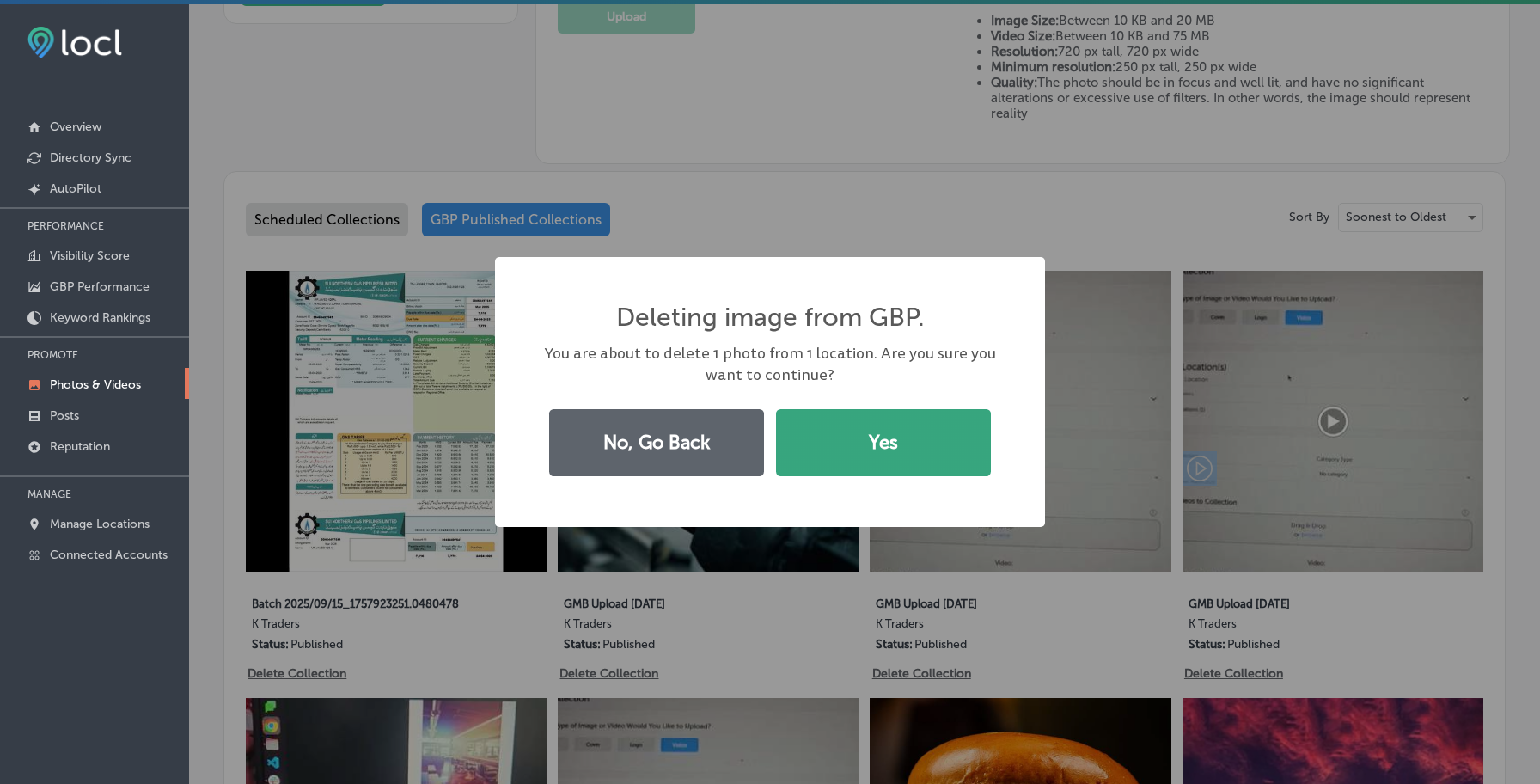
click at [835, 436] on button "Yes" at bounding box center [883, 442] width 215 height 67
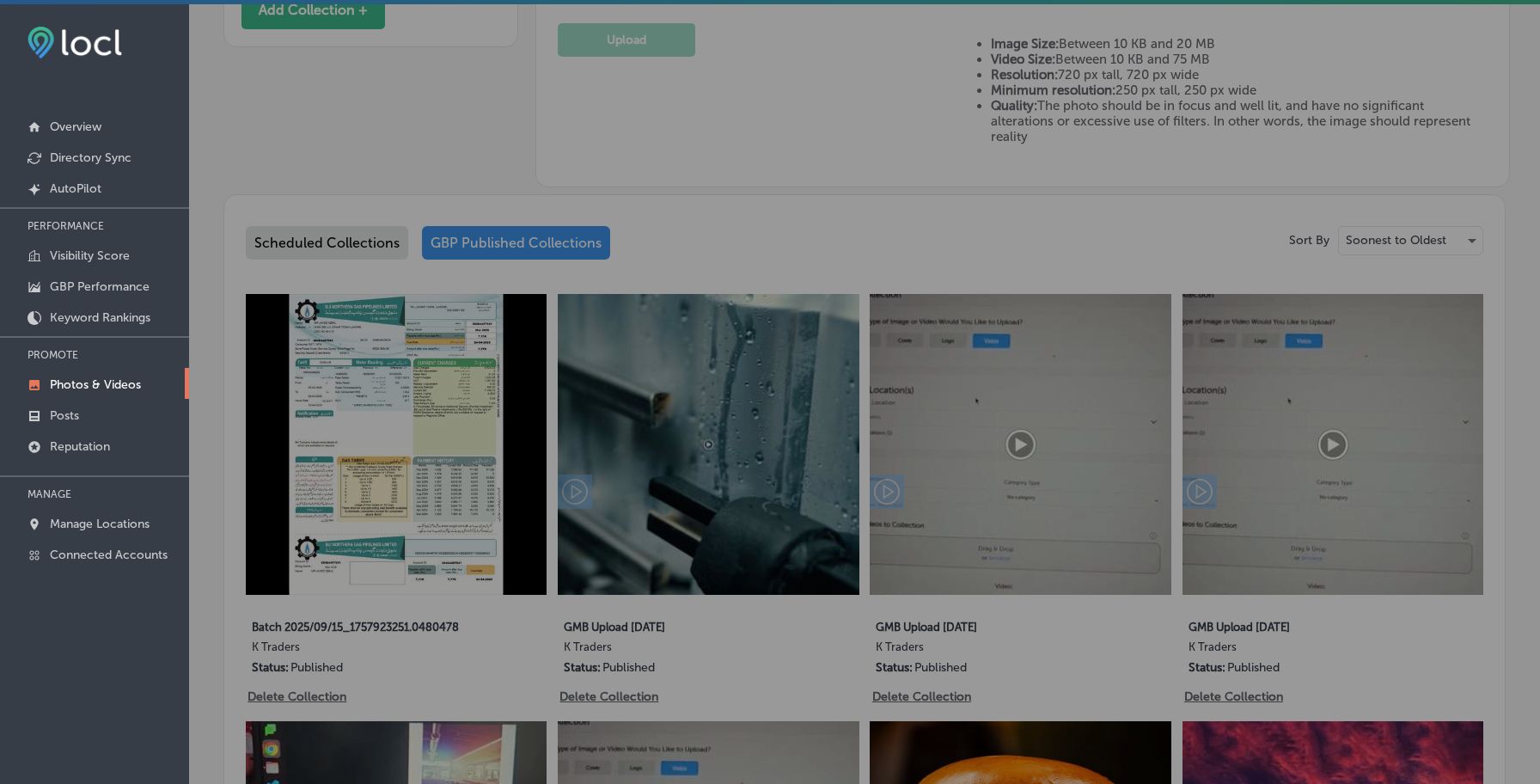
scroll to position [745, 0]
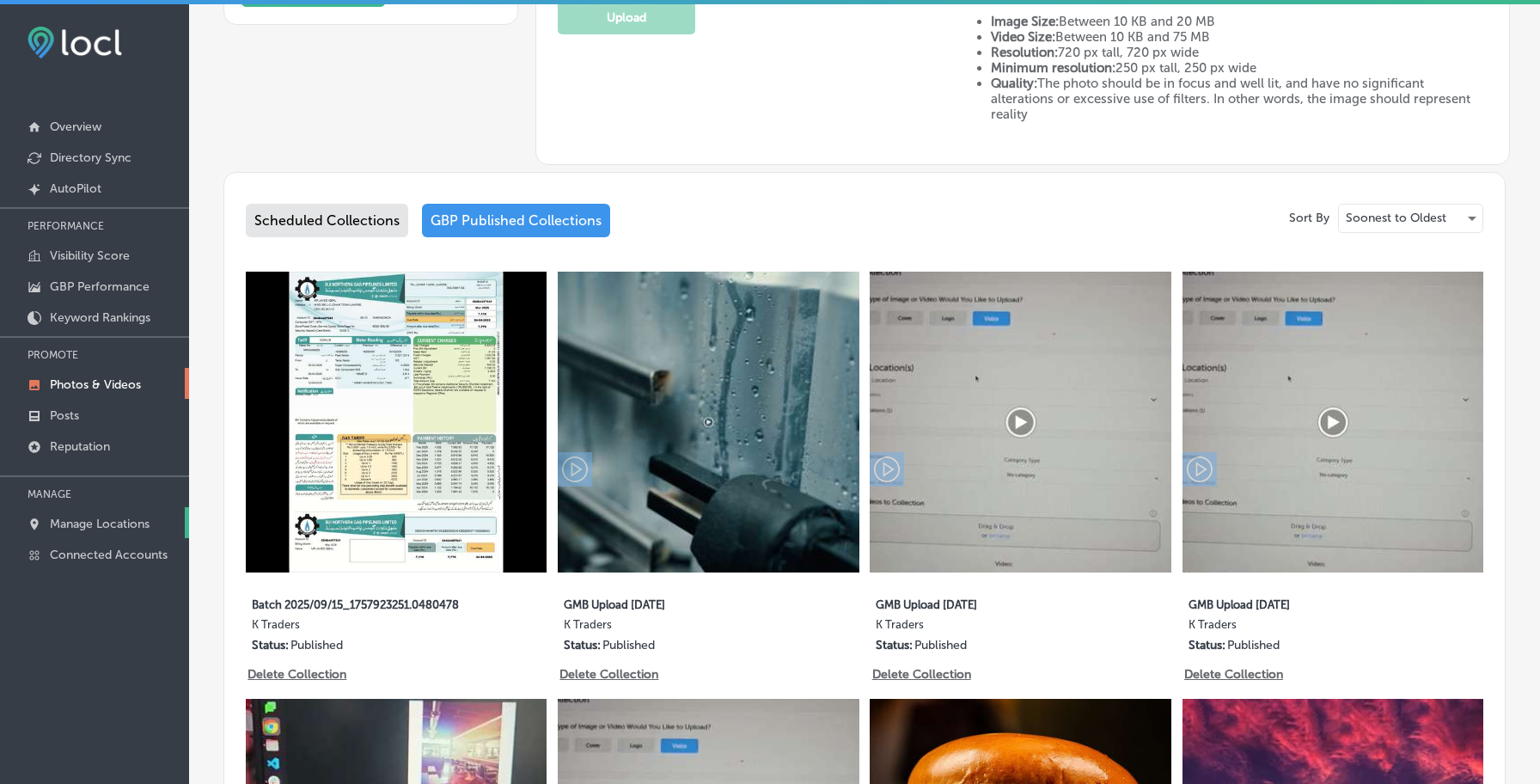
click at [143, 513] on link "Manage Locations" at bounding box center [95, 522] width 189 height 31
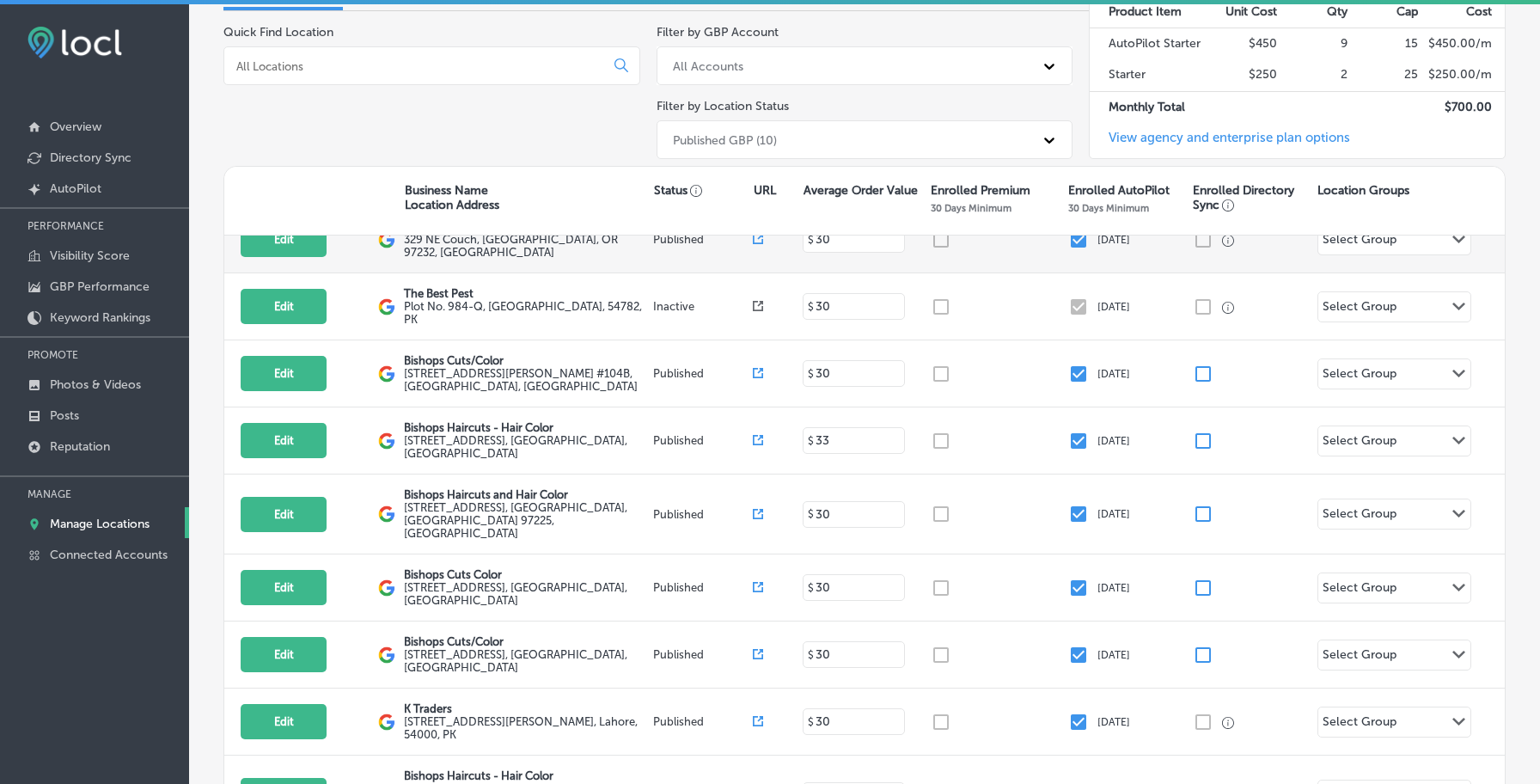
scroll to position [219, 0]
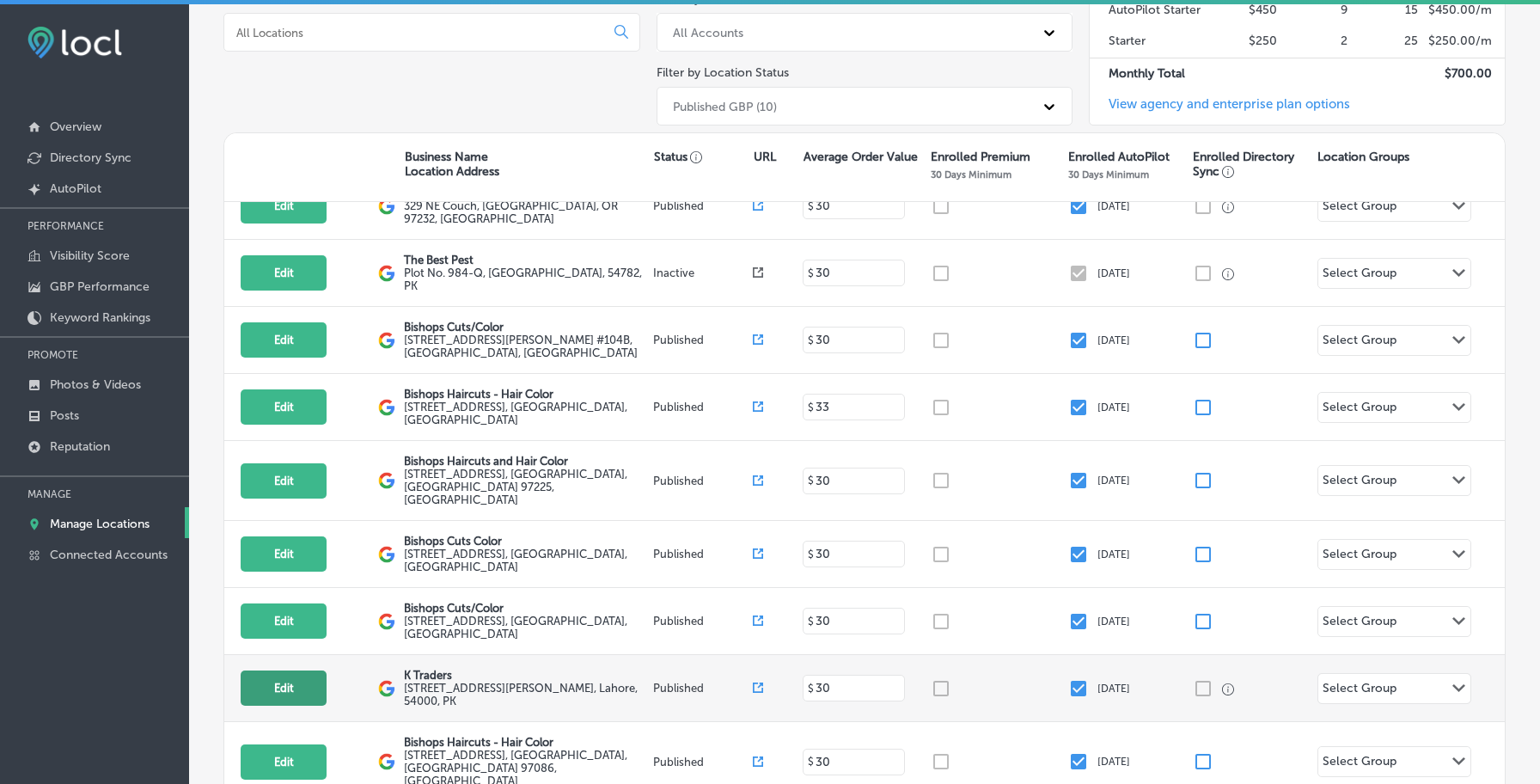
click at [292, 671] on button "Edit" at bounding box center [284, 688] width 86 height 36
select select "US"
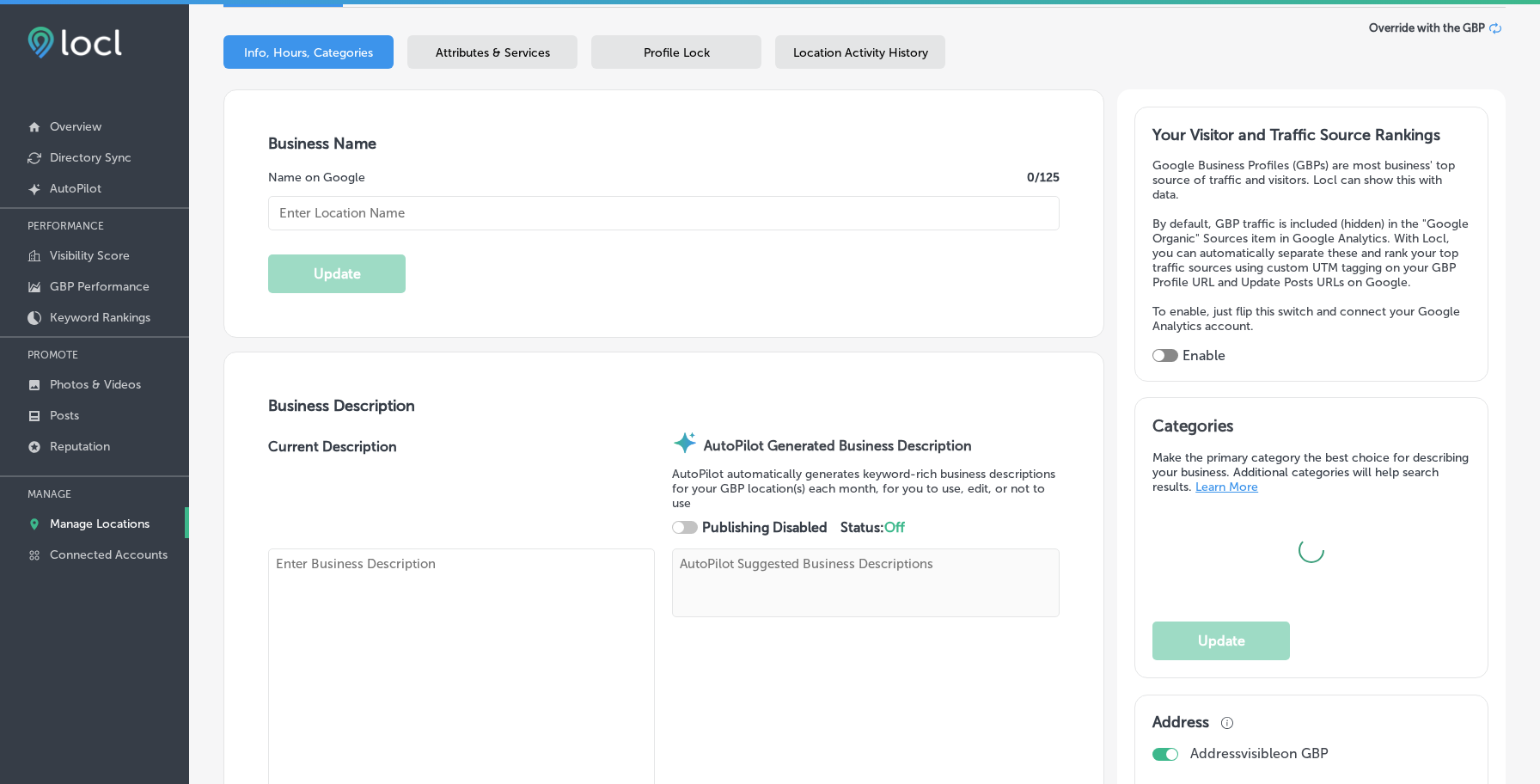
scroll to position [249, 0]
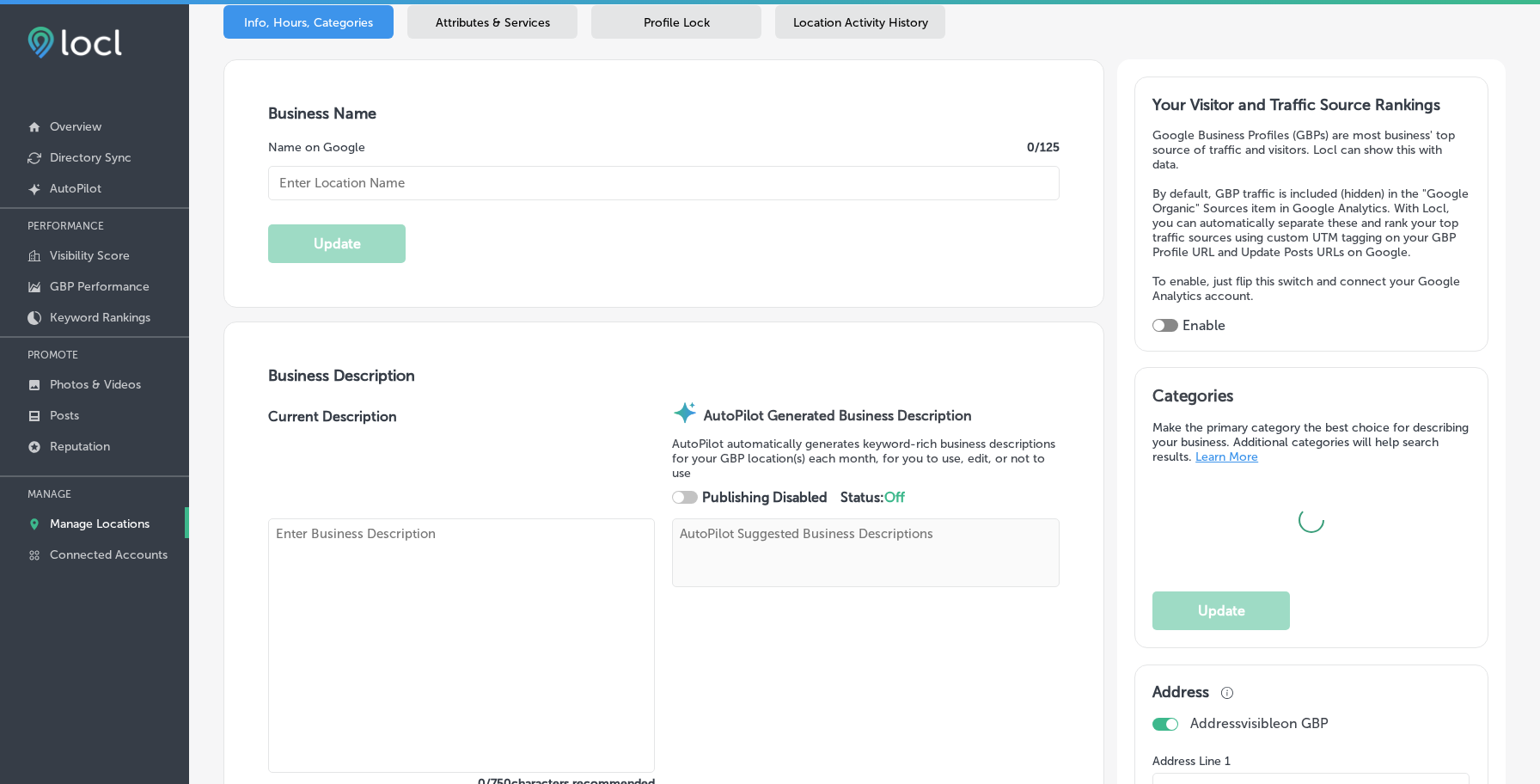
type input "K Traders"
click at [865, 21] on span "Location Activity History" at bounding box center [861, 23] width 135 height 15
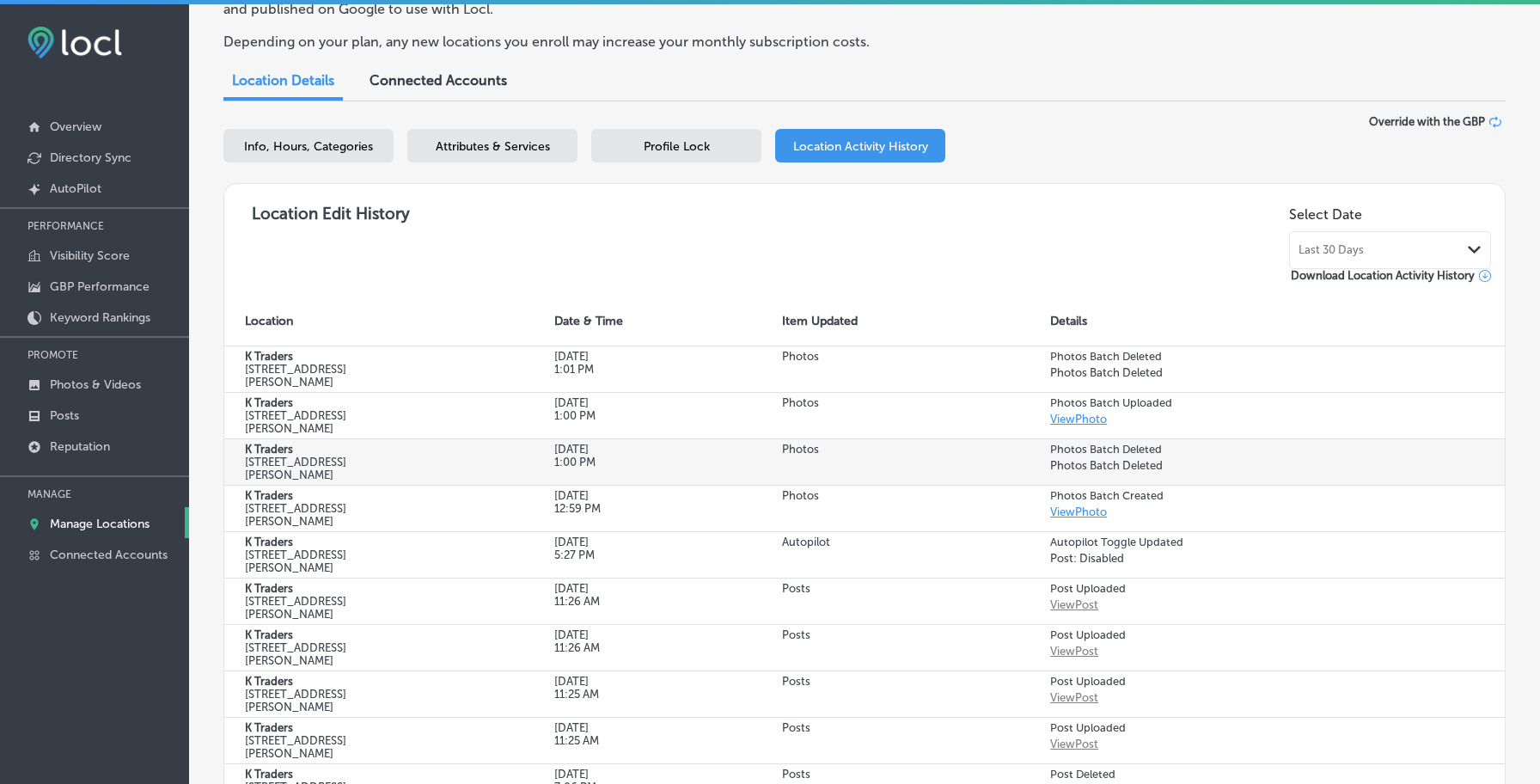
scroll to position [96, 0]
